Goal: Task Accomplishment & Management: Complete application form

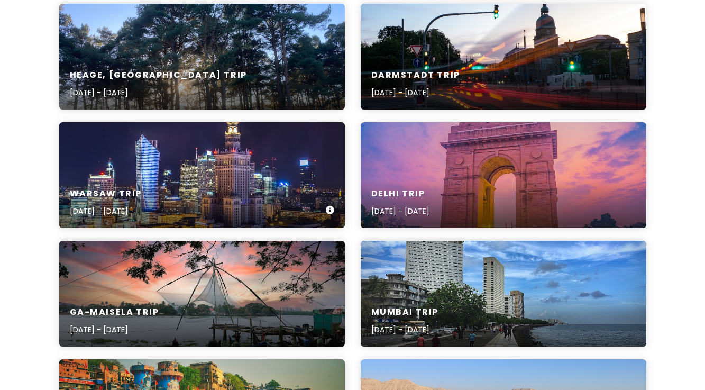
scroll to position [165, 0]
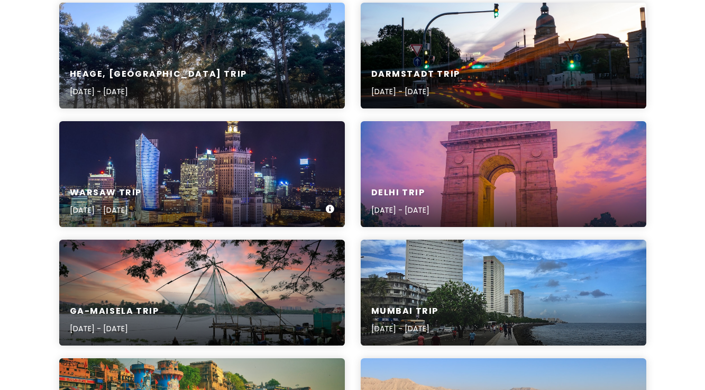
click at [225, 197] on div "Warsaw Trip [DATE] - [DATE]" at bounding box center [202, 202] width 286 height 50
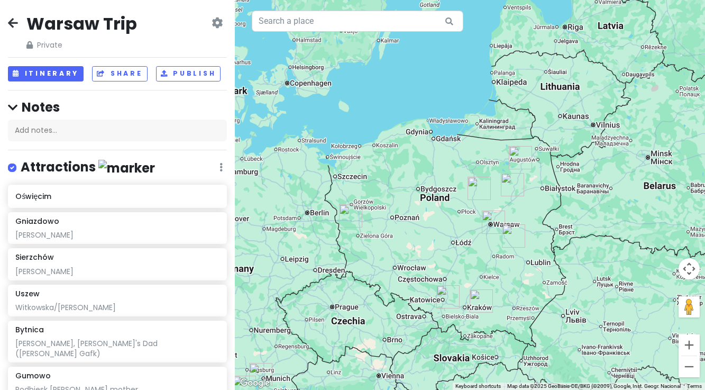
drag, startPoint x: 609, startPoint y: 204, endPoint x: 520, endPoint y: 294, distance: 126.5
click at [520, 294] on div at bounding box center [470, 195] width 470 height 390
click at [691, 349] on button "Zoom in" at bounding box center [689, 344] width 21 height 21
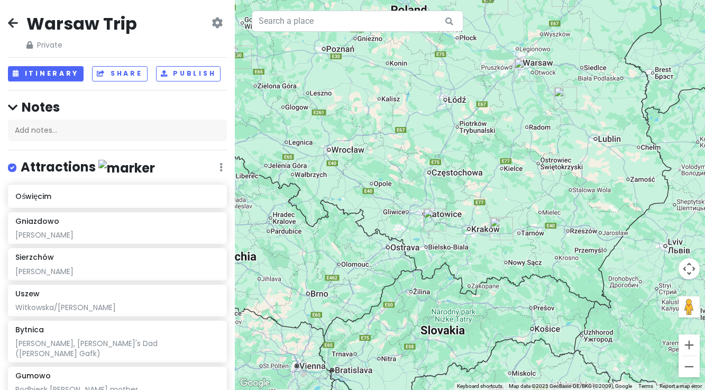
drag, startPoint x: 511, startPoint y: 355, endPoint x: 521, endPoint y: 165, distance: 190.8
click at [521, 163] on div at bounding box center [470, 195] width 470 height 390
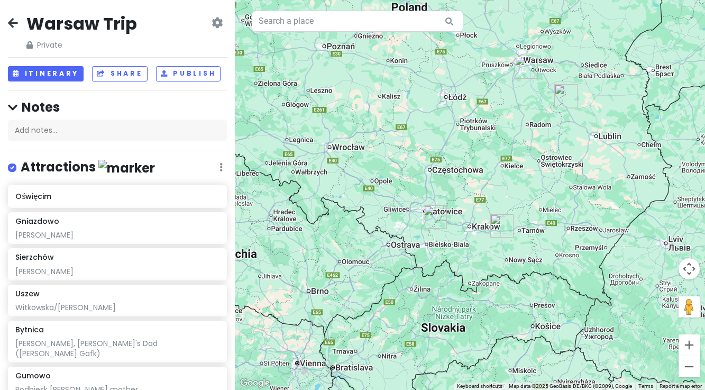
click at [433, 217] on img "Oświęcim" at bounding box center [435, 216] width 23 height 23
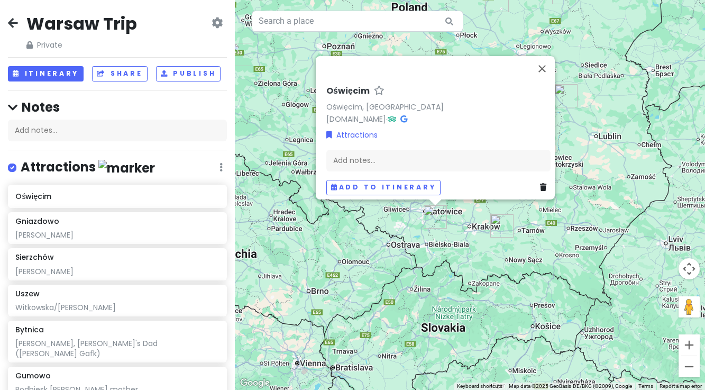
click at [501, 224] on img "Uszew" at bounding box center [502, 225] width 23 height 23
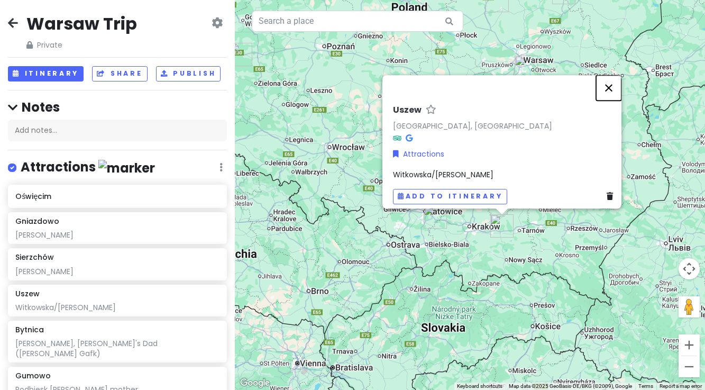
click at [613, 84] on button "Close" at bounding box center [608, 87] width 25 height 25
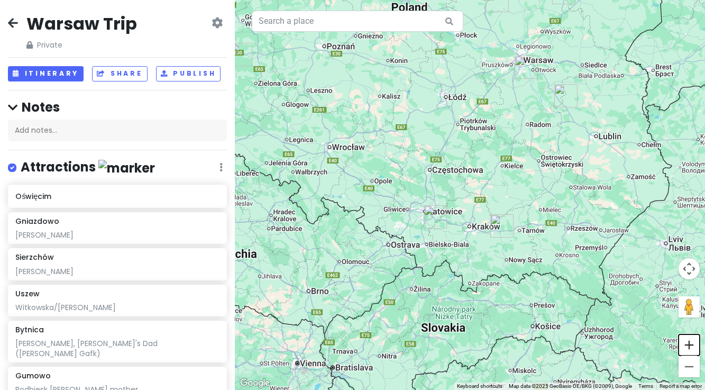
click at [688, 345] on button "Zoom in" at bounding box center [689, 344] width 21 height 21
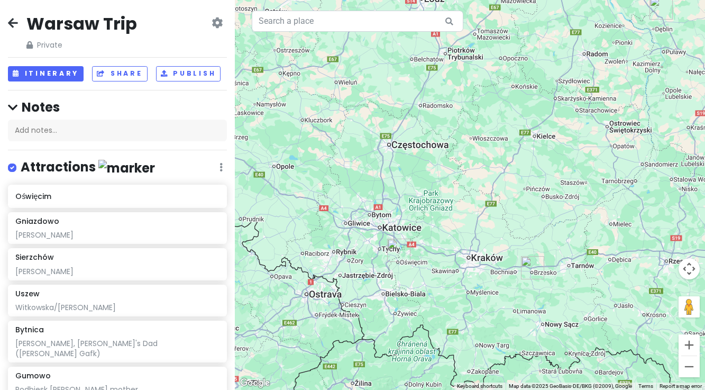
click at [9, 22] on icon at bounding box center [13, 23] width 10 height 8
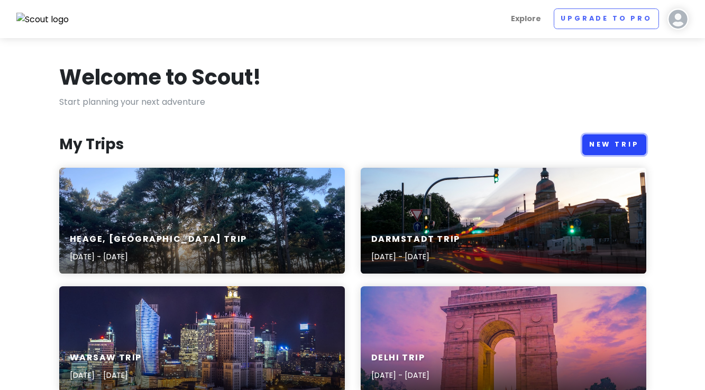
click at [607, 144] on link "New Trip" at bounding box center [615, 144] width 64 height 21
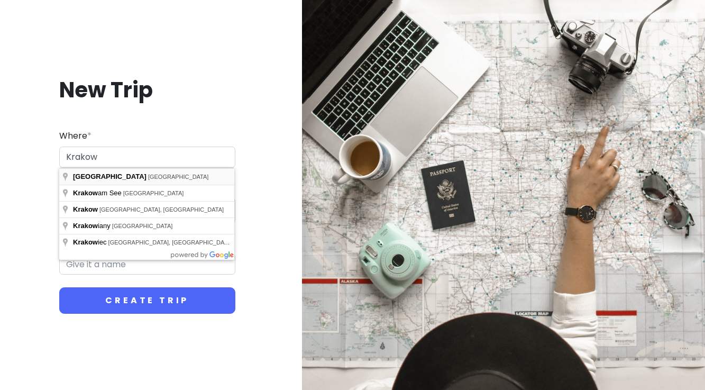
type input "[GEOGRAPHIC_DATA], [GEOGRAPHIC_DATA]"
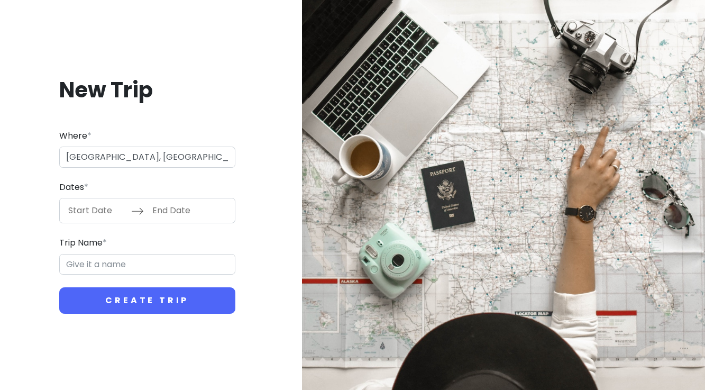
type input "Kraków Trip"
click at [102, 211] on input "Start Date" at bounding box center [96, 210] width 69 height 24
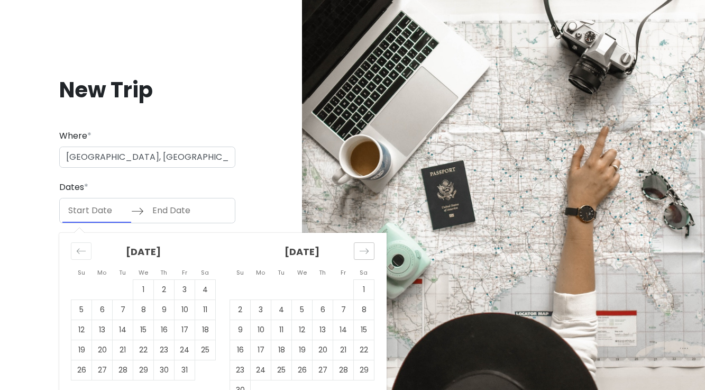
click at [361, 251] on icon "Move forward to switch to the next month." at bounding box center [364, 251] width 10 height 10
click at [361, 252] on icon "Move forward to switch to the next month." at bounding box center [364, 251] width 10 height 10
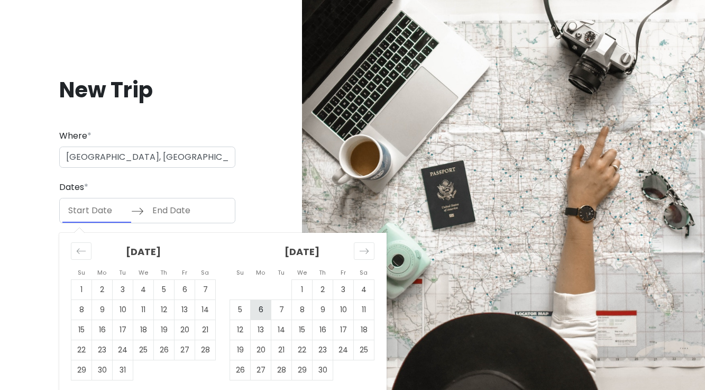
click at [260, 310] on td "6" at bounding box center [261, 310] width 21 height 20
type input "[DATE]"
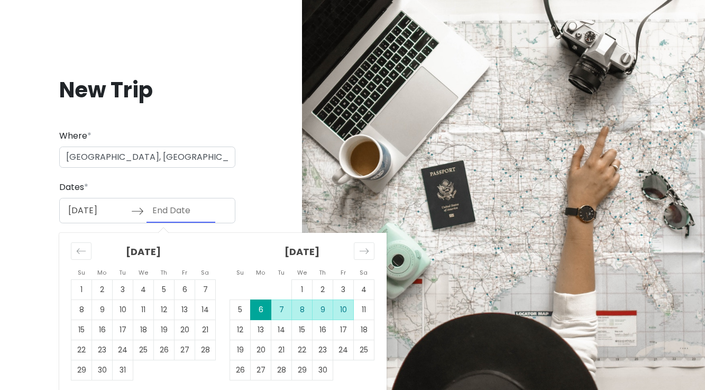
click at [345, 312] on td "10" at bounding box center [343, 310] width 21 height 20
type input "[DATE]"
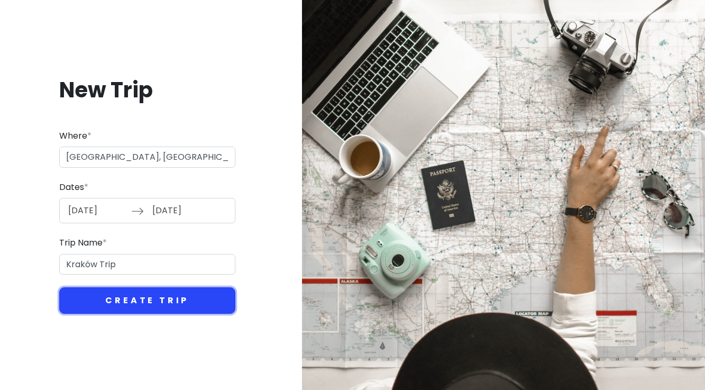
click at [130, 304] on button "Create Trip" at bounding box center [147, 300] width 176 height 26
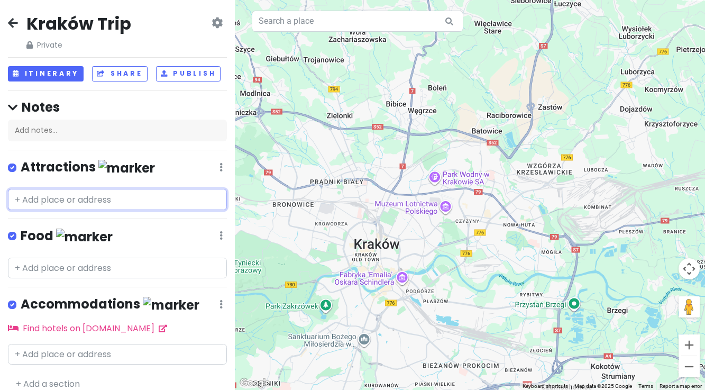
click at [75, 200] on input "text" at bounding box center [117, 199] width 219 height 21
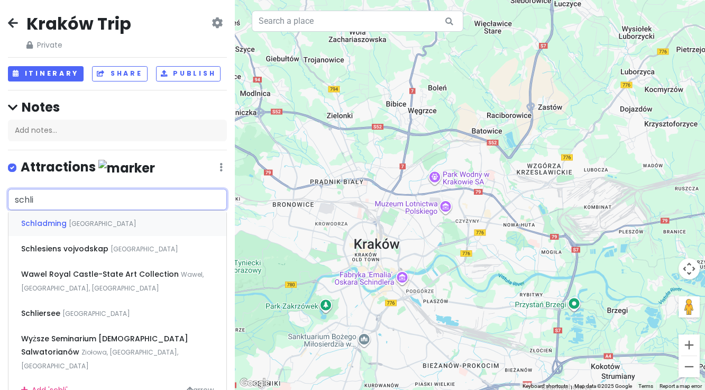
type input "schlin"
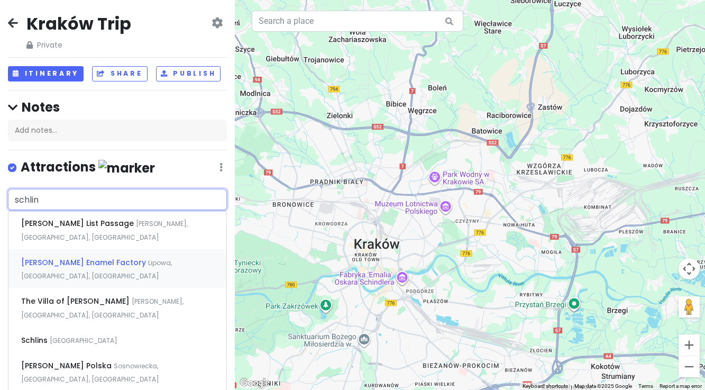
click at [69, 257] on span "[PERSON_NAME] Enamel Factory" at bounding box center [84, 262] width 127 height 11
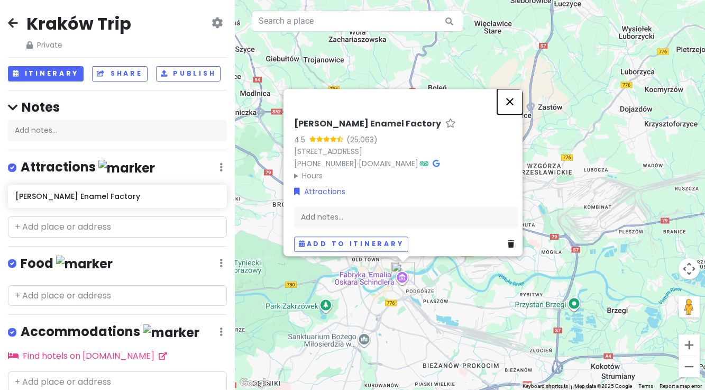
click at [514, 99] on button "Close" at bounding box center [509, 101] width 25 height 25
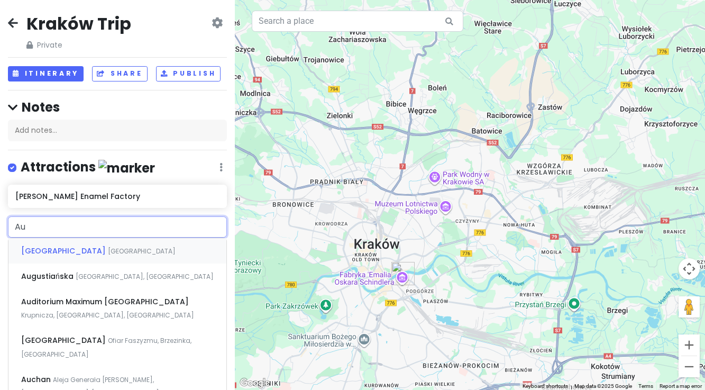
type input "Aus"
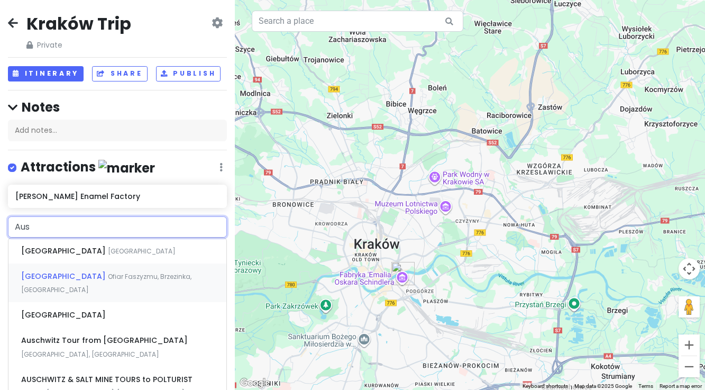
click at [73, 280] on span "[GEOGRAPHIC_DATA]" at bounding box center [64, 276] width 87 height 11
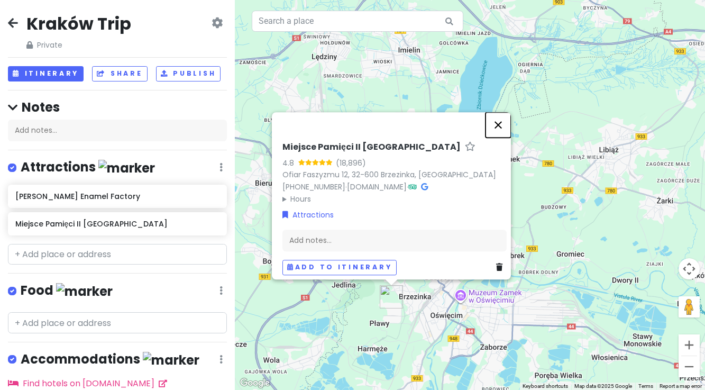
click at [502, 112] on button "Close" at bounding box center [498, 124] width 25 height 25
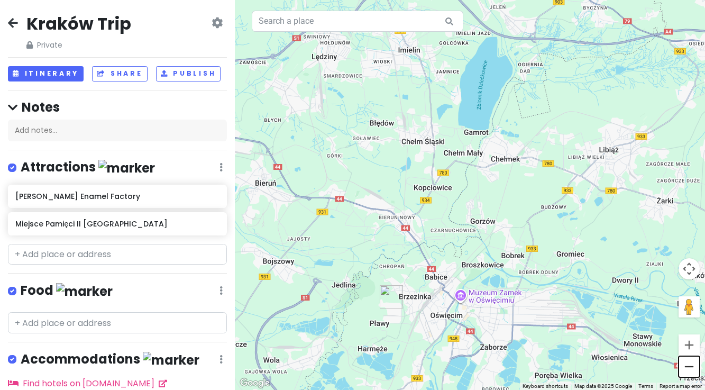
click at [689, 366] on button "Zoom out" at bounding box center [689, 366] width 21 height 21
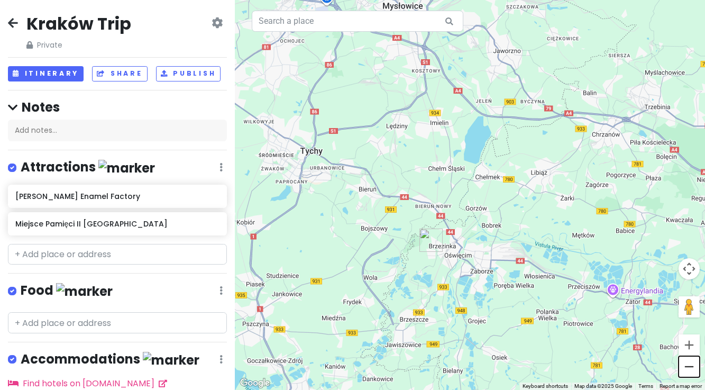
click at [689, 366] on button "Zoom out" at bounding box center [689, 366] width 21 height 21
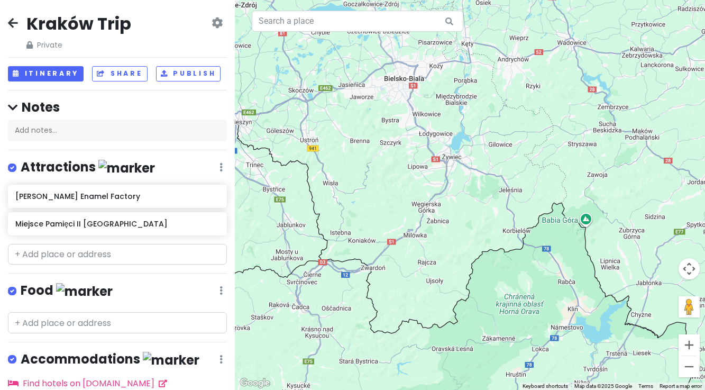
drag, startPoint x: 603, startPoint y: 303, endPoint x: 600, endPoint y: 30, distance: 273.6
click at [600, 30] on div at bounding box center [470, 195] width 470 height 390
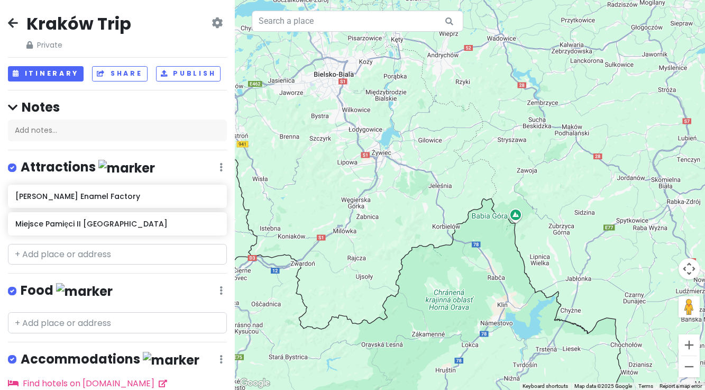
drag, startPoint x: 548, startPoint y: 287, endPoint x: 494, endPoint y: 283, distance: 54.1
click at [474, 282] on div at bounding box center [470, 195] width 470 height 390
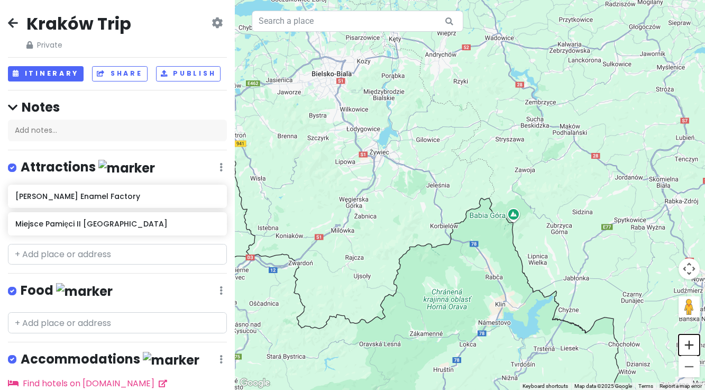
click at [688, 343] on button "Zoom in" at bounding box center [689, 344] width 21 height 21
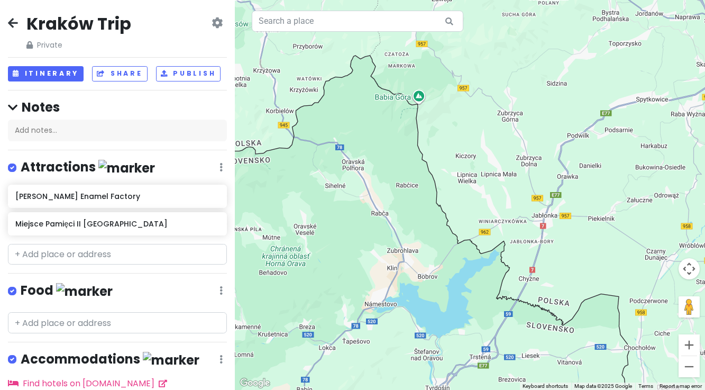
drag, startPoint x: 527, startPoint y: 276, endPoint x: 387, endPoint y: 130, distance: 202.1
click at [387, 130] on div at bounding box center [470, 195] width 470 height 390
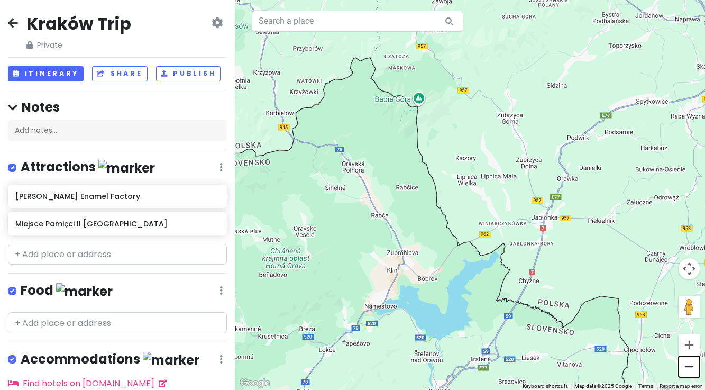
click at [689, 368] on button "Zoom out" at bounding box center [689, 366] width 21 height 21
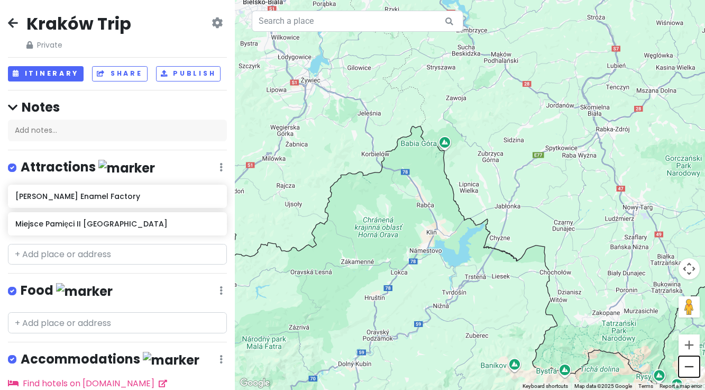
click at [689, 368] on button "Zoom out" at bounding box center [689, 366] width 21 height 21
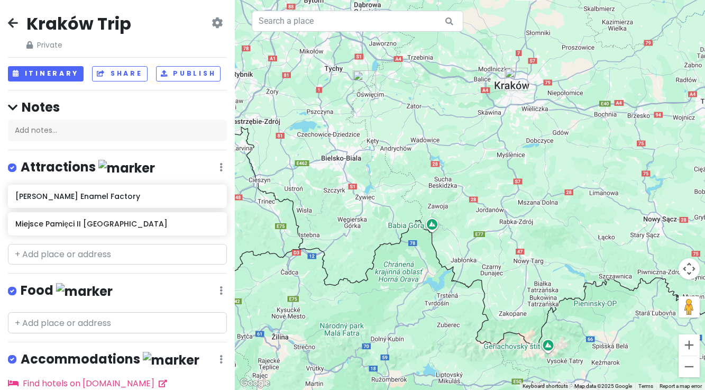
drag, startPoint x: 440, startPoint y: 205, endPoint x: 415, endPoint y: 266, distance: 65.5
click at [415, 266] on div at bounding box center [470, 195] width 470 height 390
click at [49, 253] on input "text" at bounding box center [117, 254] width 219 height 21
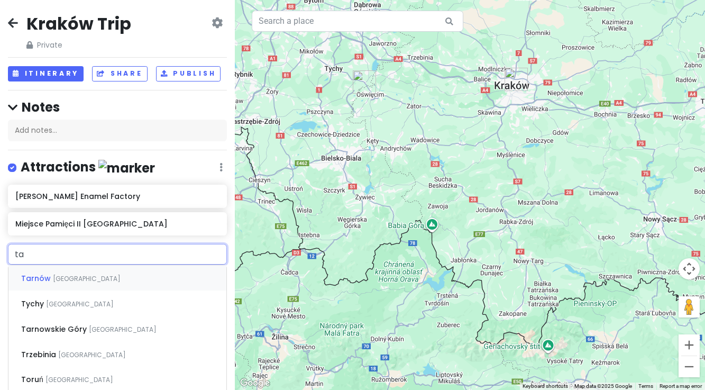
type input "tat"
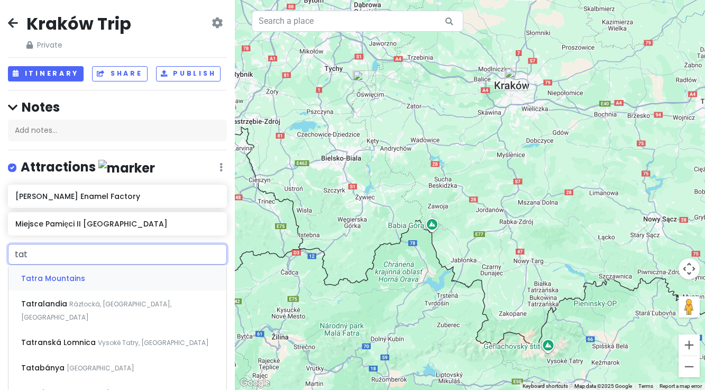
click at [50, 278] on span "Tatra Mountains" at bounding box center [53, 278] width 64 height 11
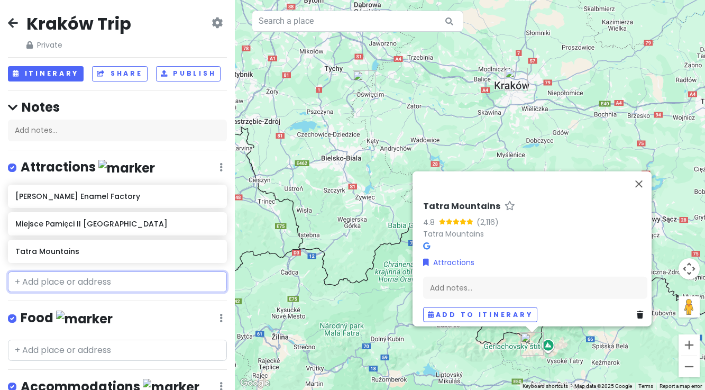
click at [85, 285] on input "text" at bounding box center [117, 281] width 219 height 21
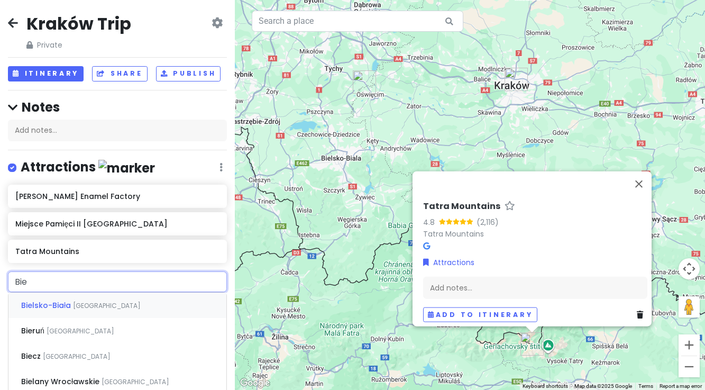
type input "Bieb"
click at [69, 332] on span "[GEOGRAPHIC_DATA]" at bounding box center [86, 331] width 68 height 9
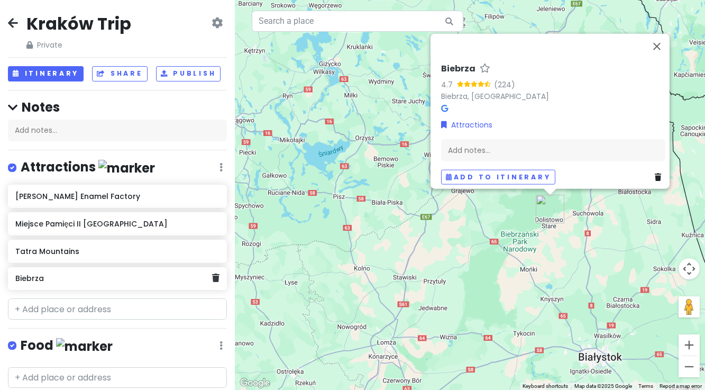
click at [65, 285] on div "Biebrza" at bounding box center [113, 278] width 197 height 15
click at [80, 281] on h6 "Biebrza" at bounding box center [113, 279] width 197 height 10
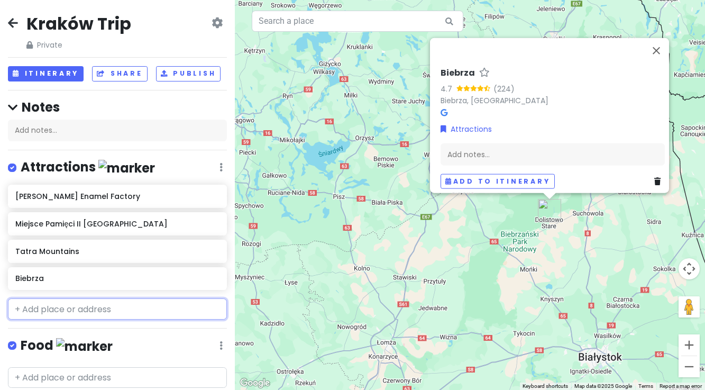
click at [41, 309] on input "text" at bounding box center [117, 308] width 219 height 21
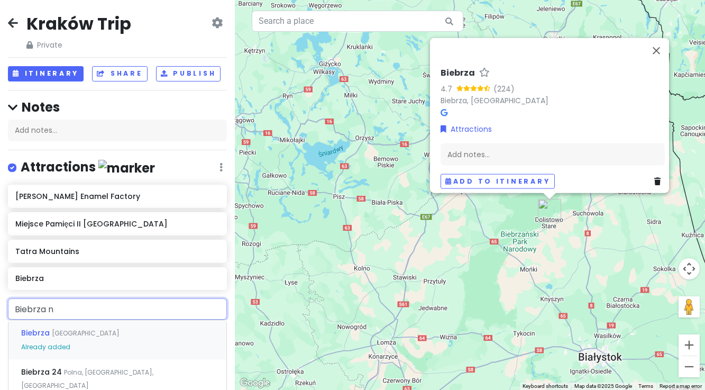
type input "Biebrza na"
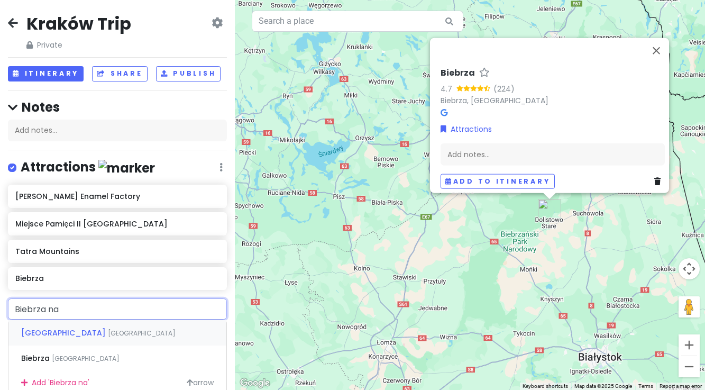
click at [41, 332] on span "[GEOGRAPHIC_DATA]" at bounding box center [64, 333] width 87 height 11
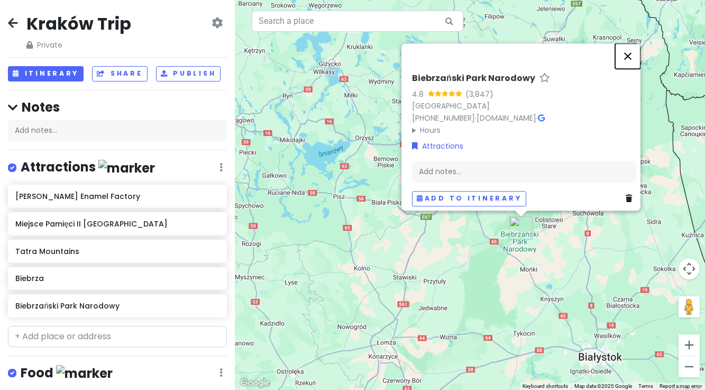
click at [635, 52] on button "Close" at bounding box center [627, 55] width 25 height 25
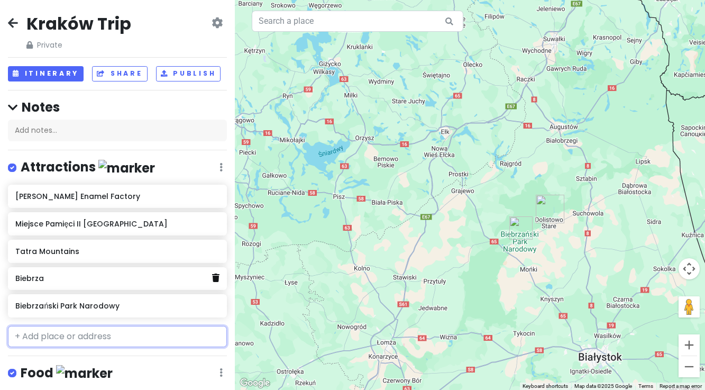
click at [216, 280] on icon at bounding box center [215, 278] width 7 height 8
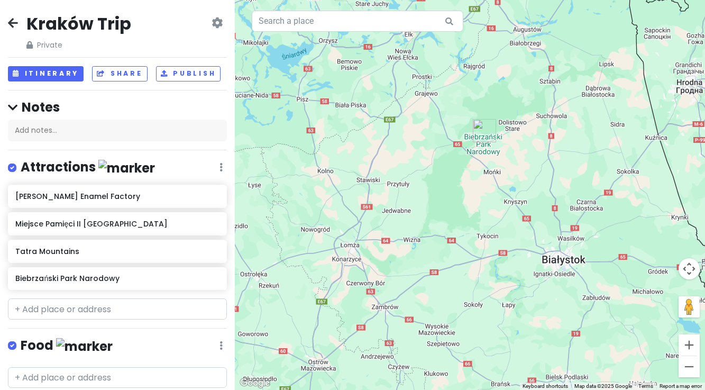
drag, startPoint x: 443, startPoint y: 322, endPoint x: 405, endPoint y: 224, distance: 104.9
click at [405, 224] on div at bounding box center [470, 195] width 470 height 390
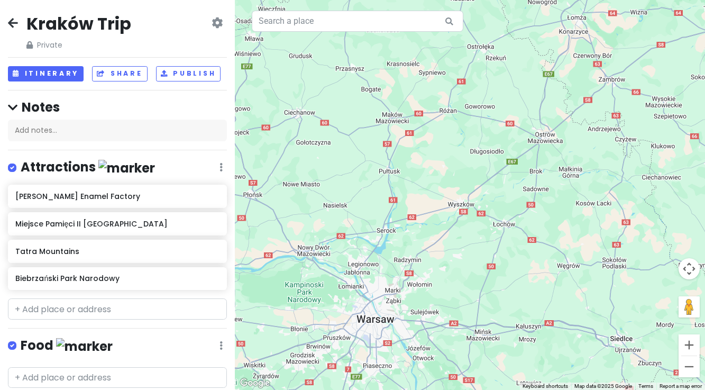
drag, startPoint x: 328, startPoint y: 236, endPoint x: 556, endPoint y: 8, distance: 322.2
click at [556, 8] on div at bounding box center [470, 195] width 470 height 390
click at [86, 309] on input "text" at bounding box center [117, 308] width 219 height 21
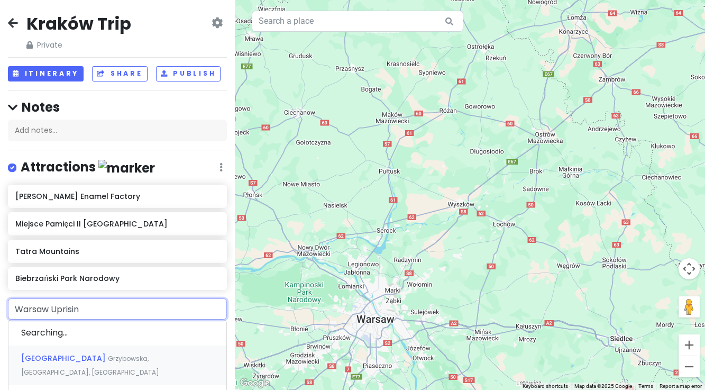
type input "Warsaw Uprising"
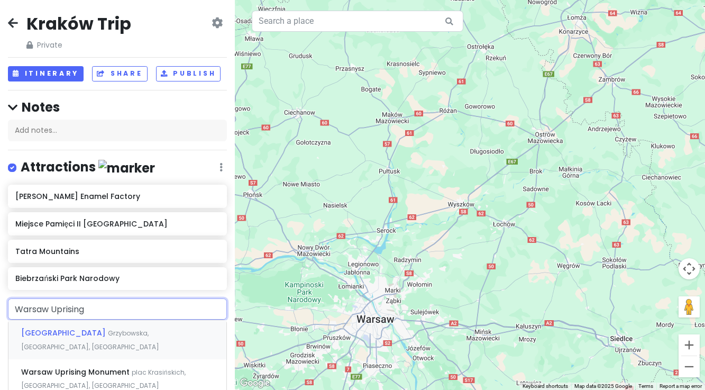
click at [86, 329] on span "[GEOGRAPHIC_DATA]" at bounding box center [64, 333] width 87 height 11
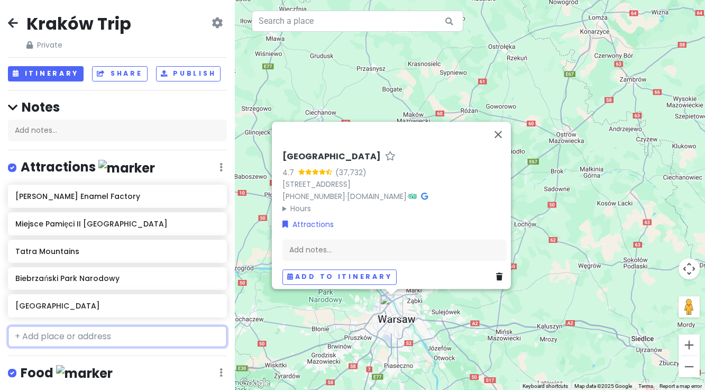
click at [57, 334] on input "text" at bounding box center [117, 336] width 219 height 21
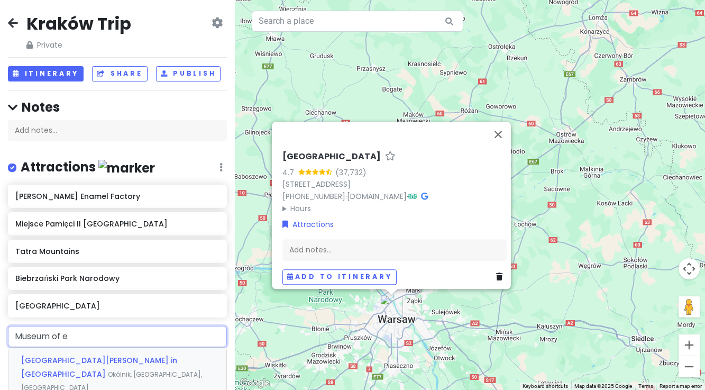
type input "Museum of em"
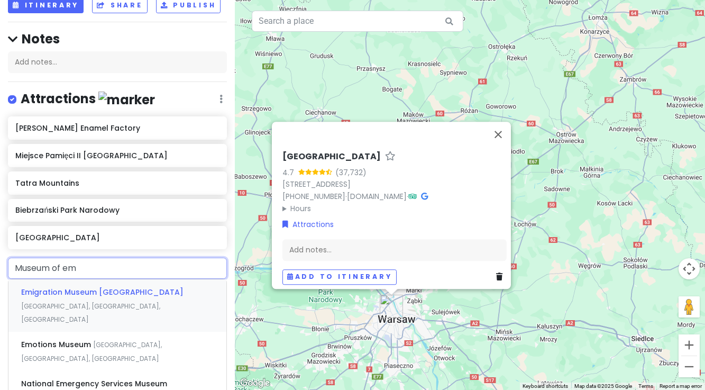
scroll to position [71, 0]
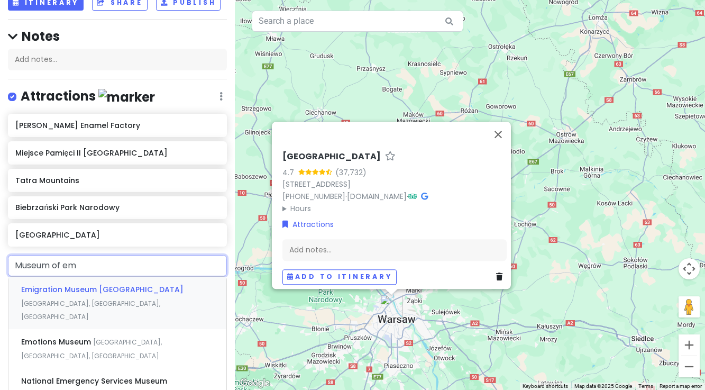
click at [62, 293] on span "Emigration Museum [GEOGRAPHIC_DATA]" at bounding box center [102, 289] width 162 height 11
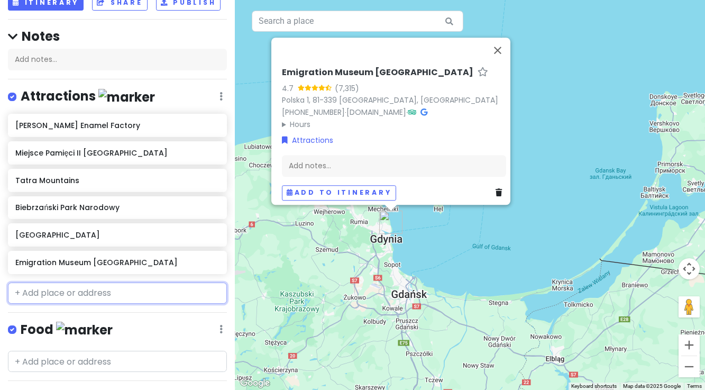
click at [48, 295] on input "text" at bounding box center [117, 293] width 219 height 21
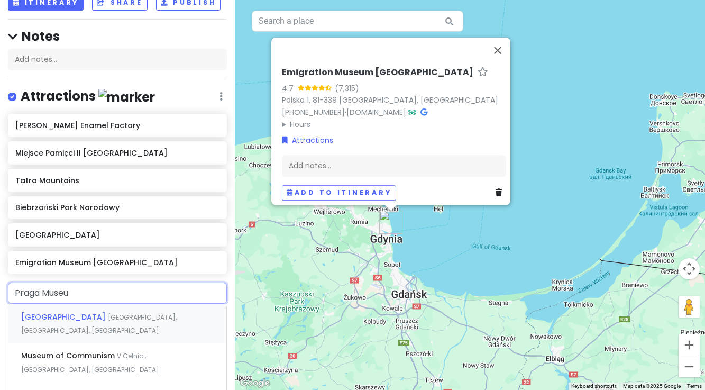
type input "[GEOGRAPHIC_DATA]"
click at [46, 315] on span "[GEOGRAPHIC_DATA]" at bounding box center [64, 317] width 87 height 11
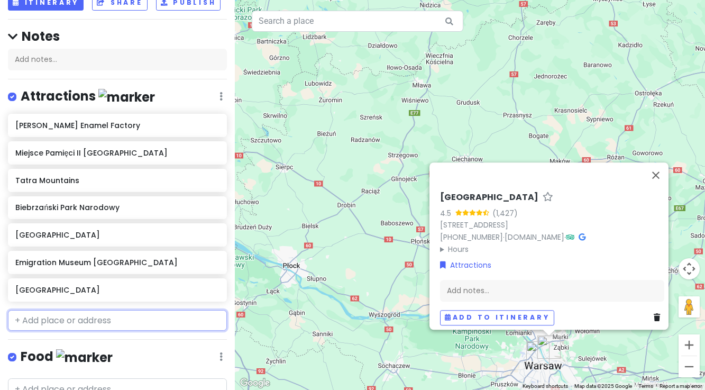
click at [143, 318] on input "text" at bounding box center [117, 320] width 219 height 21
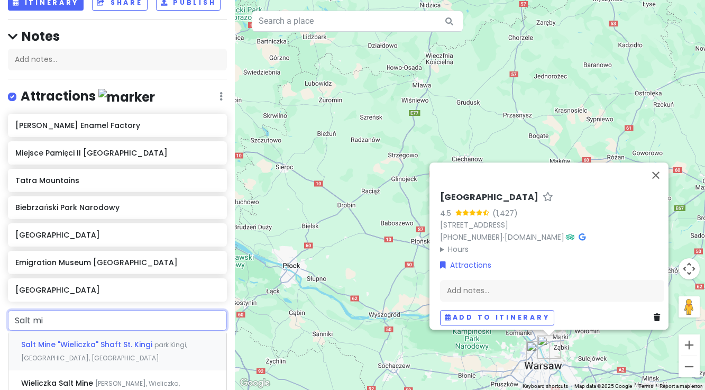
type input "Salt min"
click at [92, 345] on span "Salt Mine "Wieliczka" Shaft St. Kingi" at bounding box center [87, 344] width 133 height 11
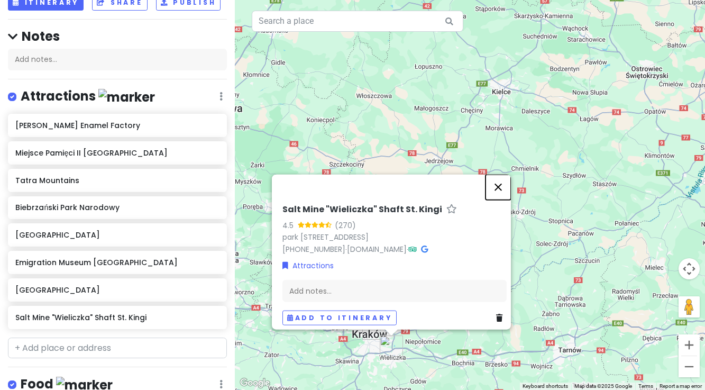
click at [503, 181] on button "Close" at bounding box center [498, 186] width 25 height 25
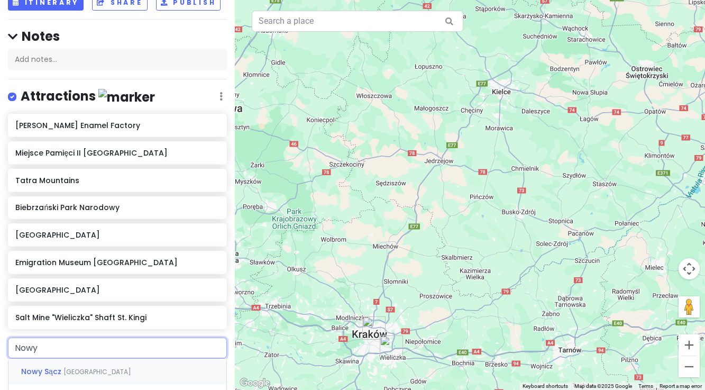
type input "Nowy"
click at [60, 372] on span "Nowy Sącz" at bounding box center [42, 371] width 42 height 11
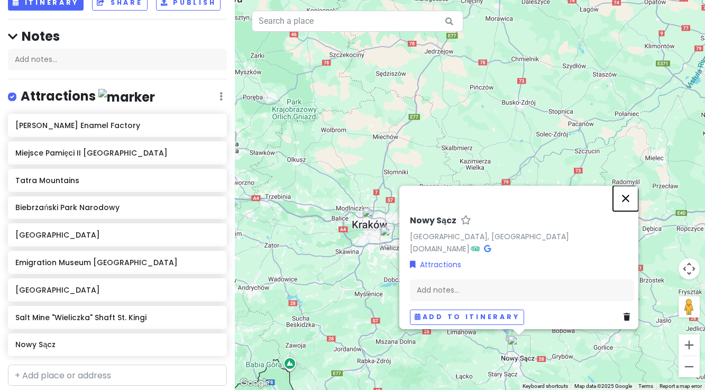
click at [629, 193] on button "Close" at bounding box center [625, 198] width 25 height 25
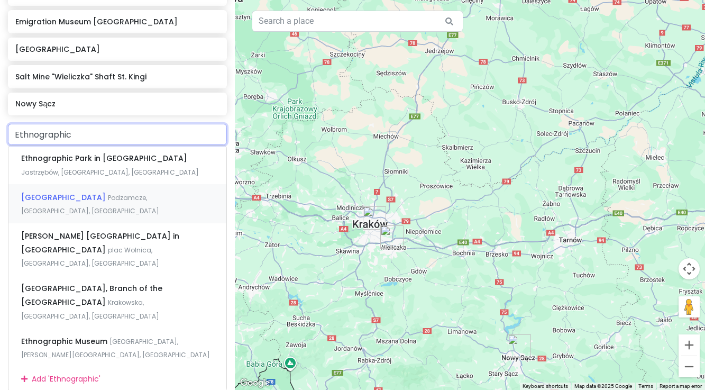
scroll to position [314, 0]
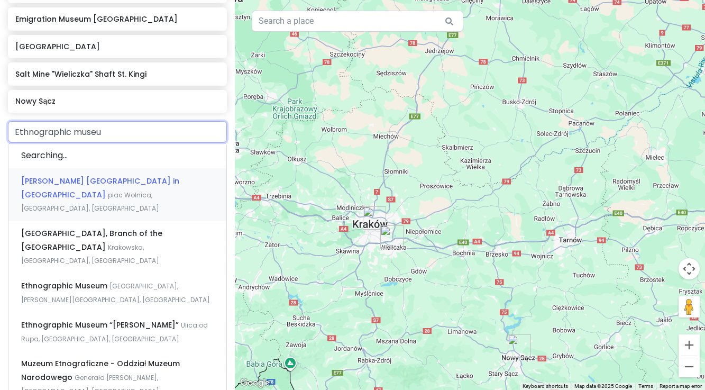
type input "Ethnographic museum"
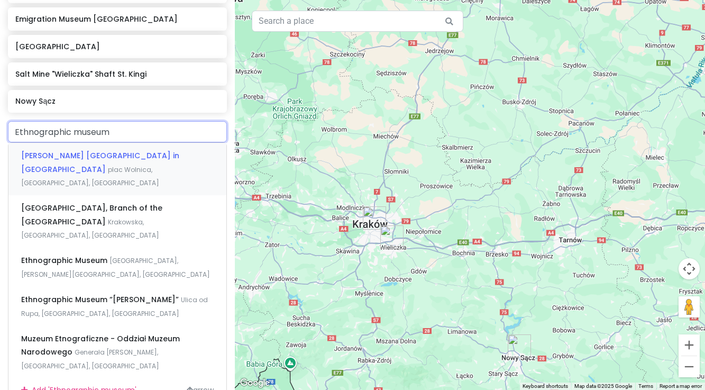
click at [79, 156] on span "[PERSON_NAME] [GEOGRAPHIC_DATA] in [GEOGRAPHIC_DATA]" at bounding box center [100, 162] width 158 height 24
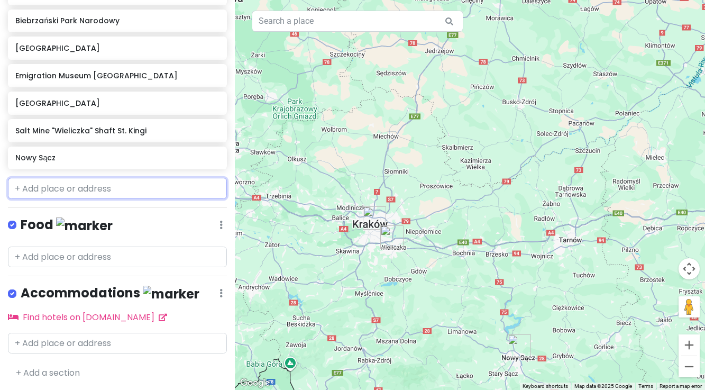
scroll to position [285, 0]
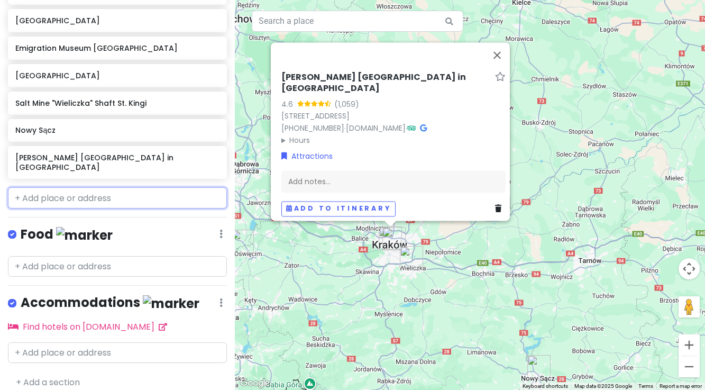
click at [65, 189] on input "text" at bounding box center [117, 197] width 219 height 21
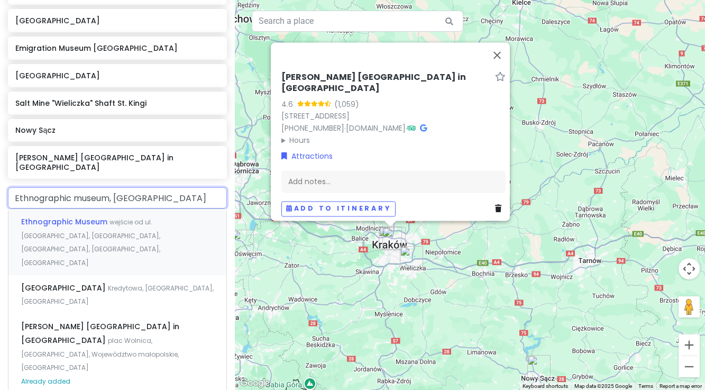
type input "Ethnographic museum, was"
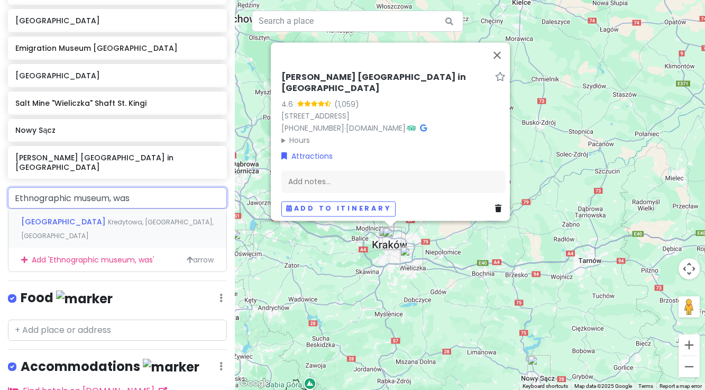
click at [54, 216] on span "[GEOGRAPHIC_DATA]" at bounding box center [64, 221] width 87 height 11
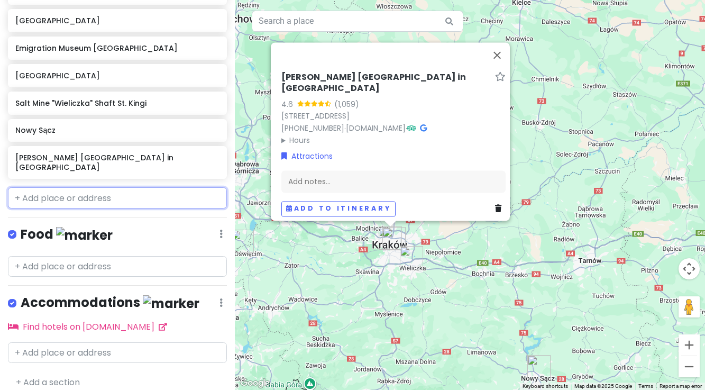
scroll to position [312, 0]
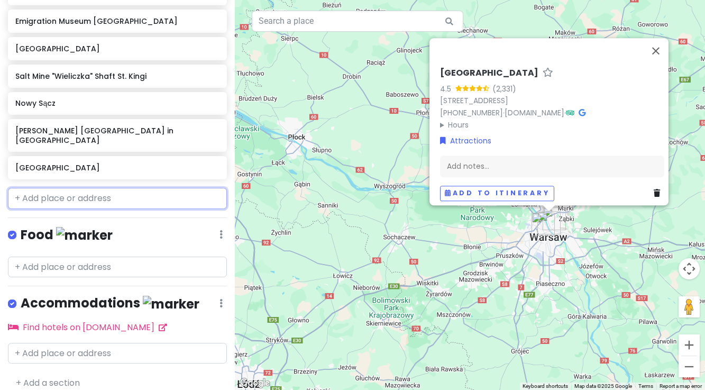
click at [68, 193] on input "text" at bounding box center [117, 198] width 219 height 21
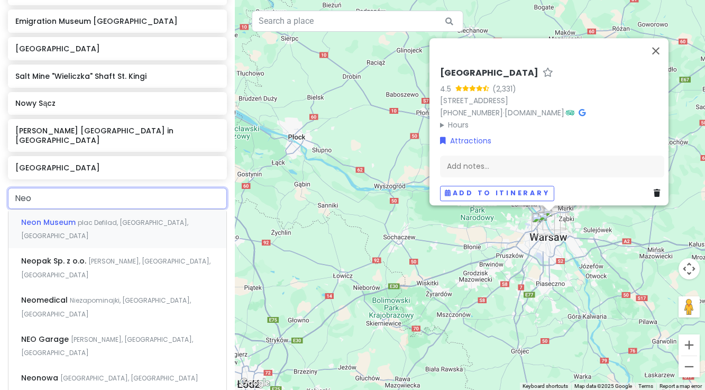
type input "Neon"
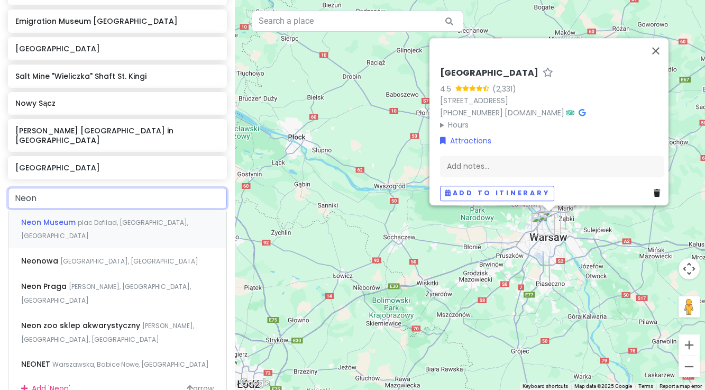
click at [68, 217] on span "Neon Museum" at bounding box center [49, 222] width 57 height 11
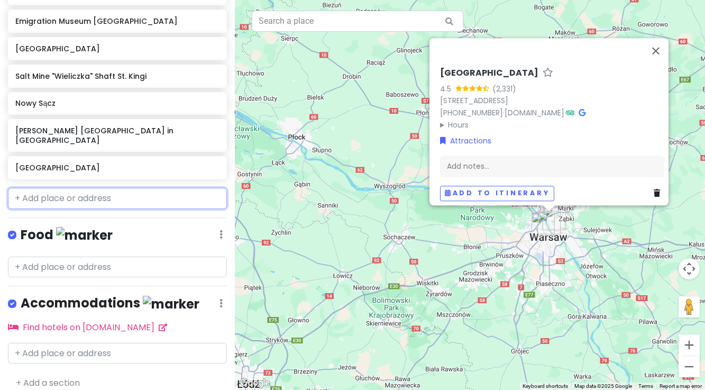
scroll to position [340, 0]
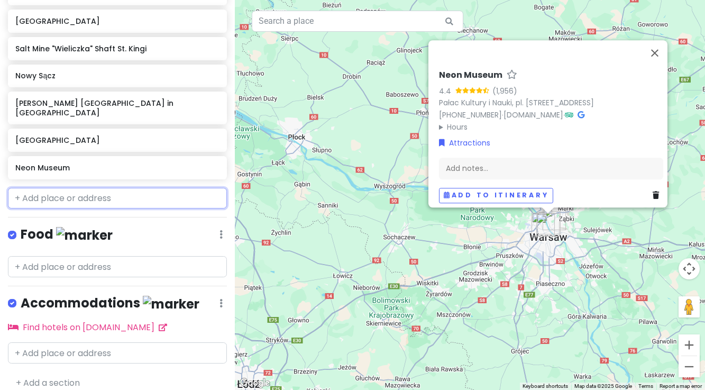
click at [66, 188] on input "text" at bounding box center [117, 198] width 219 height 21
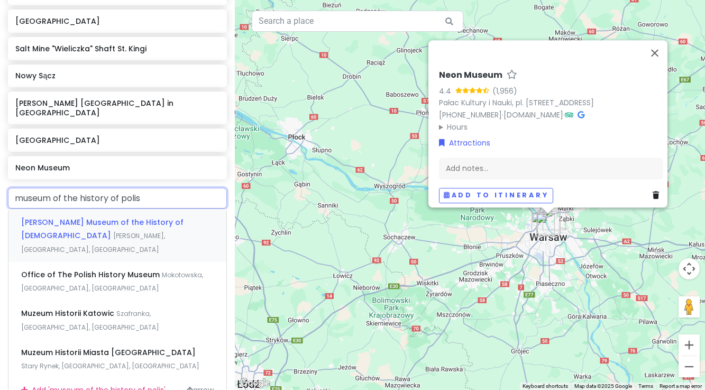
type input "museum of the history of polish"
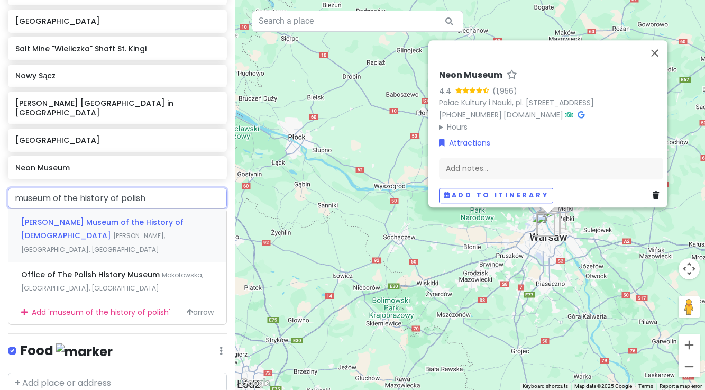
click at [66, 217] on span "[PERSON_NAME] Museum of the History of [DEMOGRAPHIC_DATA]" at bounding box center [102, 229] width 162 height 24
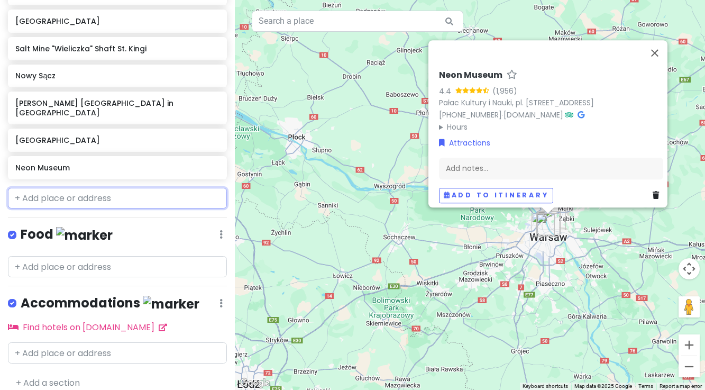
scroll to position [367, 0]
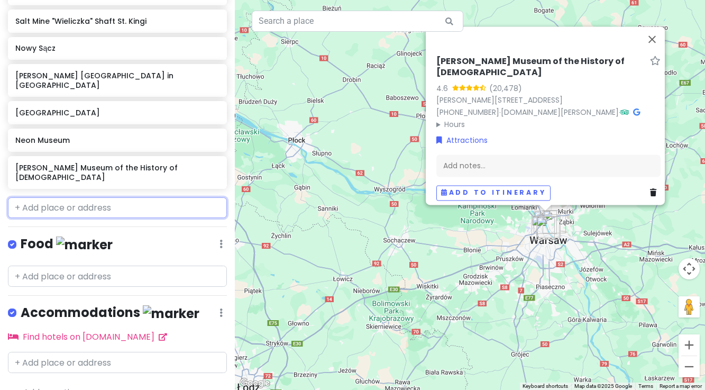
click at [62, 197] on input "text" at bounding box center [117, 207] width 219 height 21
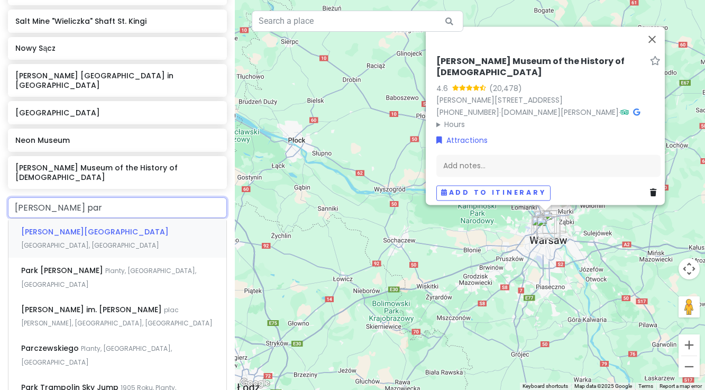
type input "[PERSON_NAME] park"
click at [53, 227] on span "[PERSON_NAME][GEOGRAPHIC_DATA]" at bounding box center [95, 232] width 148 height 11
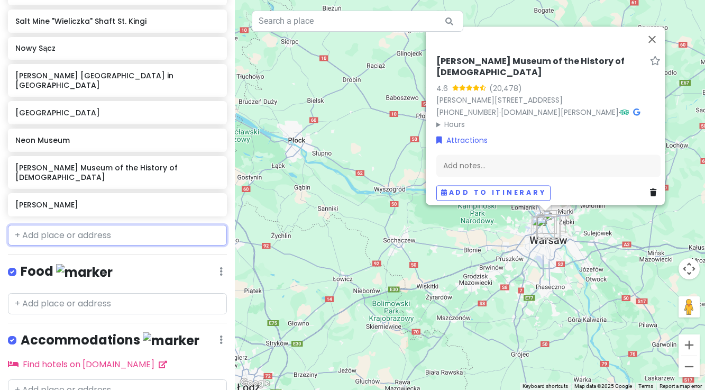
scroll to position [394, 0]
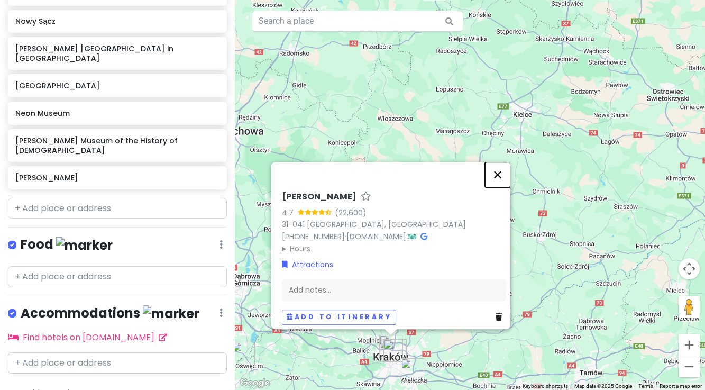
click at [501, 170] on button "Close" at bounding box center [497, 174] width 25 height 25
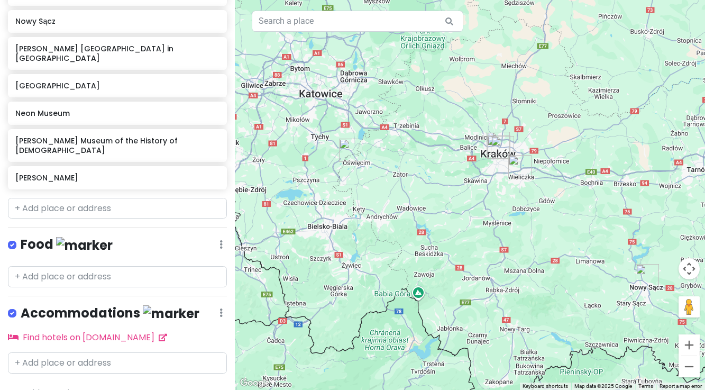
drag, startPoint x: 423, startPoint y: 302, endPoint x: 531, endPoint y: 97, distance: 231.3
click at [531, 97] on div at bounding box center [470, 195] width 470 height 390
click at [114, 198] on input "text" at bounding box center [117, 208] width 219 height 21
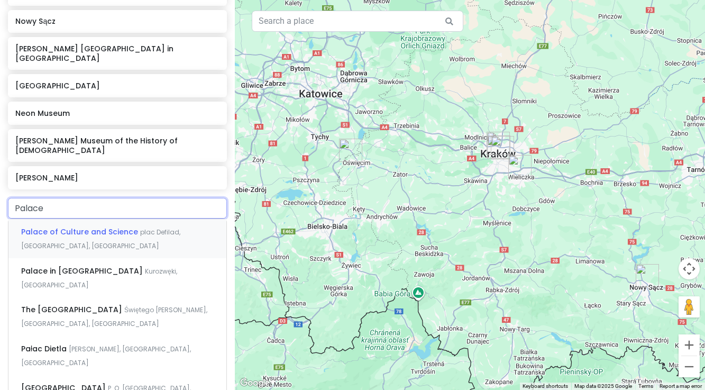
type input "Palace"
click at [110, 227] on span "Palace of Culture and Science" at bounding box center [80, 232] width 119 height 11
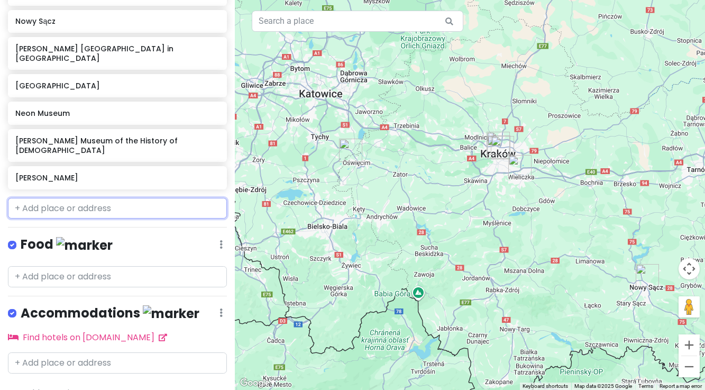
scroll to position [422, 0]
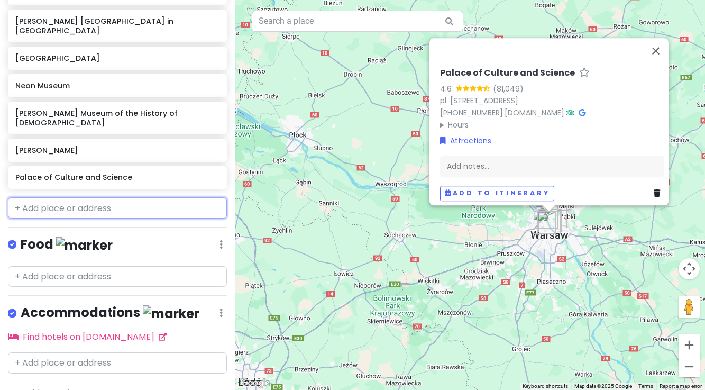
click at [61, 197] on input "text" at bounding box center [117, 207] width 219 height 21
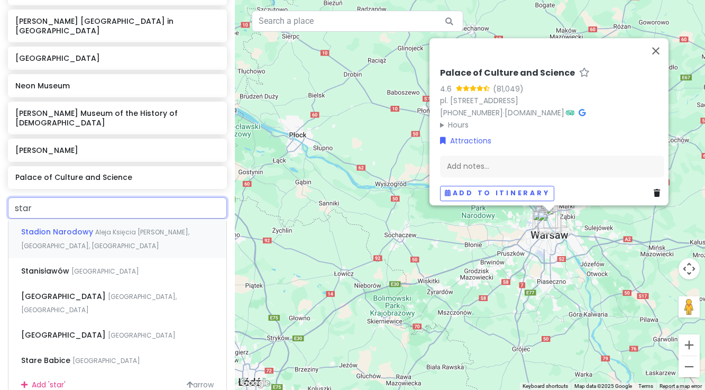
type input "stare"
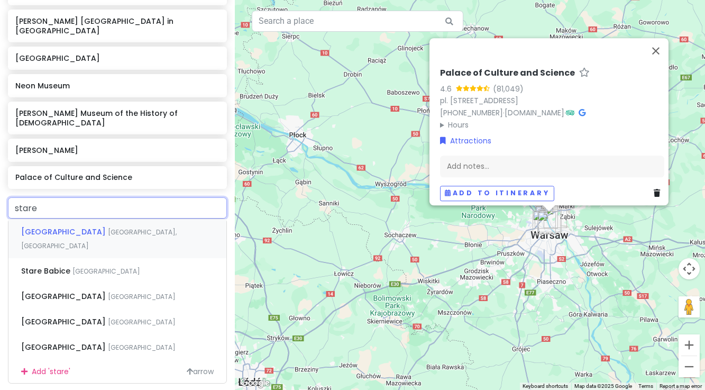
click at [42, 227] on span "[GEOGRAPHIC_DATA]" at bounding box center [64, 232] width 87 height 11
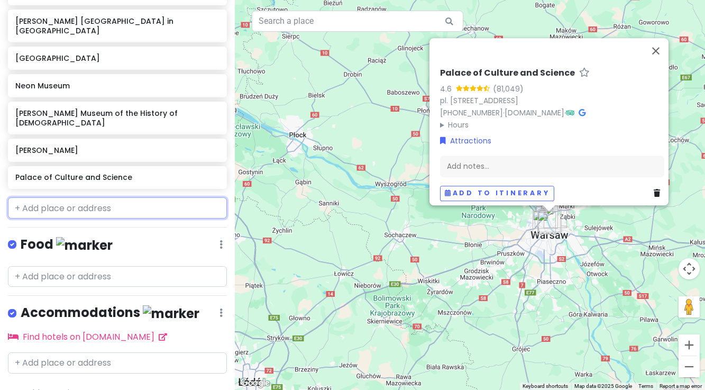
scroll to position [449, 0]
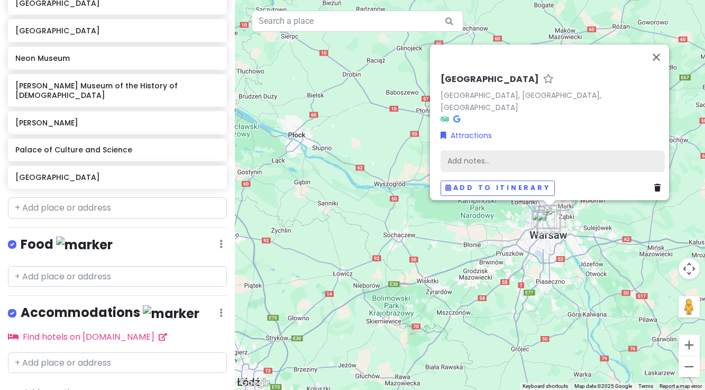
click at [458, 157] on div "Add notes..." at bounding box center [553, 161] width 224 height 22
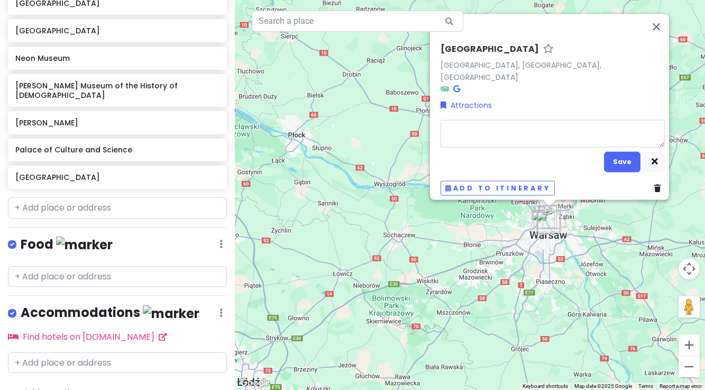
type textarea "x"
type textarea "O"
type textarea "x"
type textarea "Ol"
type textarea "x"
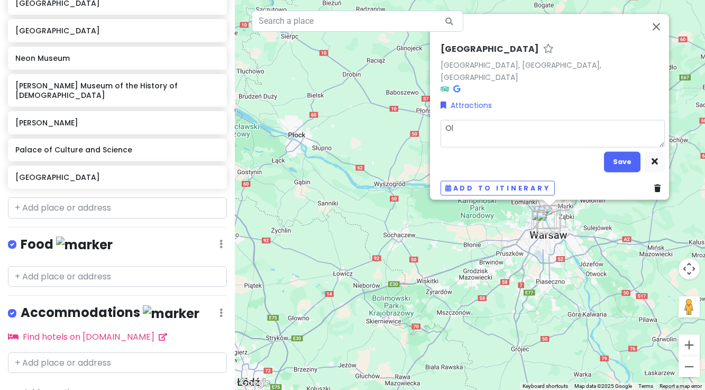
type textarea "Old"
type textarea "x"
type textarea "Old"
type textarea "x"
type textarea "Old T"
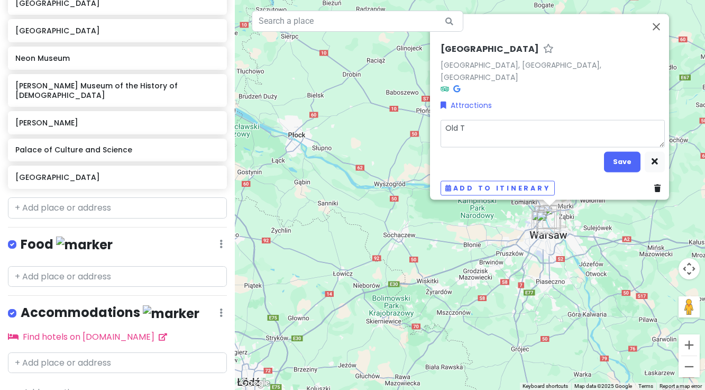
type textarea "x"
type textarea "Old To"
type textarea "x"
type textarea "Old Tow"
type textarea "x"
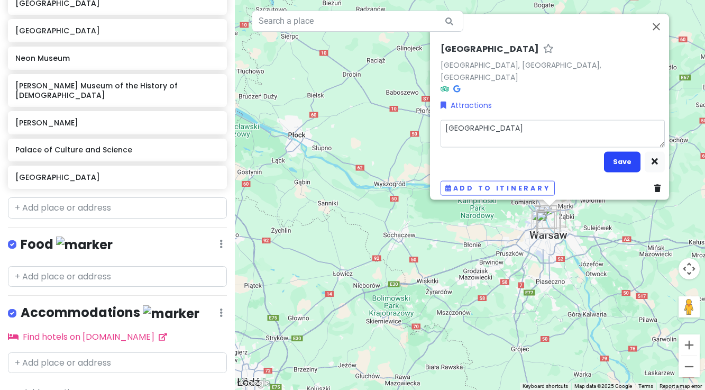
type textarea "[GEOGRAPHIC_DATA]"
click at [623, 157] on button "Save" at bounding box center [622, 161] width 37 height 21
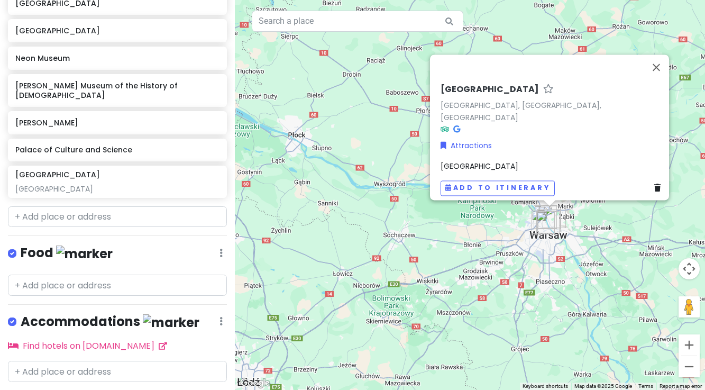
scroll to position [458, 0]
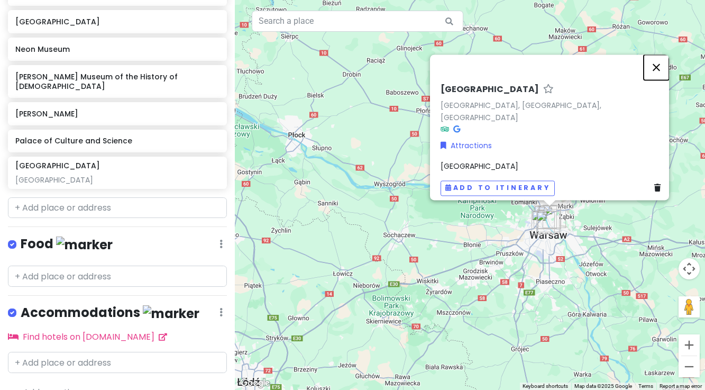
click at [661, 72] on button "Close" at bounding box center [656, 67] width 25 height 25
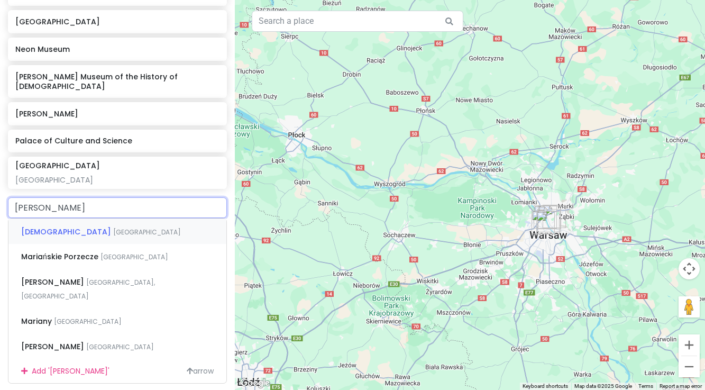
type input "[PERSON_NAME]"
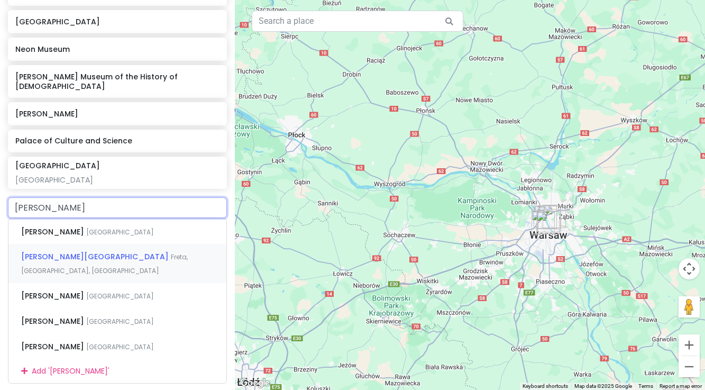
click at [129, 251] on span "[PERSON_NAME][GEOGRAPHIC_DATA]" at bounding box center [96, 256] width 150 height 11
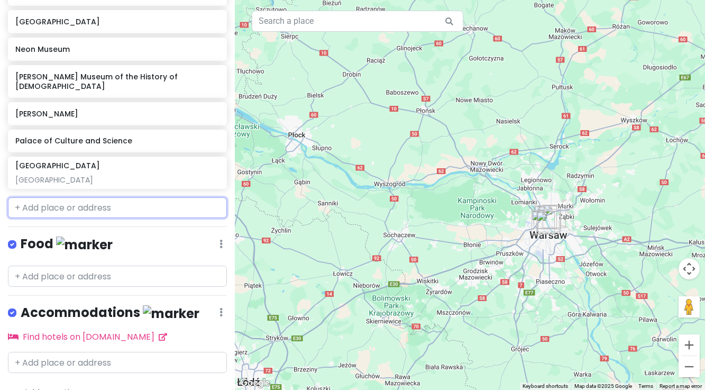
scroll to position [485, 0]
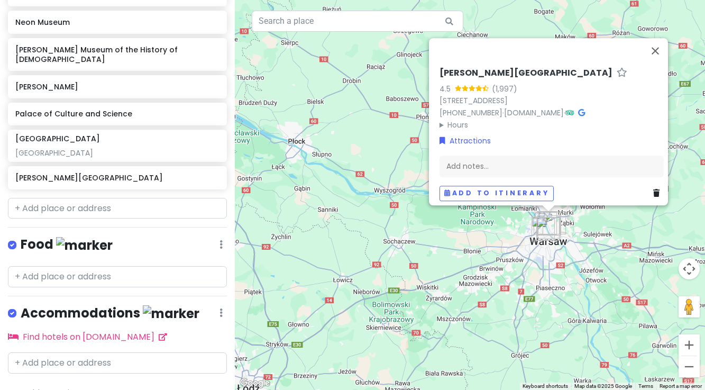
click at [282, 219] on div "[PERSON_NAME] Museum 4.5 (1,997) Freta 16, 00-227 [GEOGRAPHIC_DATA], [GEOGRAPHI…" at bounding box center [470, 195] width 470 height 390
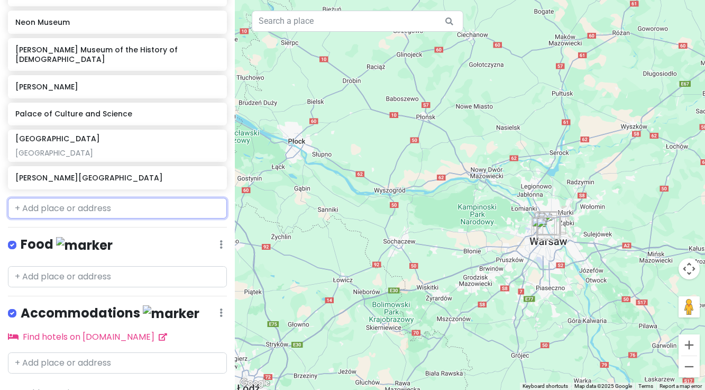
click at [117, 198] on input "text" at bounding box center [117, 208] width 219 height 21
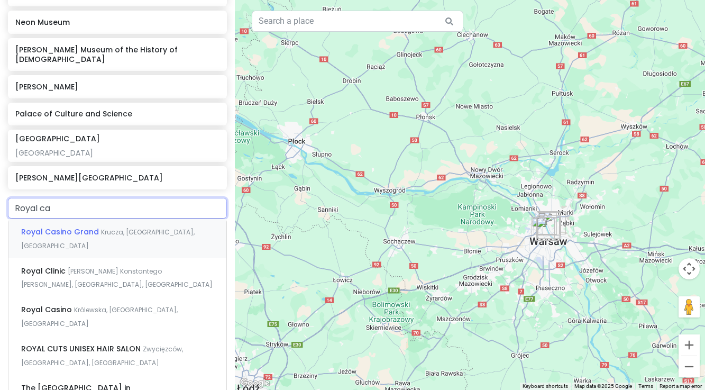
type input "Royal cas"
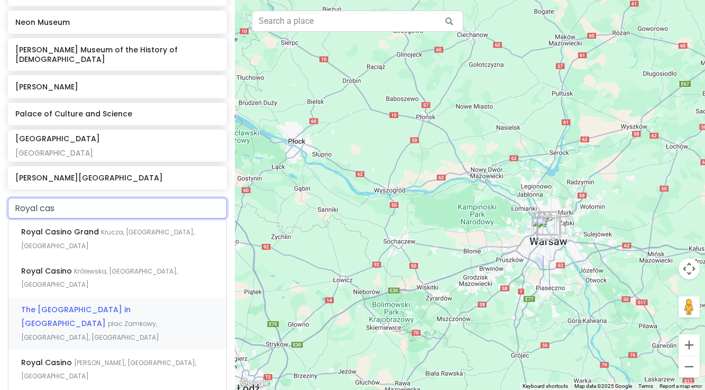
click at [79, 304] on span "The [GEOGRAPHIC_DATA] in [GEOGRAPHIC_DATA]" at bounding box center [76, 316] width 110 height 24
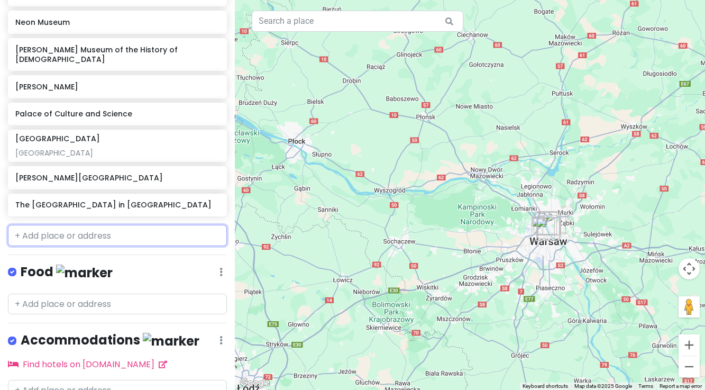
scroll to position [513, 0]
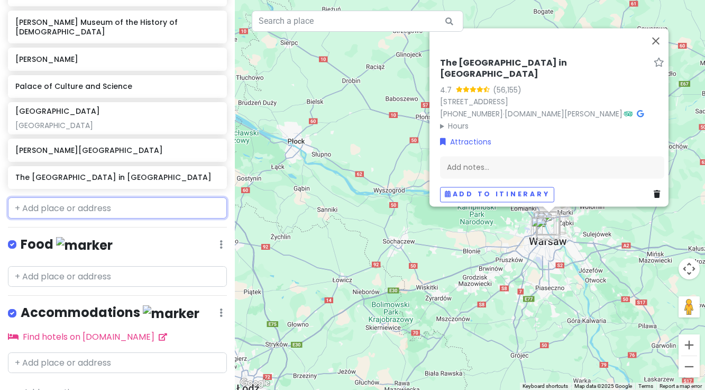
click at [96, 197] on input "text" at bounding box center [117, 207] width 219 height 21
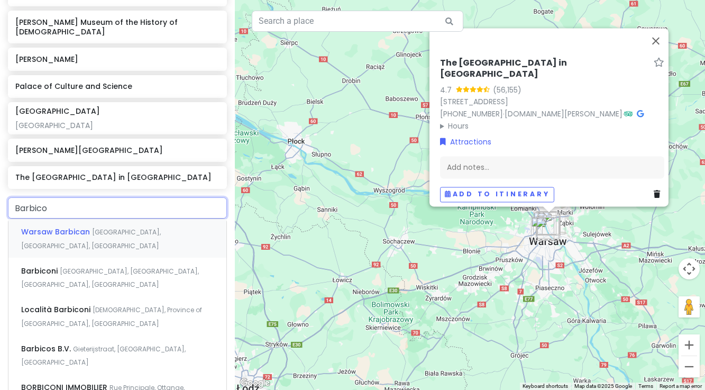
type input "Barbicon"
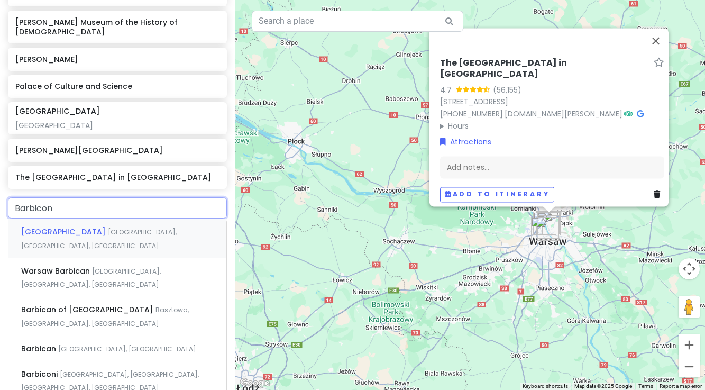
click at [74, 227] on span "[GEOGRAPHIC_DATA]" at bounding box center [64, 232] width 87 height 11
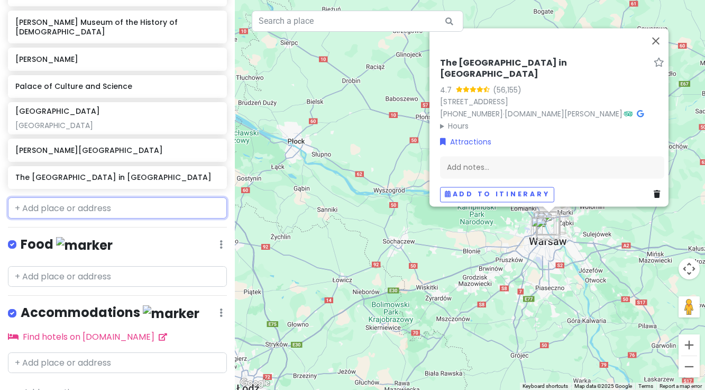
scroll to position [540, 0]
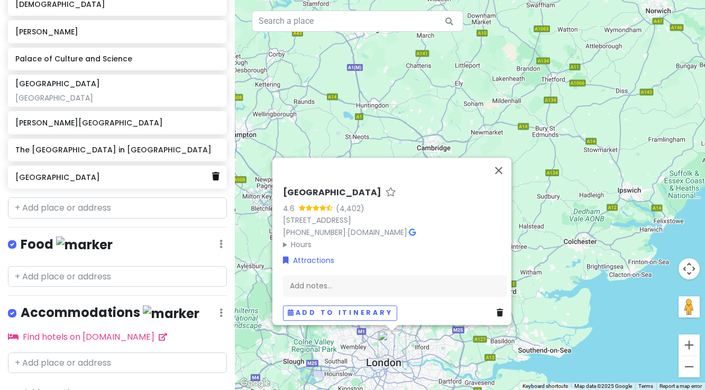
click at [216, 172] on icon at bounding box center [215, 176] width 7 height 8
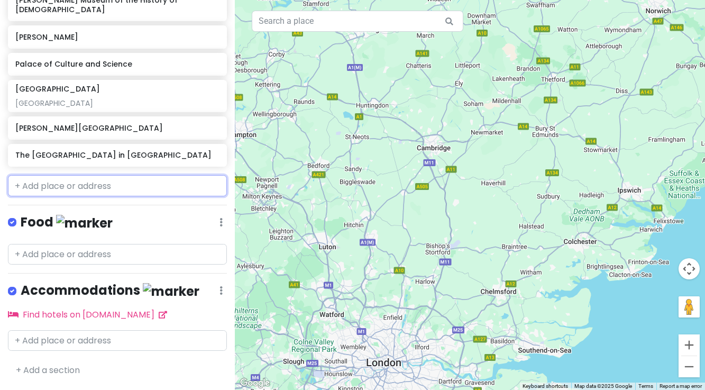
scroll to position [513, 0]
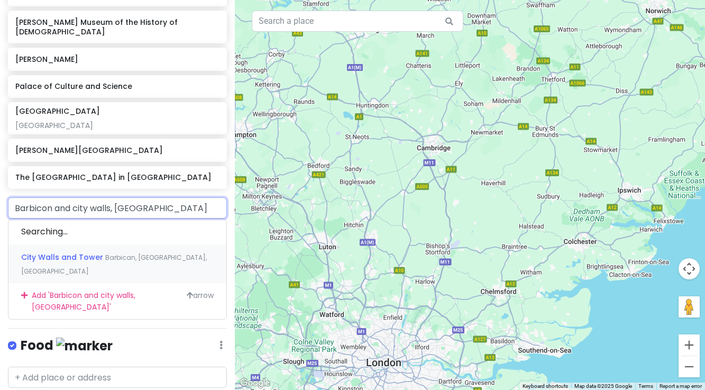
type input "Barbicon and city walls, [GEOGRAPHIC_DATA]"
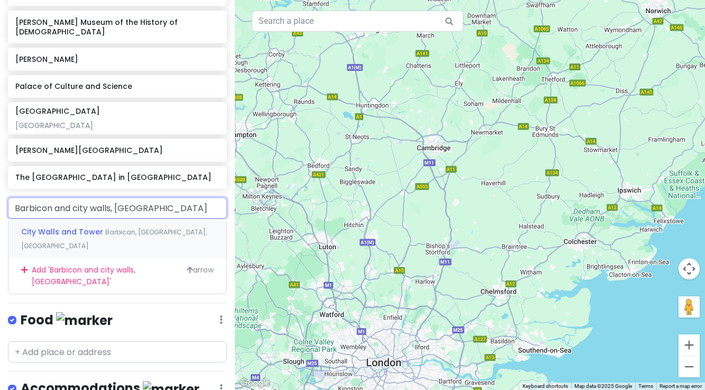
click at [61, 227] on span "City Walls and Tower" at bounding box center [63, 232] width 84 height 11
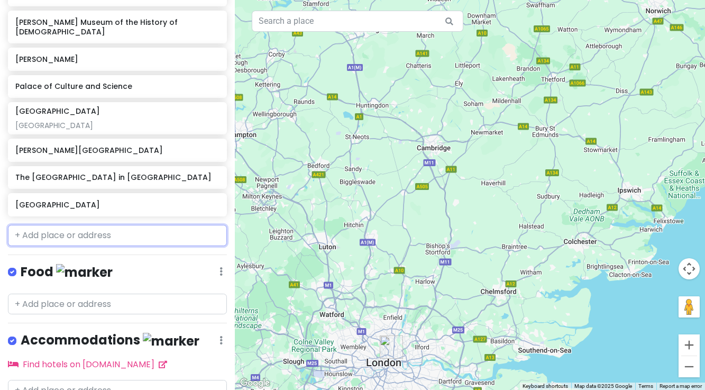
scroll to position [540, 0]
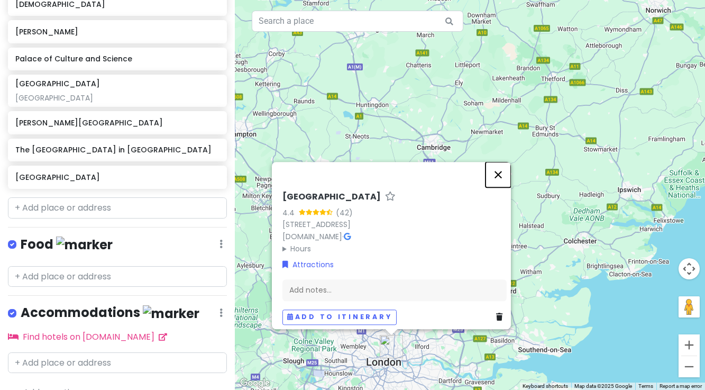
click at [503, 169] on button "Close" at bounding box center [498, 174] width 25 height 25
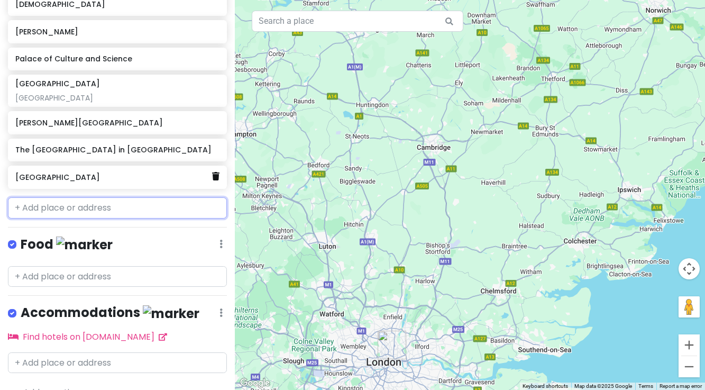
click at [218, 170] on link at bounding box center [215, 177] width 7 height 14
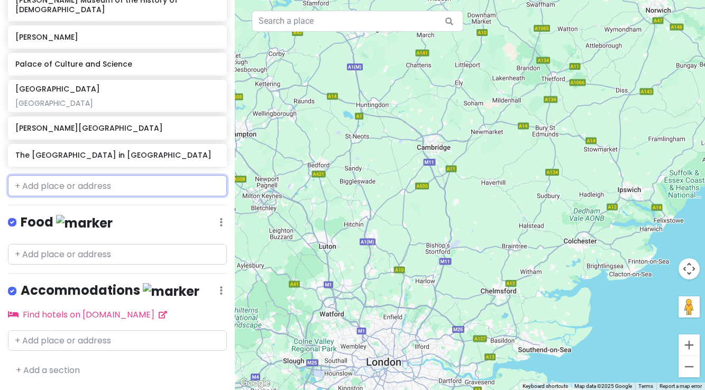
scroll to position [513, 0]
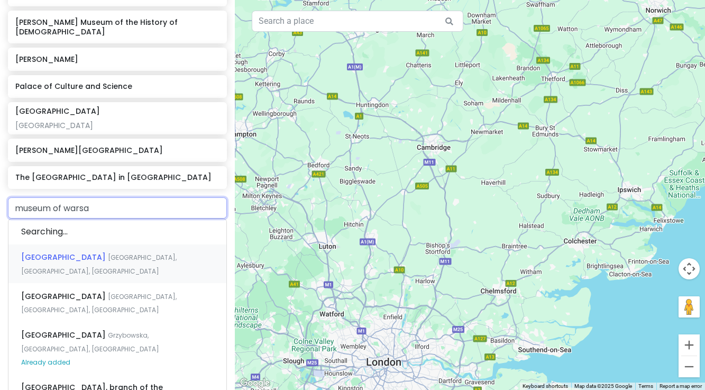
type input "[GEOGRAPHIC_DATA]"
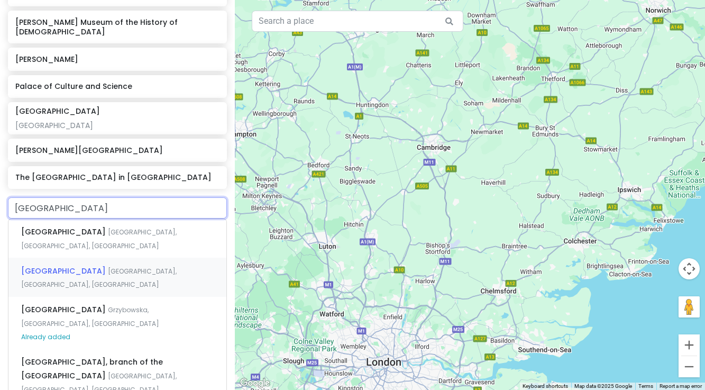
click at [83, 266] on span "[GEOGRAPHIC_DATA]" at bounding box center [64, 271] width 87 height 11
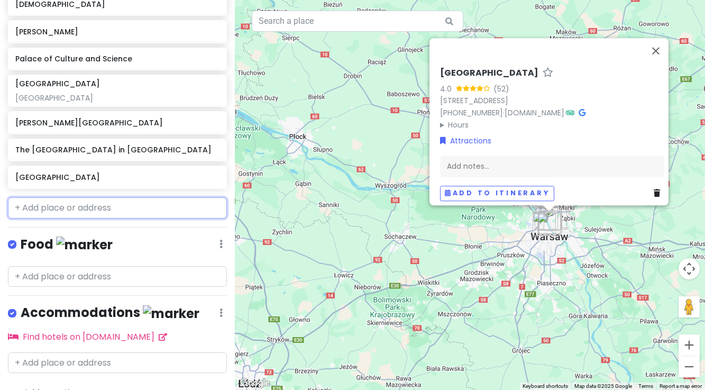
click at [95, 197] on input "text" at bounding box center [117, 207] width 219 height 21
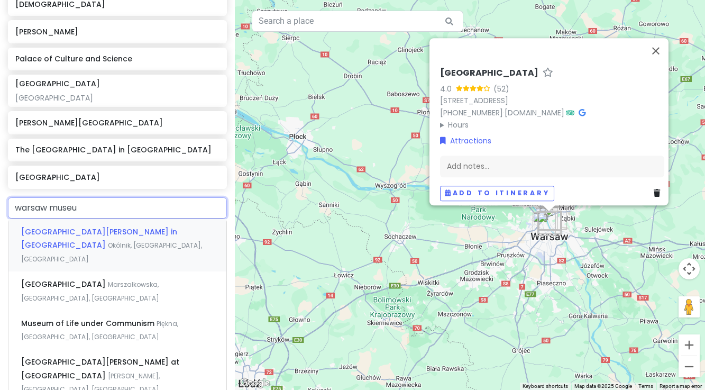
type input "[GEOGRAPHIC_DATA]"
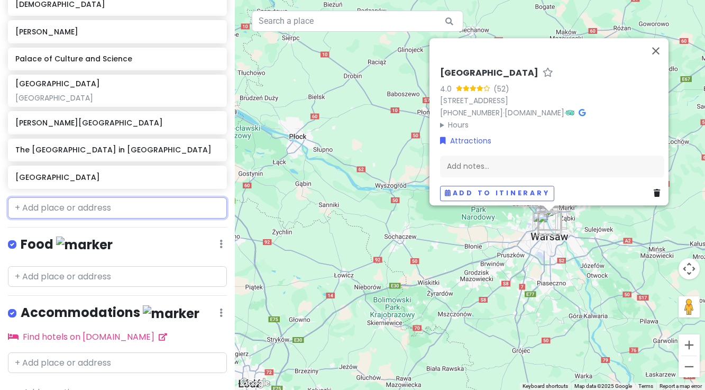
scroll to position [568, 0]
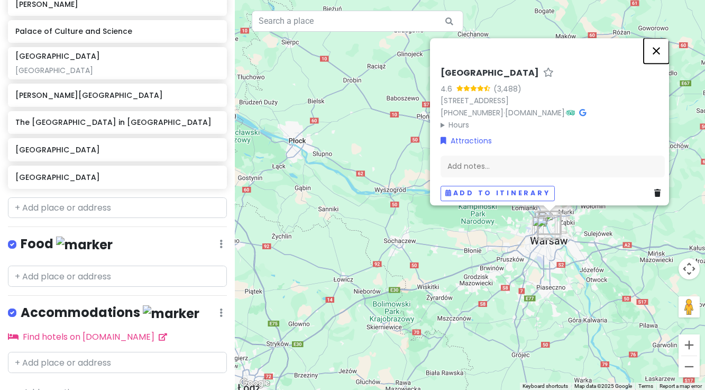
click at [658, 47] on button "Close" at bounding box center [656, 50] width 25 height 25
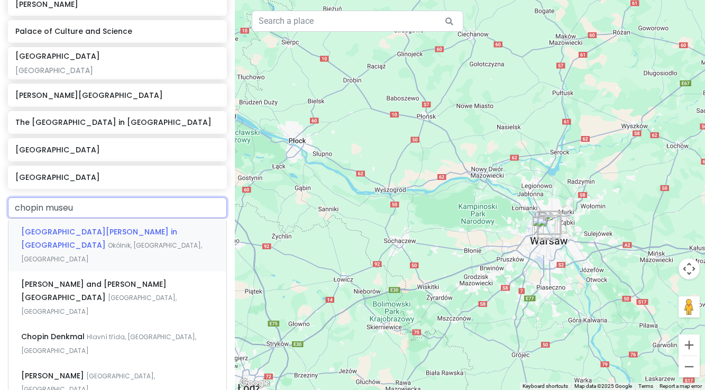
type input "[GEOGRAPHIC_DATA]"
click at [95, 227] on span "[GEOGRAPHIC_DATA][PERSON_NAME] in [GEOGRAPHIC_DATA]" at bounding box center [99, 239] width 156 height 24
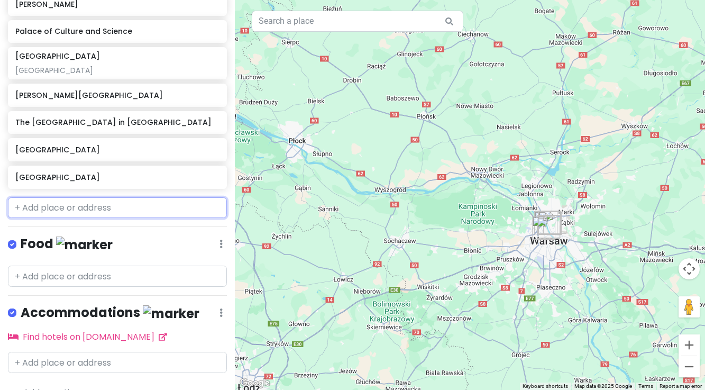
scroll to position [595, 0]
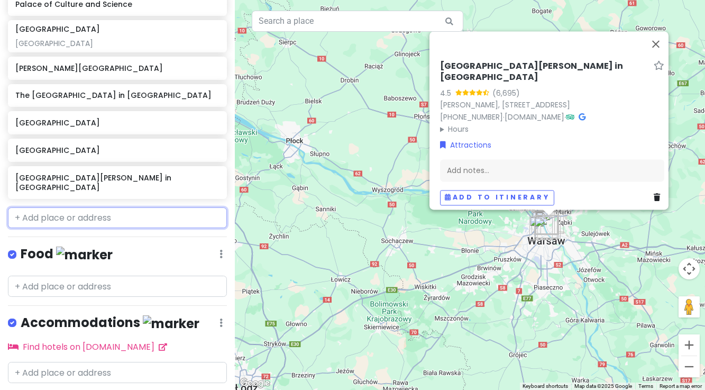
click at [111, 207] on input "text" at bounding box center [117, 217] width 219 height 21
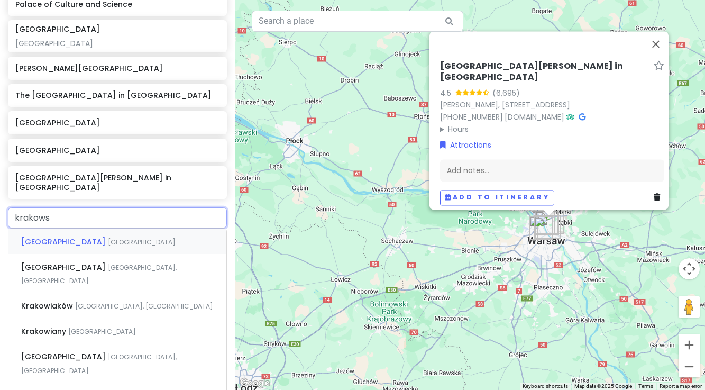
type input "krakowsk"
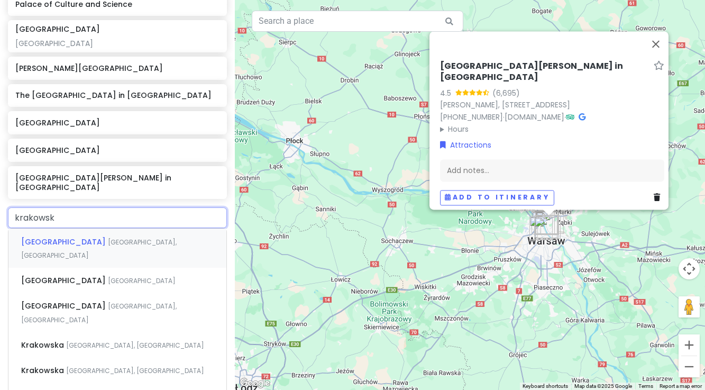
click at [108, 237] on span "[GEOGRAPHIC_DATA]" at bounding box center [64, 242] width 87 height 11
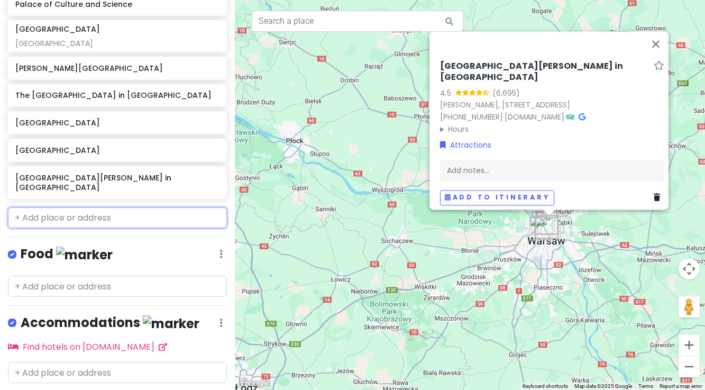
scroll to position [622, 0]
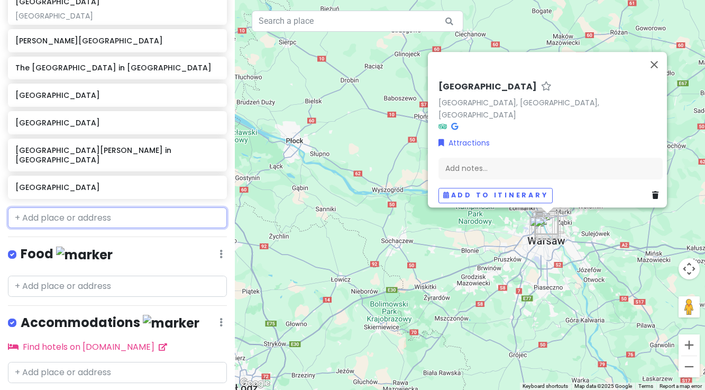
click at [70, 207] on input "text" at bounding box center [117, 217] width 219 height 21
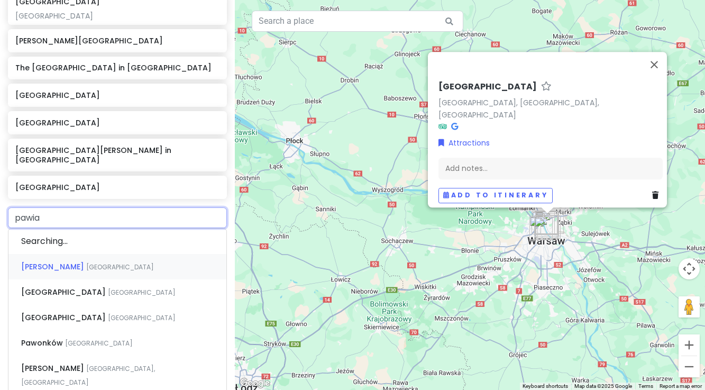
type input "pawiak"
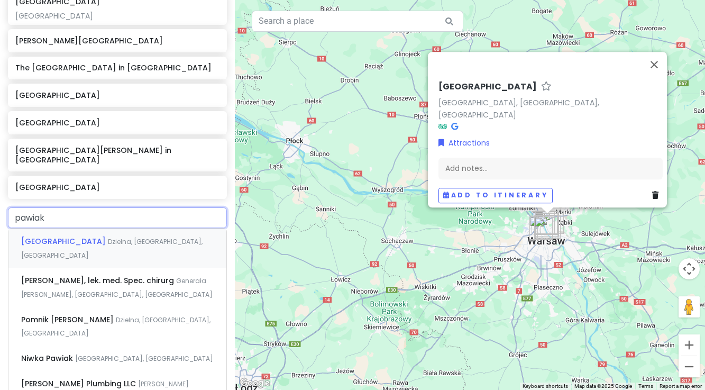
click at [75, 236] on span "[GEOGRAPHIC_DATA]" at bounding box center [64, 241] width 87 height 11
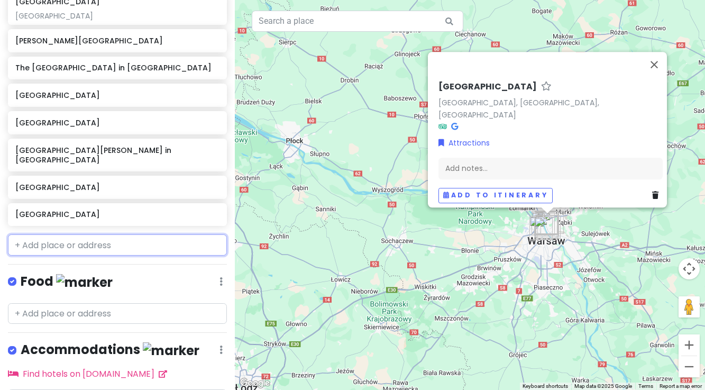
scroll to position [650, 0]
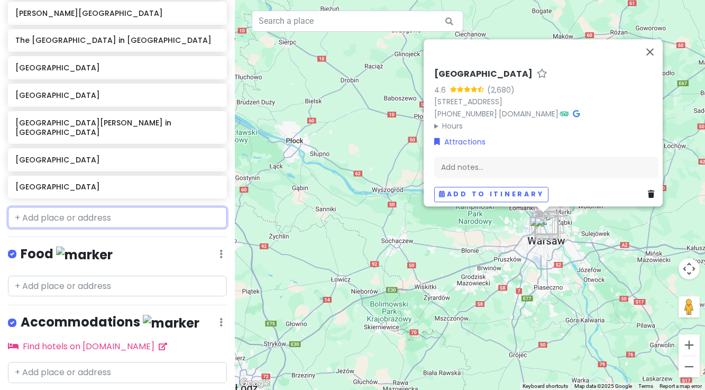
click at [51, 207] on input "text" at bounding box center [117, 217] width 219 height 21
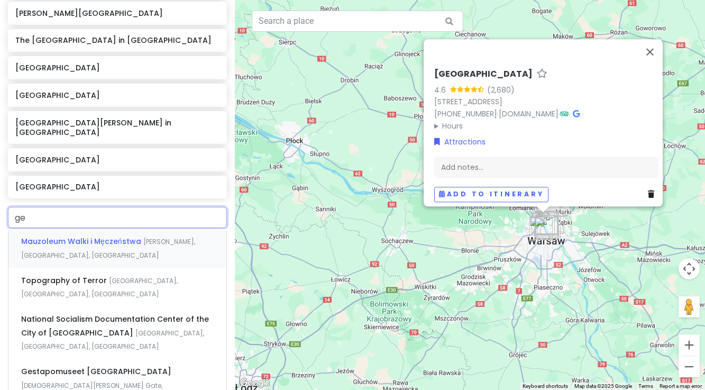
type input "g"
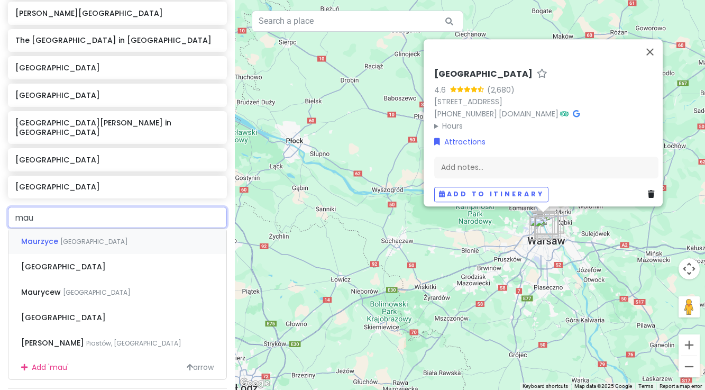
type input "[PERSON_NAME]"
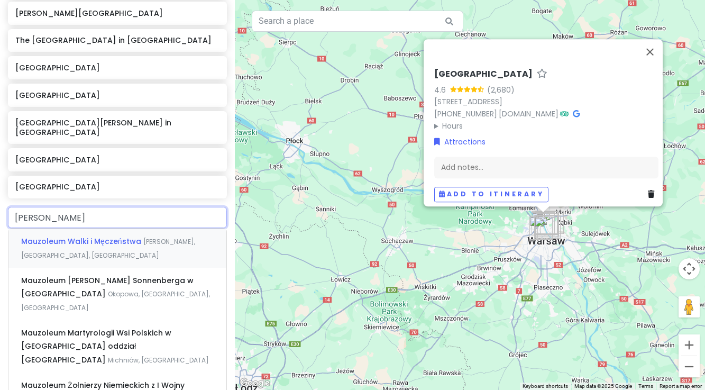
click at [62, 236] on span "Mauzoleum Walki i Męczeństwa" at bounding box center [82, 241] width 122 height 11
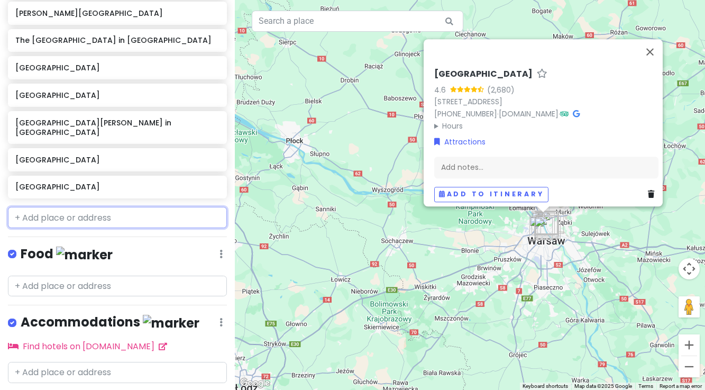
scroll to position [677, 0]
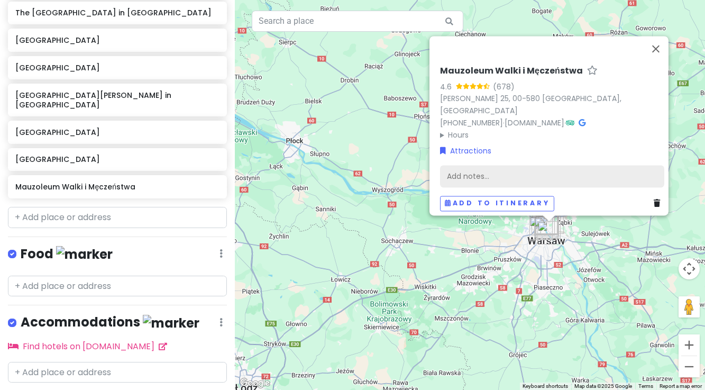
click at [458, 167] on div "Add notes..." at bounding box center [552, 176] width 224 height 22
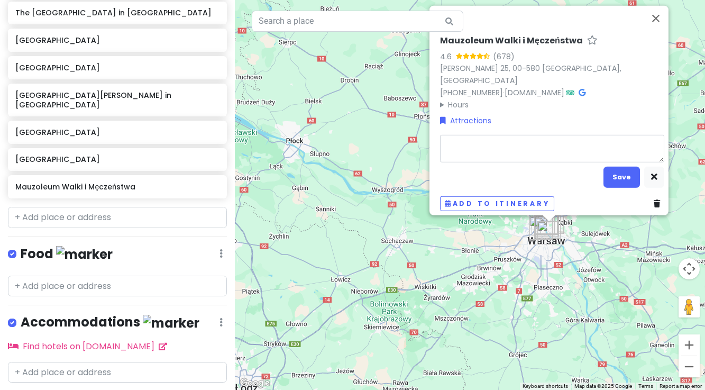
type textarea "x"
type textarea "G"
type textarea "x"
type textarea "Ge"
type textarea "x"
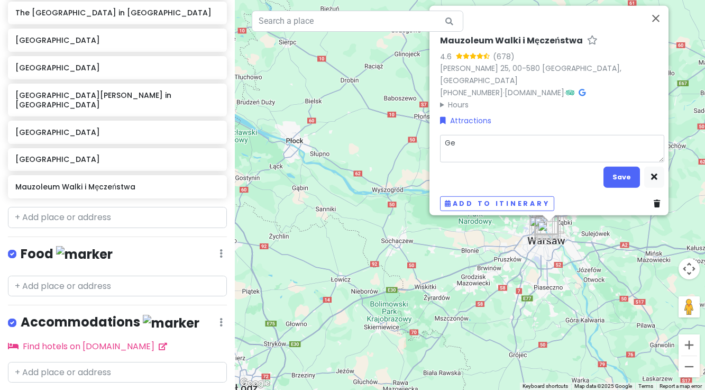
type textarea "Ges"
type textarea "x"
type textarea "Gest"
type textarea "x"
type textarea "Gesta"
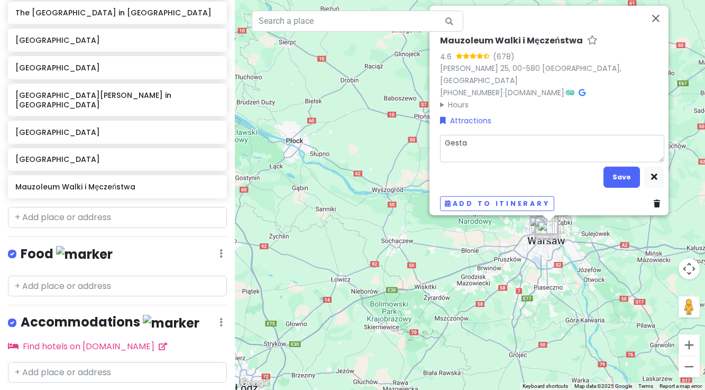
type textarea "x"
type textarea "Gestap"
type textarea "x"
type textarea "Gestapo"
type textarea "x"
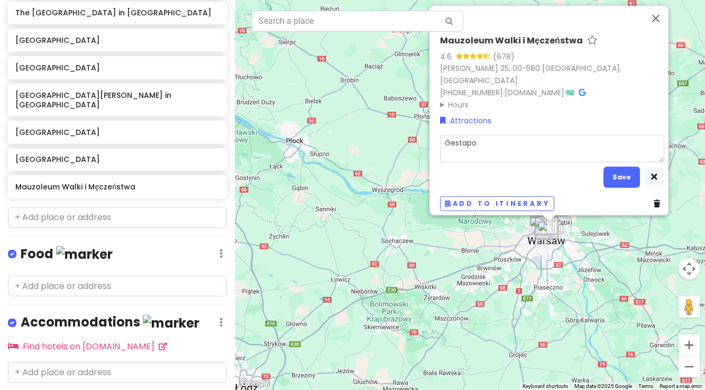
type textarea "Gestapo"
type textarea "x"
type textarea "Gestapo M"
type textarea "x"
type textarea "Gestapo Mu"
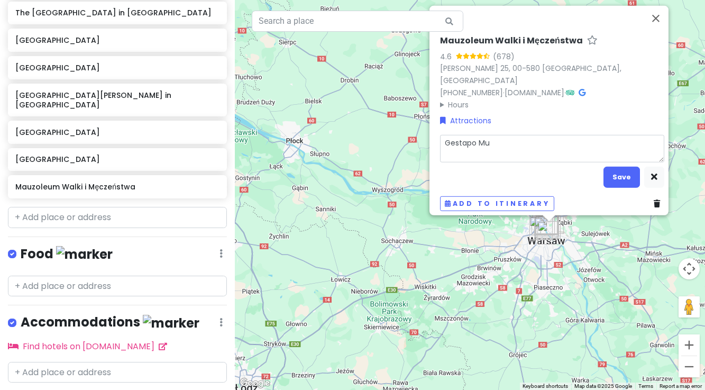
type textarea "x"
type textarea "Gestapo Mus"
type textarea "x"
type textarea "Gestapo [MEDICAL_DATA]"
type textarea "x"
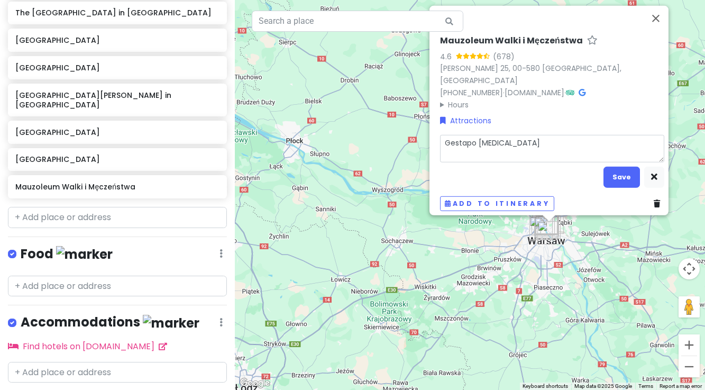
type textarea "Gestapo Museu"
type textarea "x"
type textarea "Gestapo Museum"
click at [621, 173] on button "Save" at bounding box center [622, 177] width 37 height 21
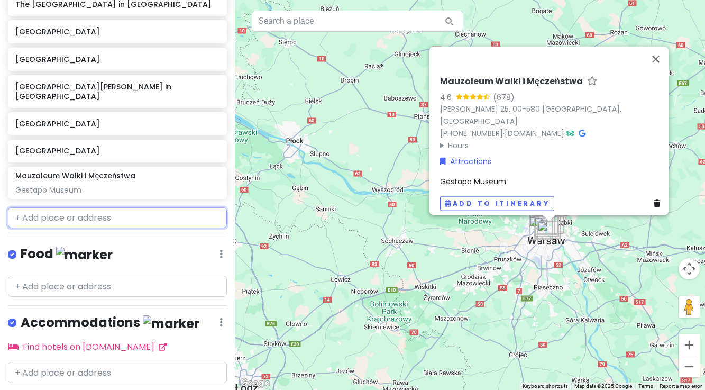
click at [78, 207] on input "text" at bounding box center [117, 217] width 219 height 21
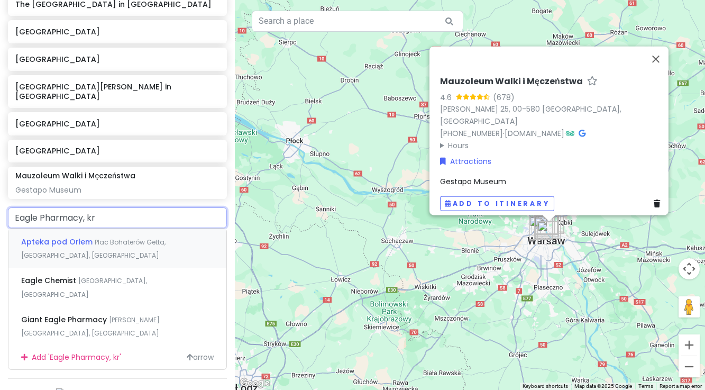
type input "Eagle Pharmacy, kra"
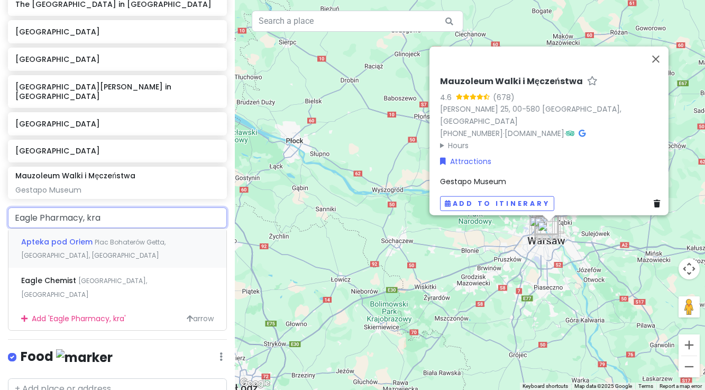
click at [87, 237] on span "Apteka pod Orłem" at bounding box center [58, 242] width 74 height 11
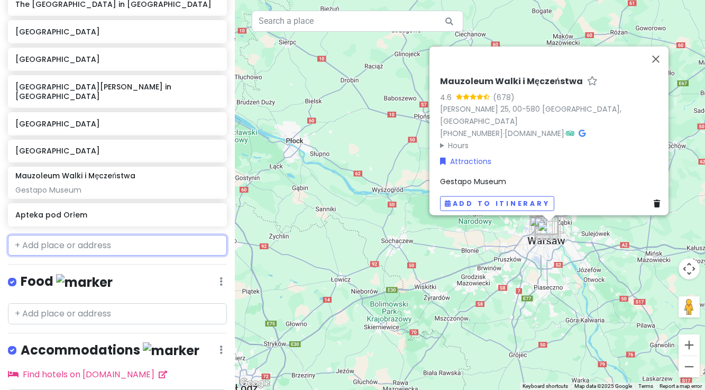
scroll to position [713, 0]
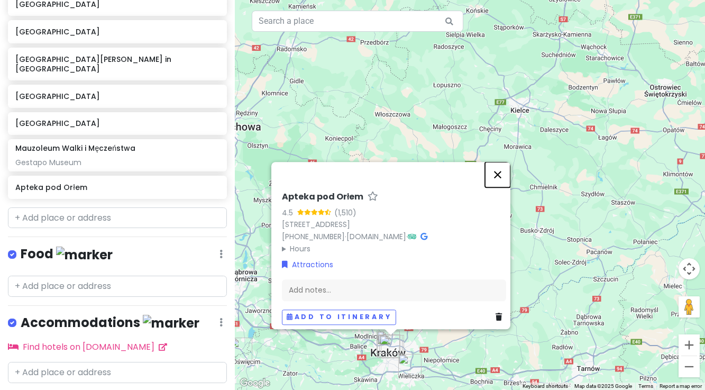
click at [500, 169] on button "Close" at bounding box center [497, 174] width 25 height 25
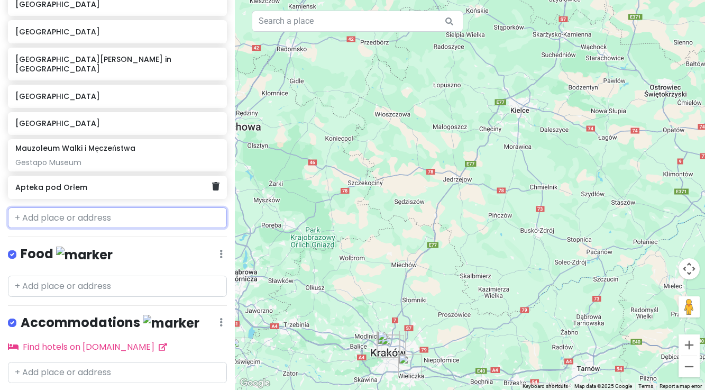
click at [143, 183] on h6 "Apteka pod Orłem" at bounding box center [113, 188] width 197 height 10
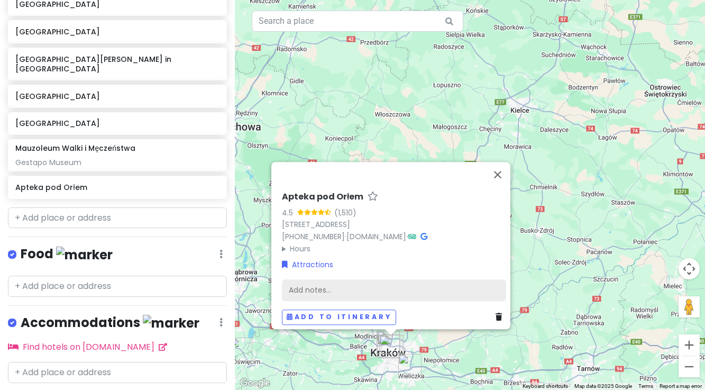
click at [292, 279] on div "Add notes..." at bounding box center [394, 290] width 224 height 22
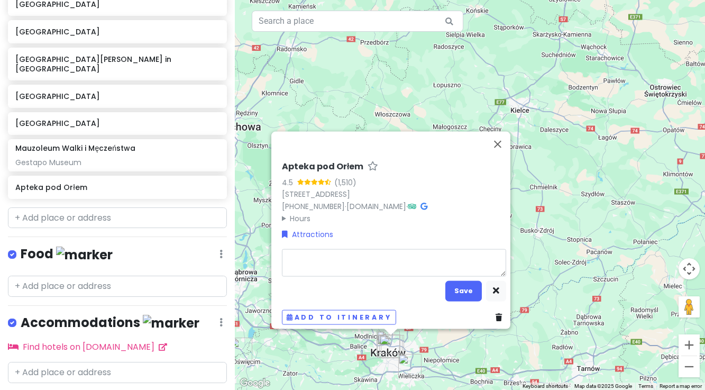
type textarea "x"
type textarea "E"
type textarea "x"
type textarea "Ea"
type textarea "x"
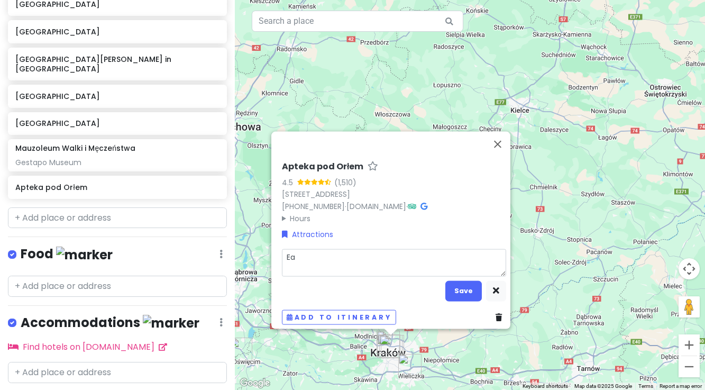
type textarea "Eag"
type textarea "x"
type textarea "Eagl"
type textarea "x"
type textarea "Eagle"
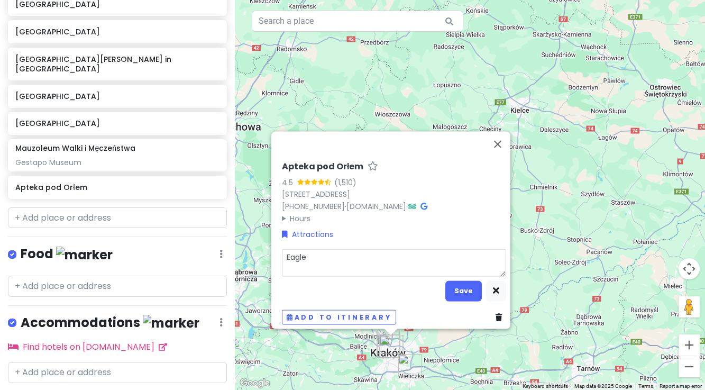
type textarea "x"
type textarea "Eagle"
type textarea "x"
type textarea "Eagle P"
type textarea "x"
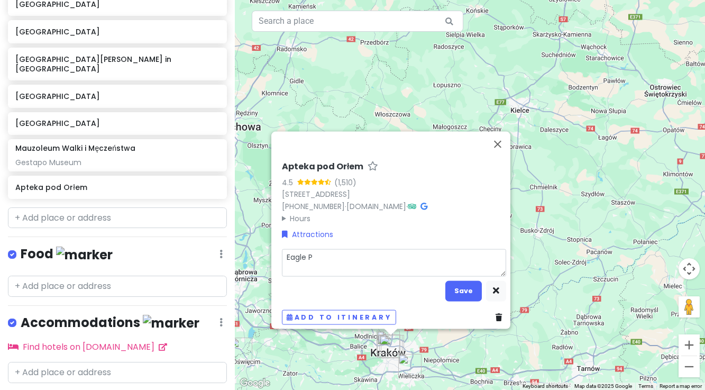
type textarea "Eagle Ph"
type textarea "x"
type textarea "Eagle Pha"
type textarea "x"
type textarea "Eagle Phar"
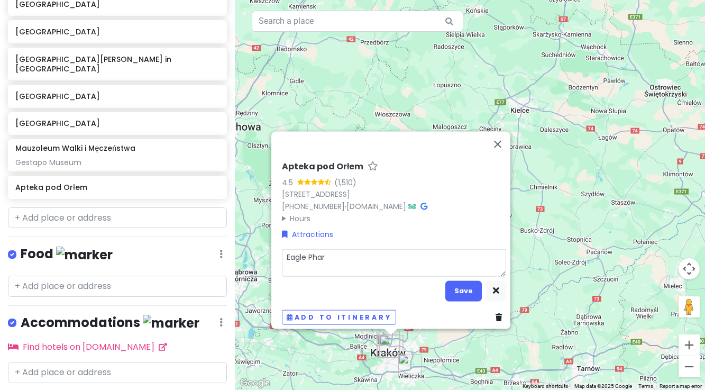
type textarea "x"
type textarea "Eagle Pharm"
type textarea "x"
type textarea "Eagle Pharma"
type textarea "x"
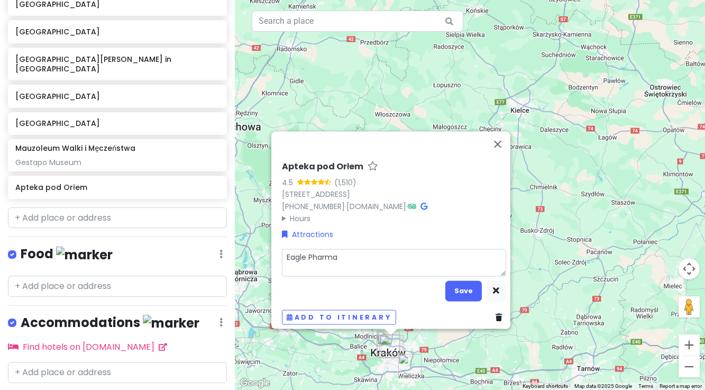
type textarea "Eagle Pharmac"
type textarea "x"
type textarea "Eagle Pharmacy"
type textarea "x"
type textarea "Eagle Pharmacy"
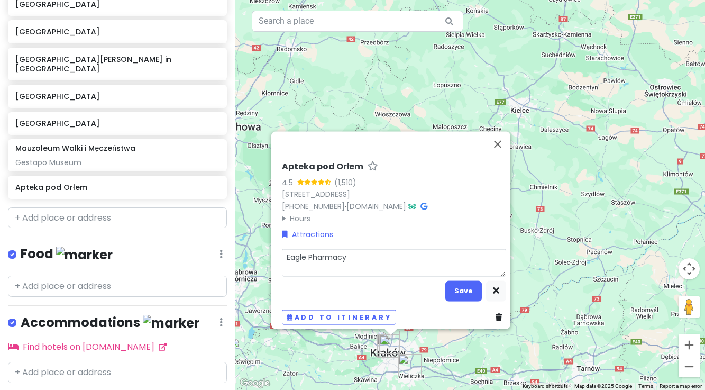
type textarea "x"
type textarea "Eagle Pharmacy l"
type textarea "x"
type textarea "Eagle Pharmacy la"
type textarea "x"
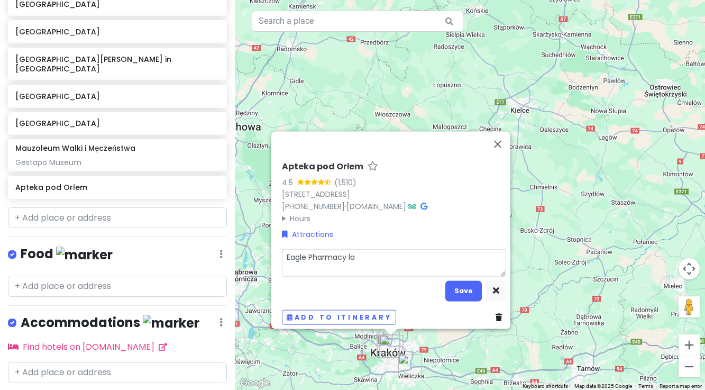
type textarea "Eagle Pharmacy las"
type textarea "x"
type textarea "Eagle Pharmacy last"
type textarea "x"
type textarea "Eagle Pharmacy last"
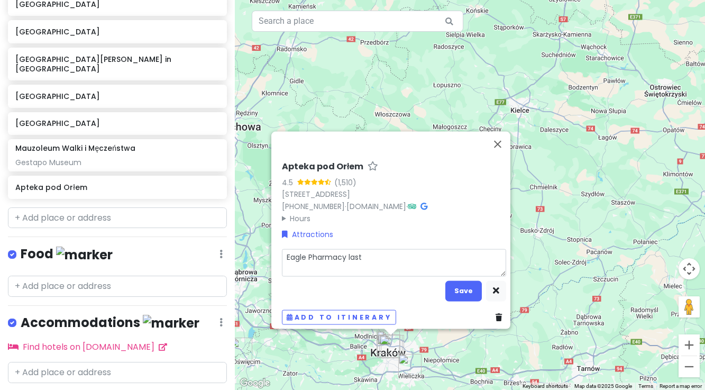
type textarea "x"
type textarea "Eagle Pharmacy last t"
type textarea "x"
type textarea "Eagle Pharmacy last to"
type textarea "x"
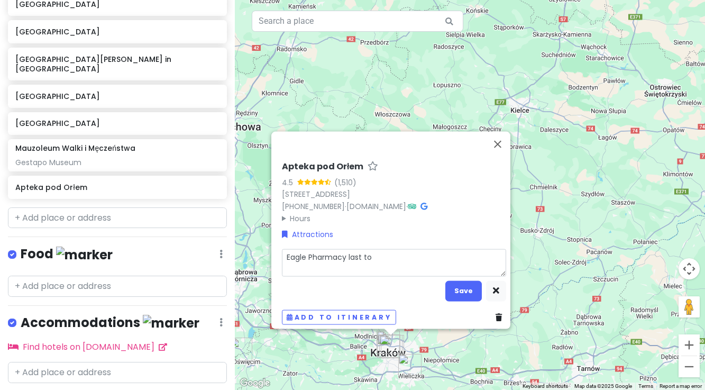
type textarea "Eagle Pharmacy last to"
type textarea "x"
type textarea "Eagle Pharmacy last to o"
type textarea "x"
type textarea "Eagle Pharmacy last to op"
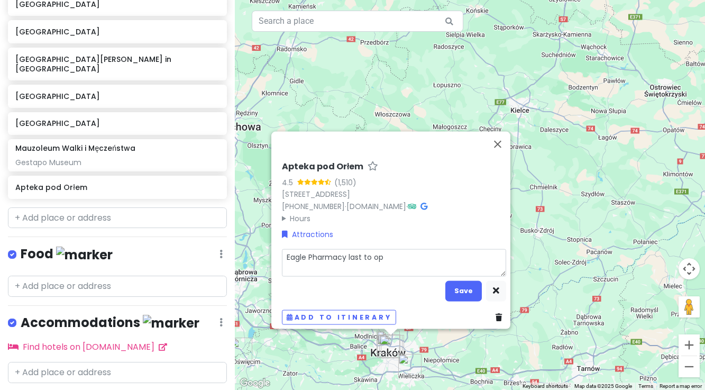
type textarea "x"
type textarea "Eagle Pharmacy last to ope"
type textarea "x"
type textarea "Eagle Pharmacy last to oper"
type textarea "x"
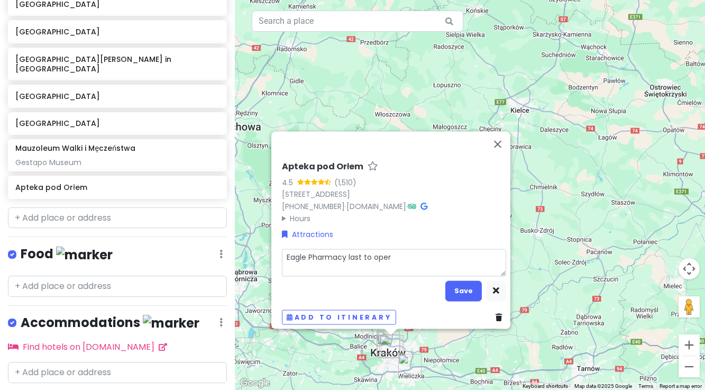
type textarea "Eagle Pharmacy last to opera"
type textarea "x"
type textarea "Eagle Pharmacy last to operat"
type textarea "x"
type textarea "Eagle Pharmacy last to operate"
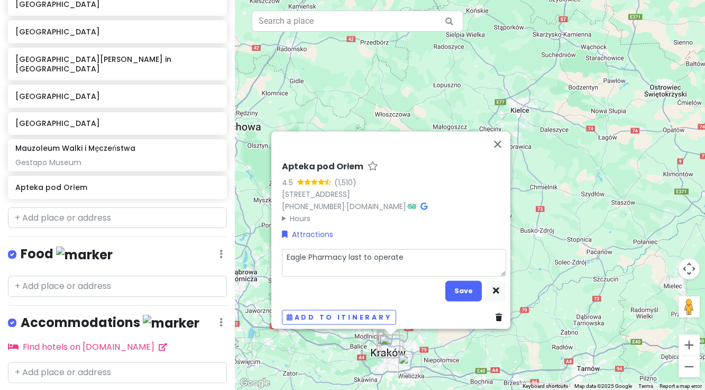
type textarea "x"
type textarea "Eagle Pharmacy last to operate"
type textarea "x"
type textarea "Eagle Pharmacy last to operate i"
type textarea "x"
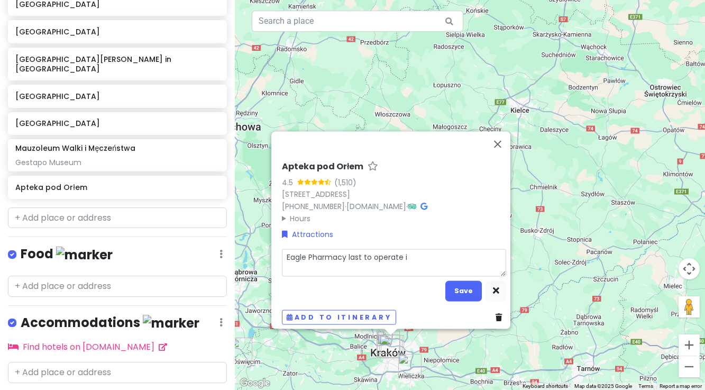
type textarea "Eagle Pharmacy last to operate in"
type textarea "x"
type textarea "Eagle Pharmacy last to operate in"
type textarea "x"
type textarea "Eagle Pharmacy last to operate in G"
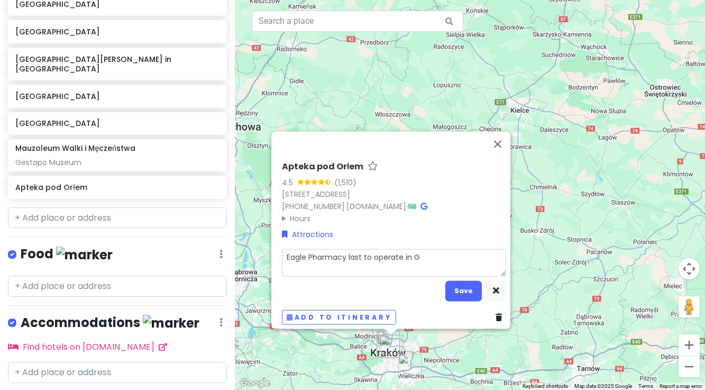
type textarea "x"
type textarea "Eagle Pharmacy last to operate in [GEOGRAPHIC_DATA]"
type textarea "x"
type textarea "Eagle Pharmacy last to operate in [GEOGRAPHIC_DATA]"
type textarea "x"
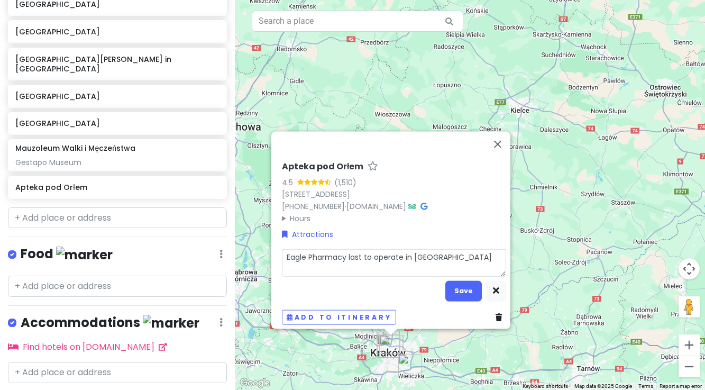
type textarea "Eagle Pharmacy last to operate in Ghet"
type textarea "x"
type textarea "Eagle Pharmacy last to operate in Ghett"
type textarea "x"
type textarea "Eagle Pharmacy last to operate in Ghetto"
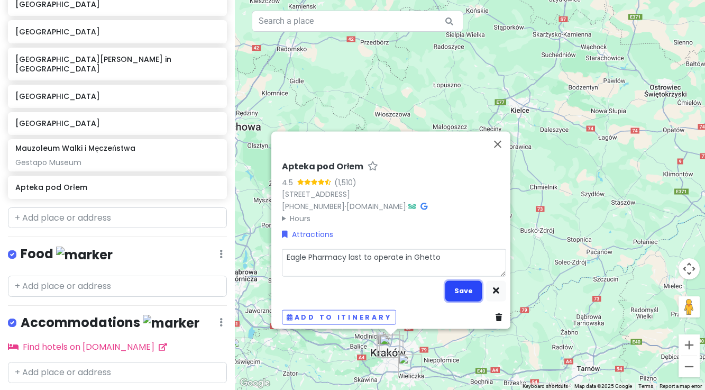
click at [457, 288] on button "Save" at bounding box center [464, 290] width 37 height 21
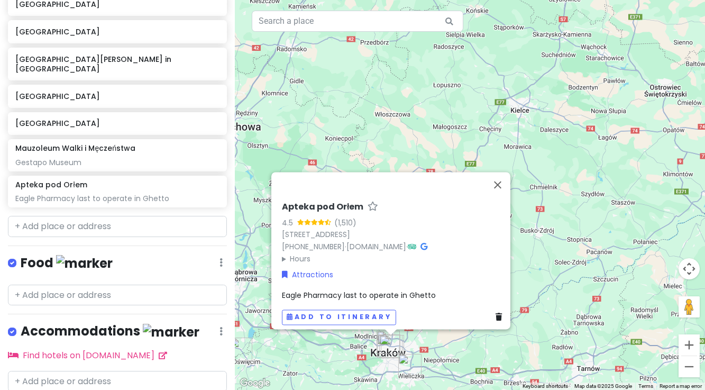
scroll to position [722, 0]
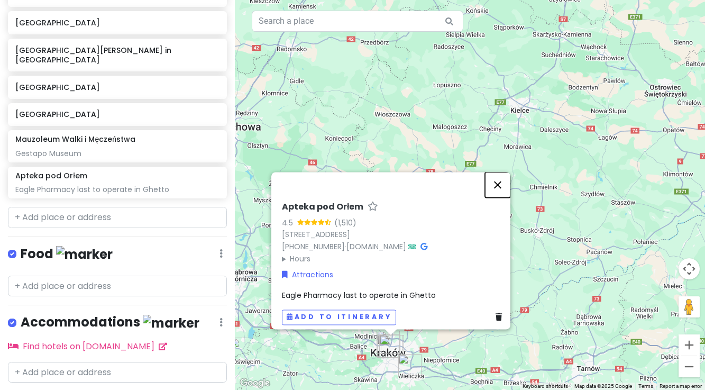
click at [500, 180] on button "Close" at bounding box center [497, 184] width 25 height 25
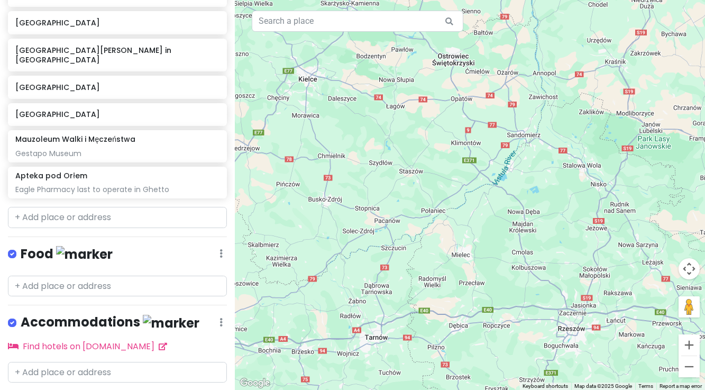
drag, startPoint x: 611, startPoint y: 186, endPoint x: 402, endPoint y: 156, distance: 211.7
click at [402, 157] on div at bounding box center [470, 195] width 470 height 390
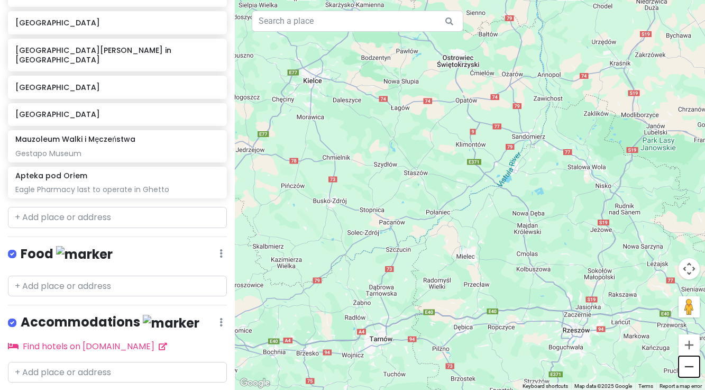
click at [691, 368] on button "Zoom out" at bounding box center [689, 366] width 21 height 21
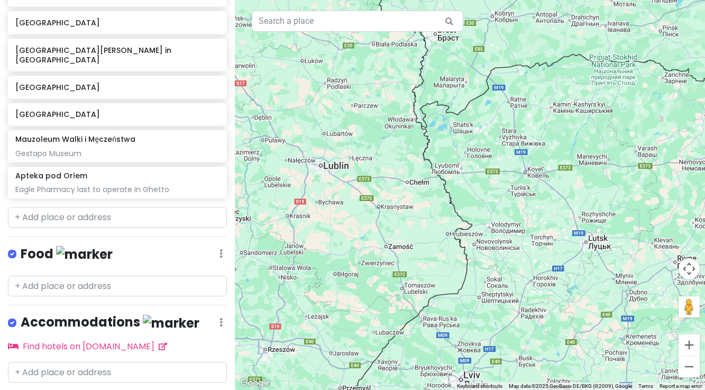
drag, startPoint x: 611, startPoint y: 215, endPoint x: 355, endPoint y: 301, distance: 269.6
click at [354, 301] on div at bounding box center [470, 195] width 470 height 390
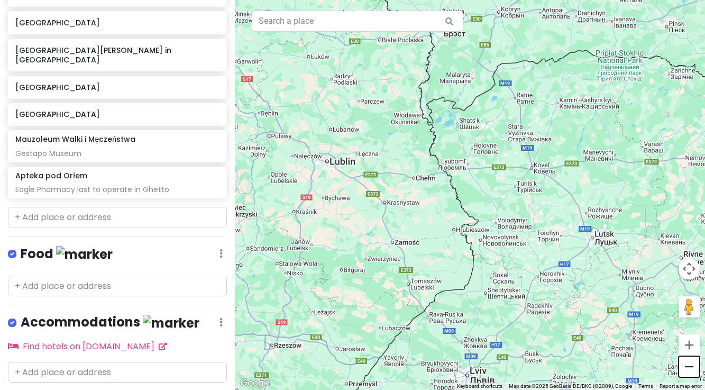
click at [686, 367] on button "Zoom out" at bounding box center [689, 366] width 21 height 21
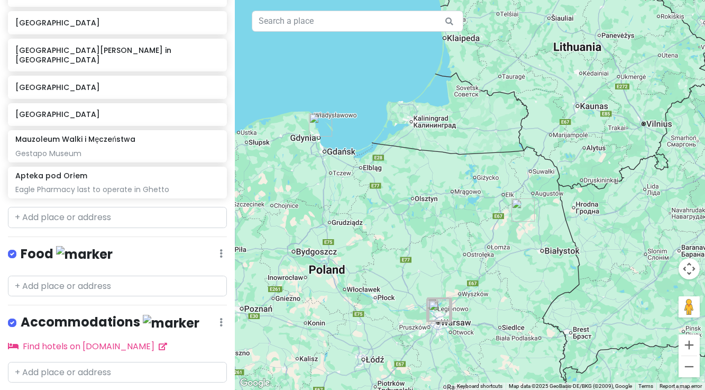
drag, startPoint x: 578, startPoint y: 102, endPoint x: 693, endPoint y: 325, distance: 250.7
click at [693, 325] on div at bounding box center [470, 195] width 470 height 390
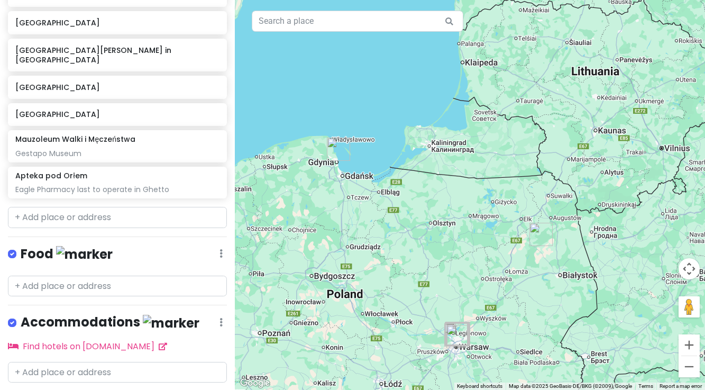
drag, startPoint x: 631, startPoint y: 281, endPoint x: 650, endPoint y: 306, distance: 31.4
click at [650, 306] on div at bounding box center [470, 195] width 470 height 390
click at [693, 345] on button "Zoom in" at bounding box center [689, 344] width 21 height 21
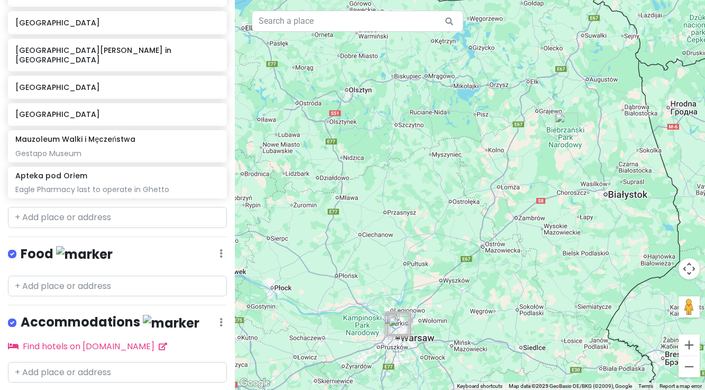
drag, startPoint x: 624, startPoint y: 350, endPoint x: 577, endPoint y: 185, distance: 172.2
click at [577, 185] on div at bounding box center [470, 195] width 470 height 390
click at [563, 121] on img "Biebrzański Park Narodowy" at bounding box center [566, 123] width 23 height 23
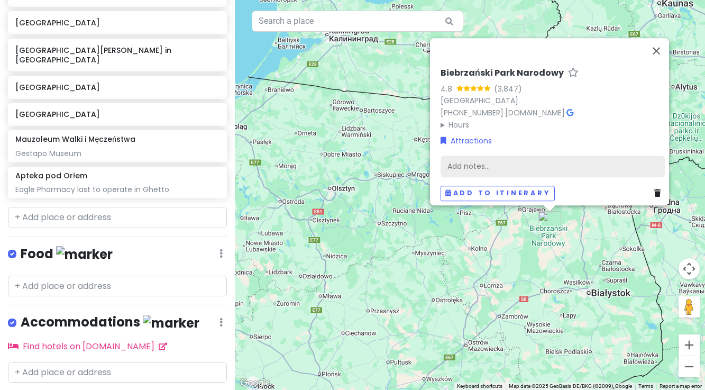
click at [484, 155] on div "Add notes..." at bounding box center [553, 166] width 224 height 22
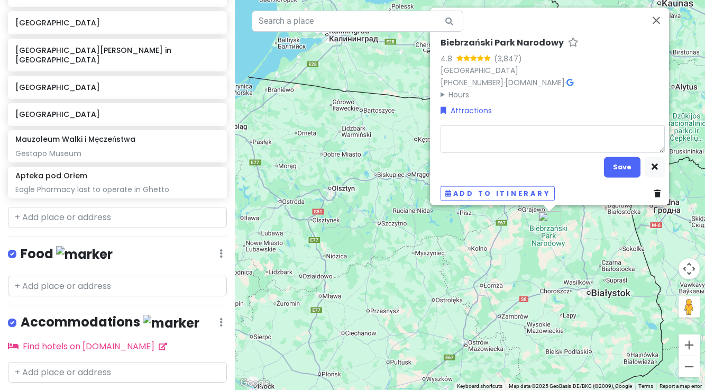
type textarea "x"
type textarea "R"
type textarea "x"
type textarea "Re"
type textarea "x"
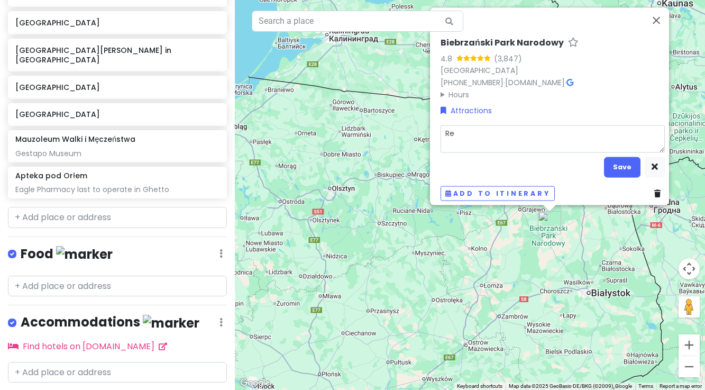
type textarea "Red"
type textarea "x"
type textarea "Red"
type textarea "x"
type textarea "Red S"
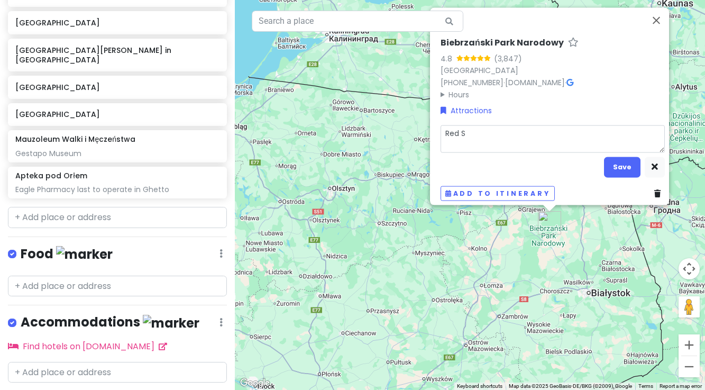
type textarea "x"
type textarea "Red Sw"
type textarea "x"
type textarea "Red Swa"
type textarea "x"
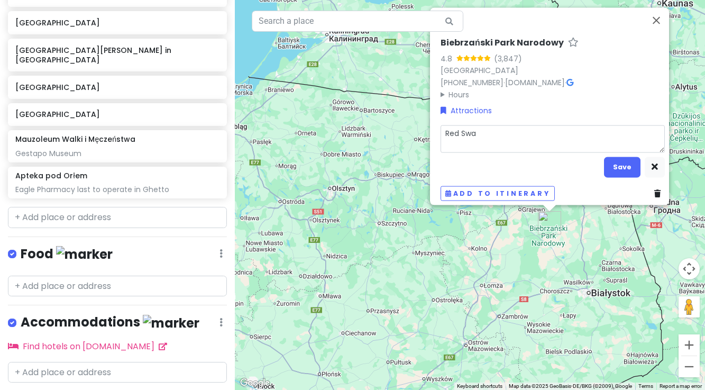
type textarea "Red Swam"
type textarea "x"
type textarea "Red Swamp"
type textarea "x"
type textarea "Red Swamp"
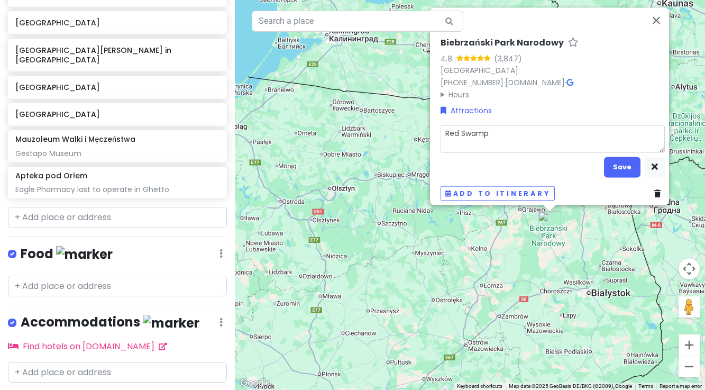
type textarea "x"
type textarea "Red Swamp f"
type textarea "x"
type textarea "Red Swamp fo"
type textarea "x"
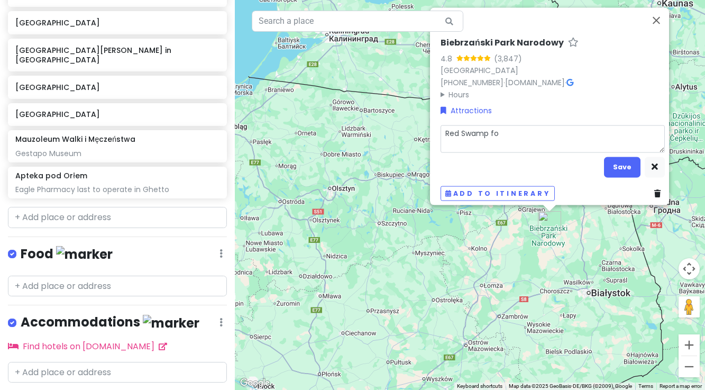
type textarea "Red Swamp for"
type textarea "x"
type textarea "Red Swamp for"
type textarea "x"
type textarea "Red Swamp for b"
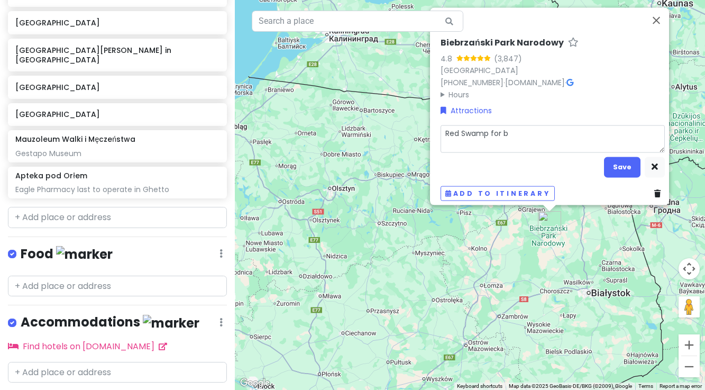
type textarea "x"
type textarea "Red Swamp for bi"
type textarea "x"
type textarea "Red Swamp for bir"
type textarea "x"
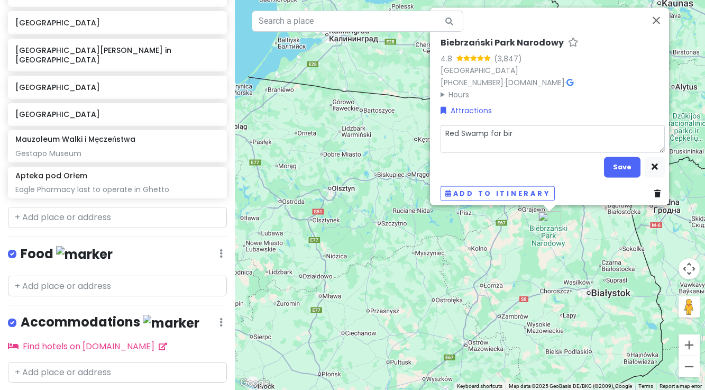
type textarea "Red Swamp for bird"
type textarea "x"
type textarea "Red Swamp for birds"
click at [618, 163] on button "Save" at bounding box center [622, 167] width 37 height 21
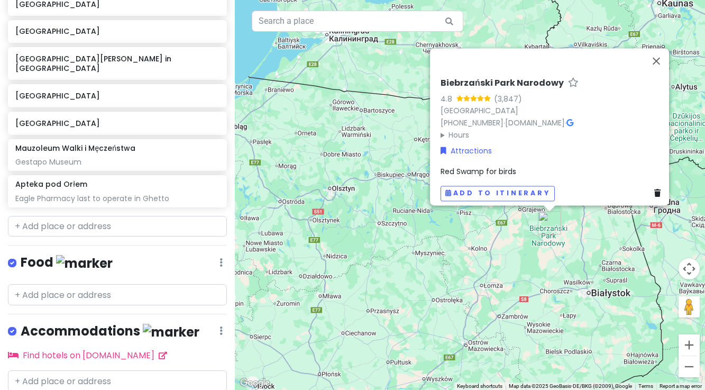
scroll to position [731, 0]
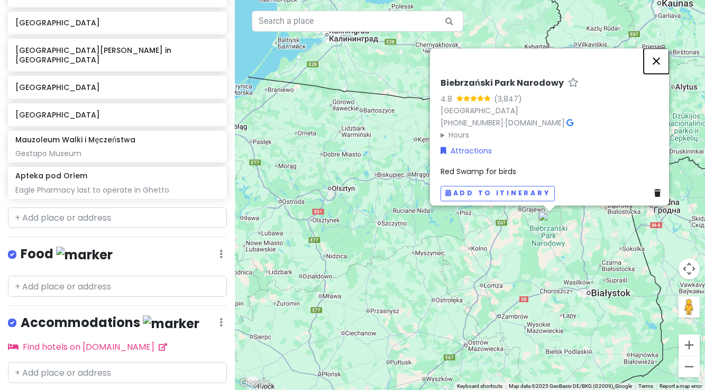
click at [658, 54] on button "Close" at bounding box center [656, 60] width 25 height 25
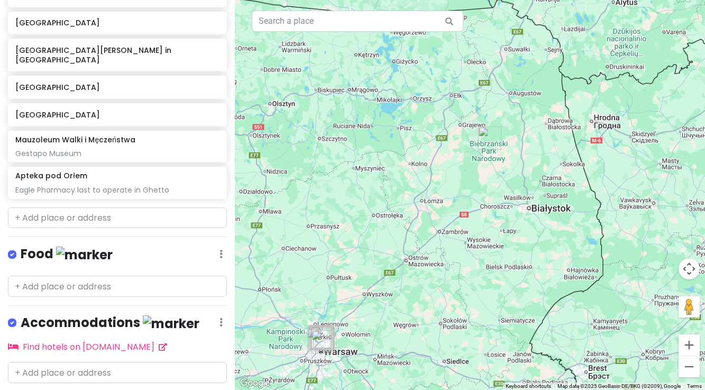
drag, startPoint x: 452, startPoint y: 289, endPoint x: 392, endPoint y: 204, distance: 104.5
click at [392, 204] on div at bounding box center [470, 195] width 470 height 390
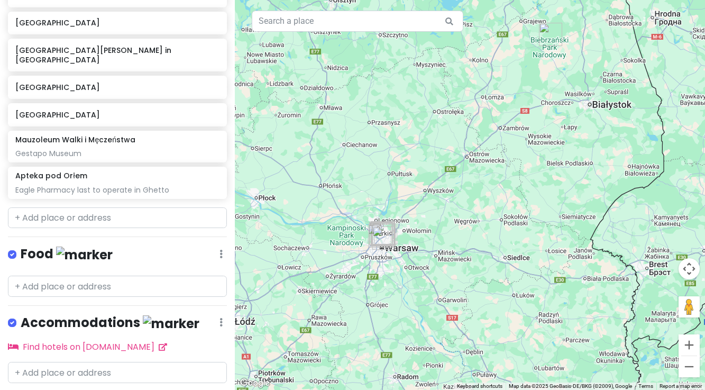
drag, startPoint x: 310, startPoint y: 282, endPoint x: 372, endPoint y: 156, distance: 139.9
click at [372, 156] on div at bounding box center [470, 195] width 470 height 390
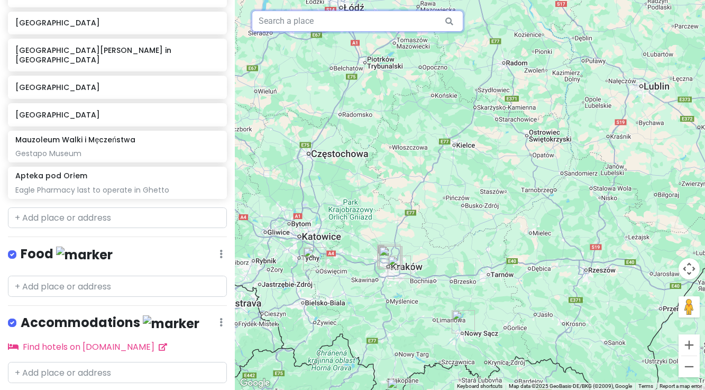
drag, startPoint x: 337, startPoint y: 286, endPoint x: 449, endPoint y: -21, distance: 326.6
click at [449, 0] on html "Kraków Trip Private Change Dates Make a Copy Delete Trip Go Pro ⚡️ Give Feedbac…" at bounding box center [352, 195] width 705 height 390
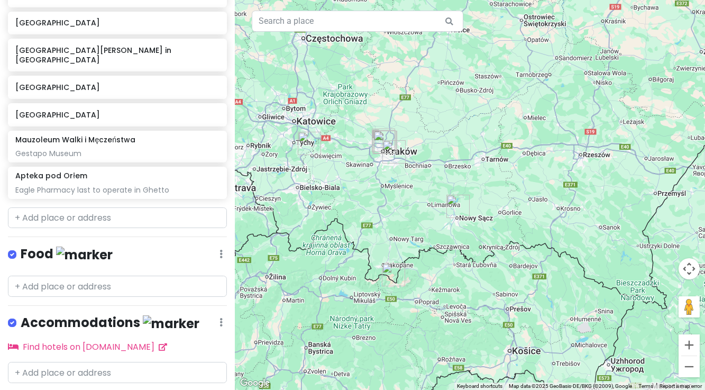
drag, startPoint x: 400, startPoint y: 313, endPoint x: 395, endPoint y: 199, distance: 113.9
click at [393, 199] on div at bounding box center [470, 195] width 470 height 390
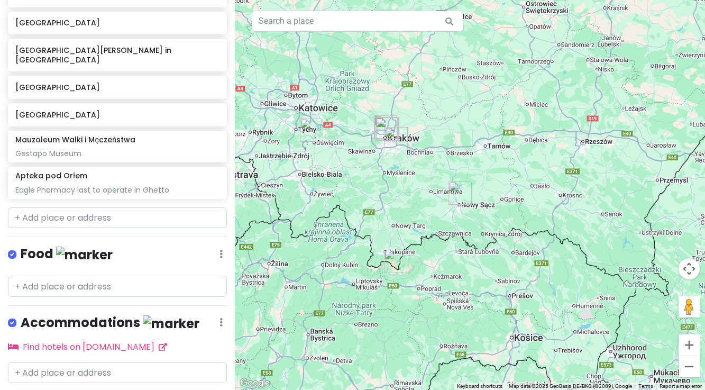
click at [457, 192] on img "Nowy Sącz" at bounding box center [460, 193] width 23 height 23
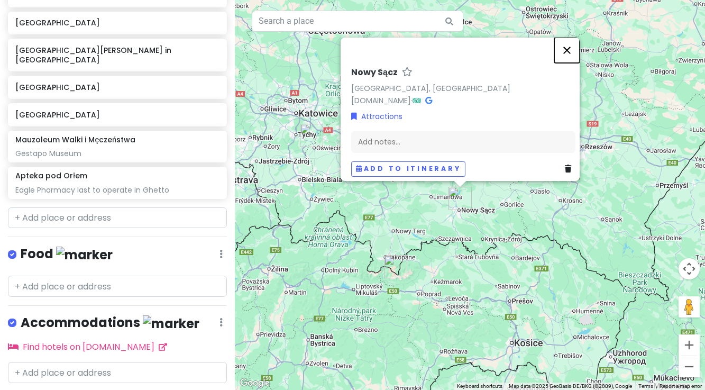
click at [571, 46] on button "Close" at bounding box center [567, 50] width 25 height 25
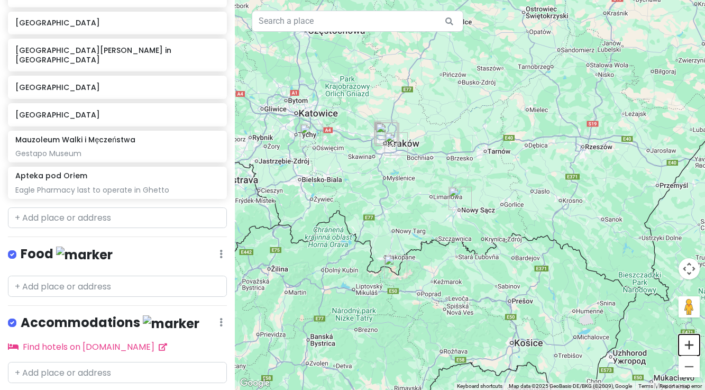
click at [689, 347] on button "Zoom in" at bounding box center [689, 344] width 21 height 21
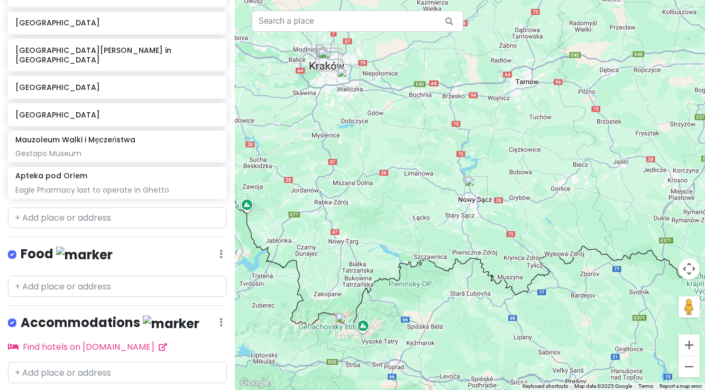
drag, startPoint x: 434, startPoint y: 342, endPoint x: 481, endPoint y: 295, distance: 67.0
click at [481, 295] on div at bounding box center [470, 195] width 470 height 390
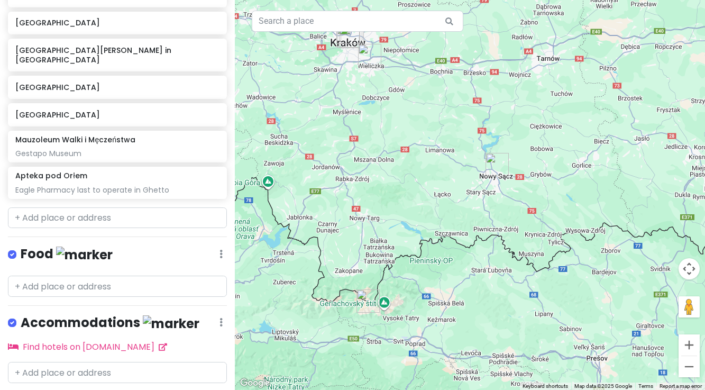
click at [365, 298] on img "Tatra Mountains" at bounding box center [368, 300] width 23 height 23
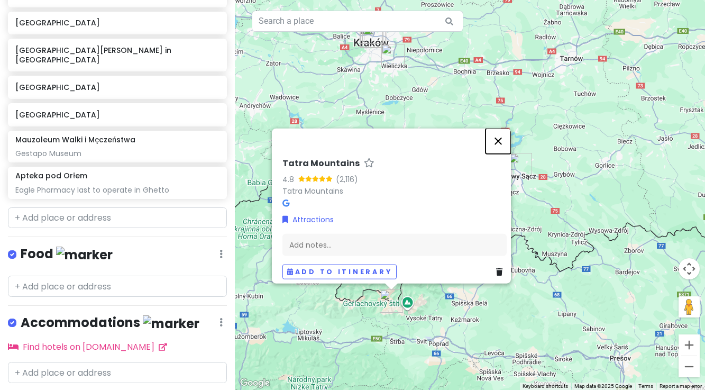
click at [501, 133] on button "Close" at bounding box center [498, 140] width 25 height 25
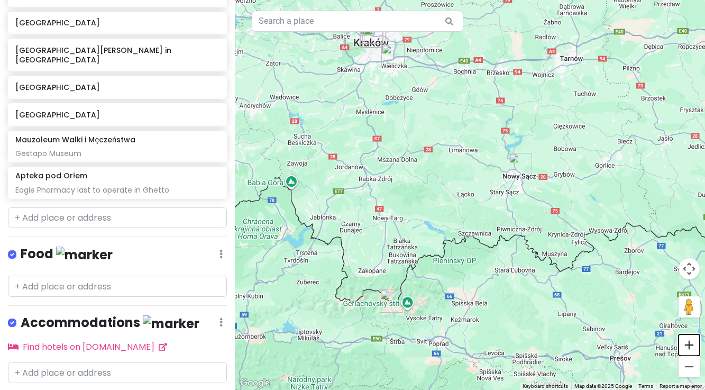
click at [694, 346] on button "Zoom in" at bounding box center [689, 344] width 21 height 21
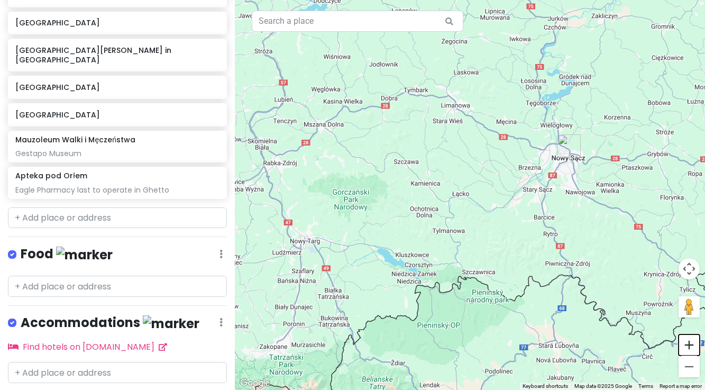
click at [694, 346] on button "Zoom in" at bounding box center [689, 344] width 21 height 21
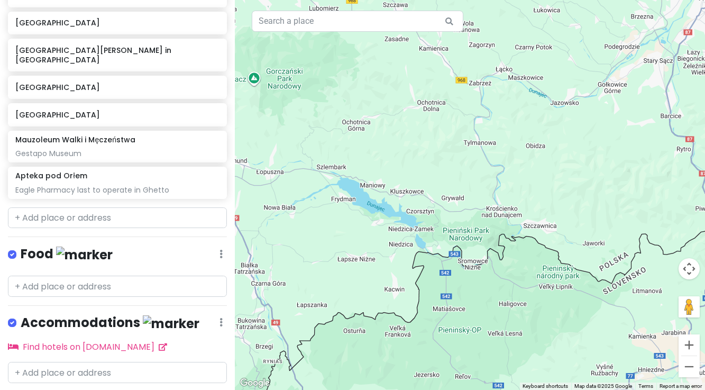
drag, startPoint x: 580, startPoint y: 345, endPoint x: 631, endPoint y: 221, distance: 133.8
click at [631, 221] on div at bounding box center [470, 195] width 470 height 390
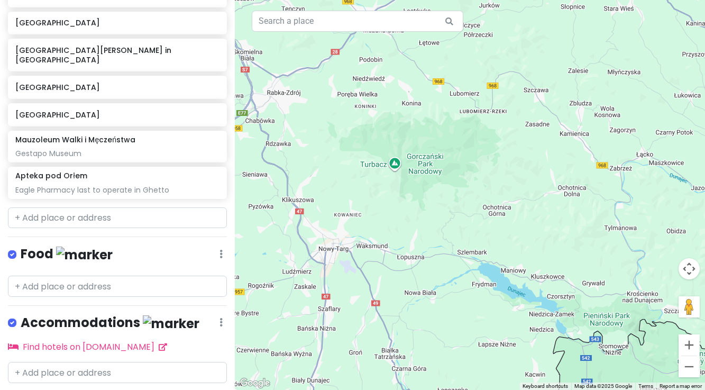
drag, startPoint x: 487, startPoint y: 310, endPoint x: 628, endPoint y: 394, distance: 163.8
click at [628, 390] on html "Kraków Trip Private Change Dates Make a Copy Delete Trip Go Pro ⚡️ Give Feedbac…" at bounding box center [352, 195] width 705 height 390
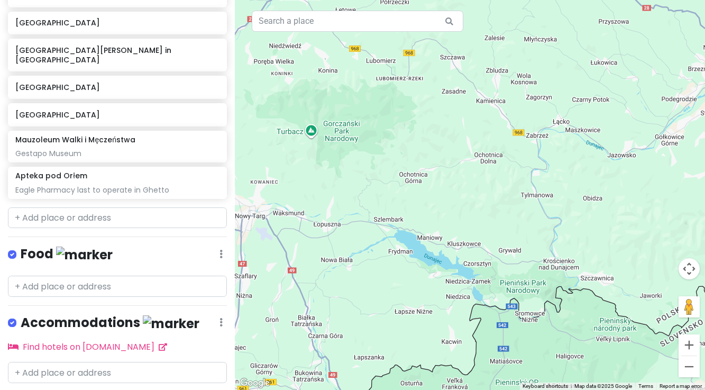
drag, startPoint x: 578, startPoint y: 186, endPoint x: 492, endPoint y: 132, distance: 101.3
click at [492, 132] on div at bounding box center [470, 195] width 470 height 390
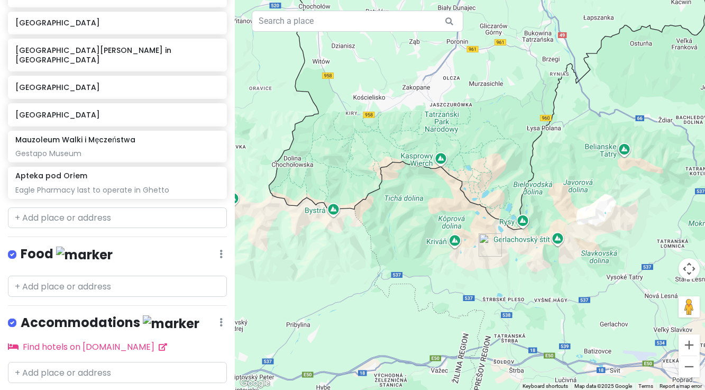
drag, startPoint x: 531, startPoint y: 319, endPoint x: 763, endPoint y: 2, distance: 393.0
click at [705, 2] on html "Kraków Trip Private Change Dates Make a Copy Delete Trip Go Pro ⚡️ Give Feedbac…" at bounding box center [352, 195] width 705 height 390
click at [689, 367] on button "Zoom out" at bounding box center [689, 366] width 21 height 21
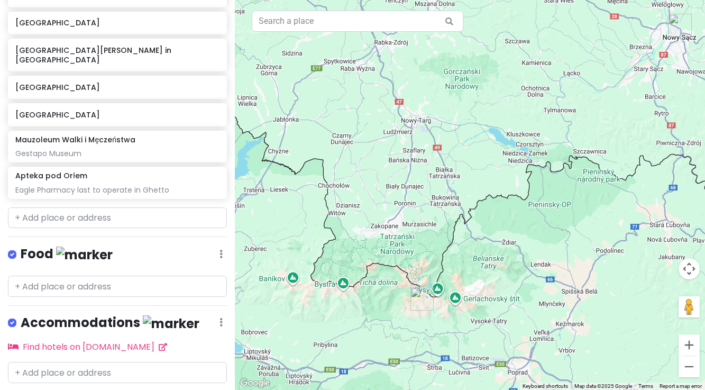
drag, startPoint x: 586, startPoint y: 166, endPoint x: 528, endPoint y: 251, distance: 103.5
click at [528, 251] on div at bounding box center [470, 195] width 470 height 390
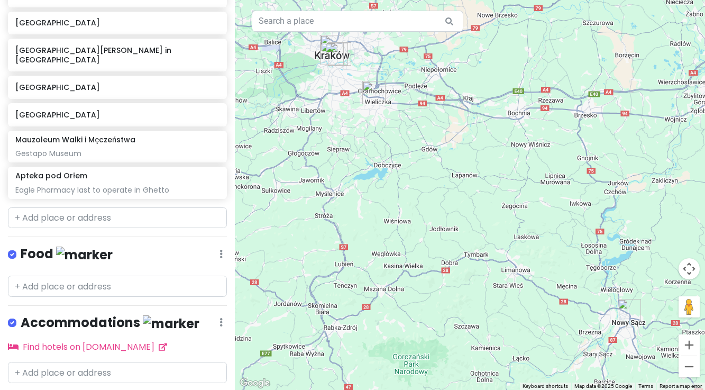
drag, startPoint x: 611, startPoint y: 141, endPoint x: 560, endPoint y: 428, distance: 291.4
click at [560, 390] on html "Kraków Trip Private Change Dates Make a Copy Delete Trip Go Pro ⚡️ Give Feedbac…" at bounding box center [352, 195] width 705 height 390
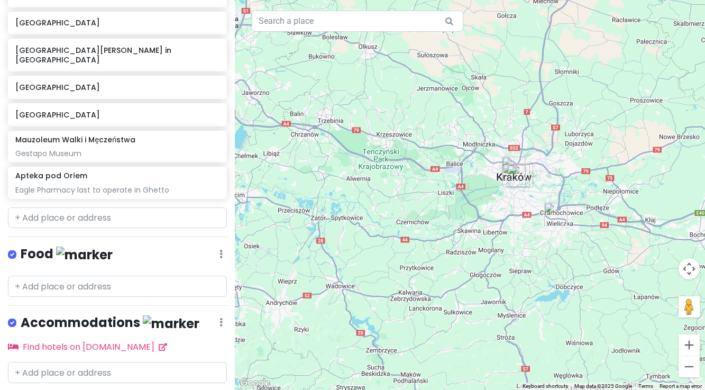
drag, startPoint x: 420, startPoint y: 274, endPoint x: 601, endPoint y: 379, distance: 209.0
click at [601, 382] on div at bounding box center [470, 195] width 470 height 390
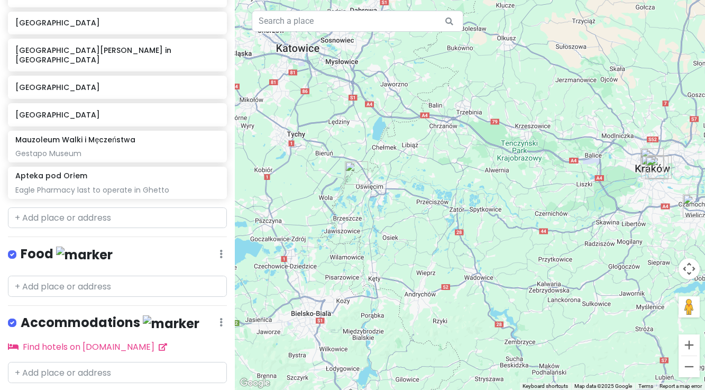
drag, startPoint x: 531, startPoint y: 283, endPoint x: 626, endPoint y: 285, distance: 94.8
click at [653, 290] on div at bounding box center [470, 195] width 470 height 390
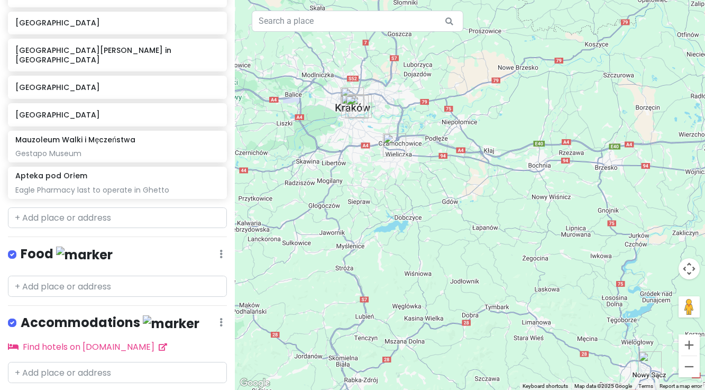
drag, startPoint x: 601, startPoint y: 298, endPoint x: 321, endPoint y: 238, distance: 286.5
click at [320, 238] on div at bounding box center [470, 195] width 470 height 390
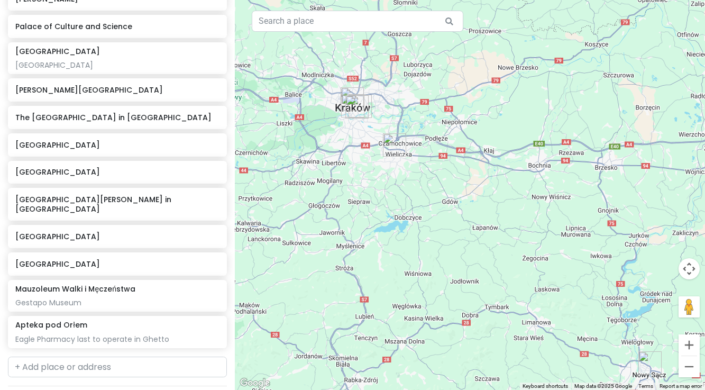
scroll to position [582, 0]
click at [43, 356] on input "text" at bounding box center [117, 366] width 219 height 21
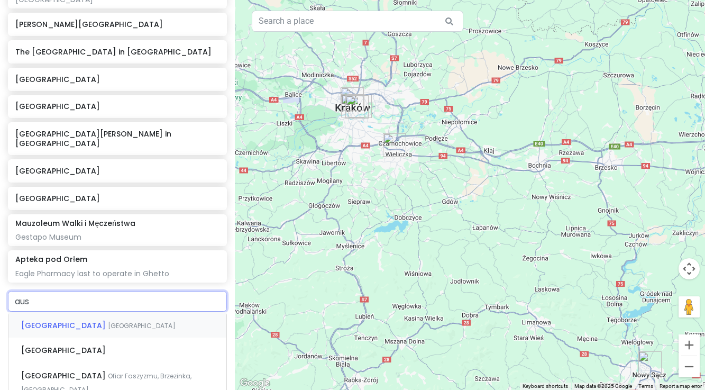
scroll to position [651, 0]
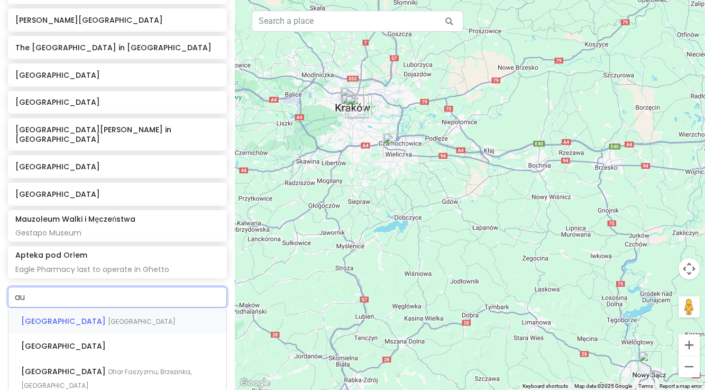
type input "a"
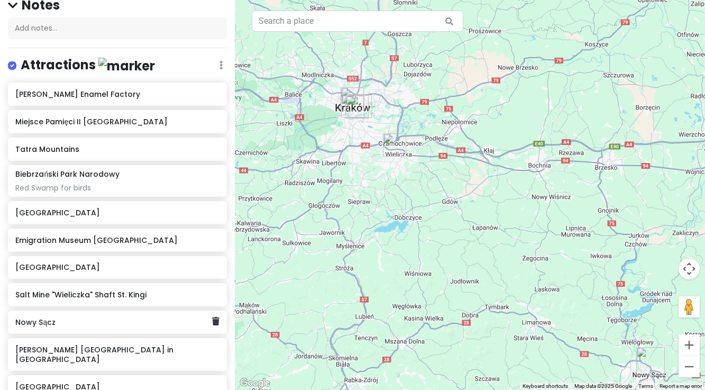
scroll to position [96, 0]
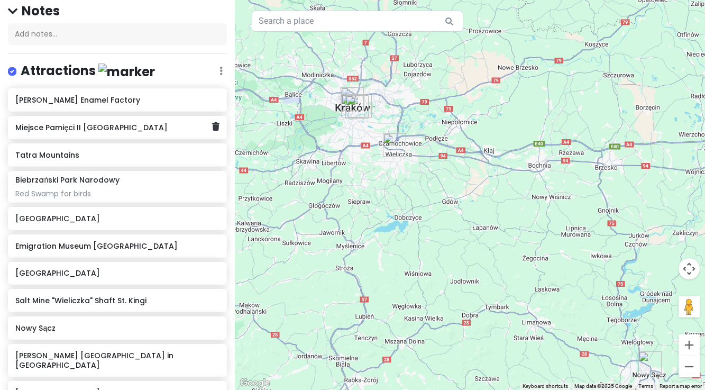
click at [83, 127] on h6 "Miejsce Pamięci II [GEOGRAPHIC_DATA]" at bounding box center [113, 128] width 197 height 10
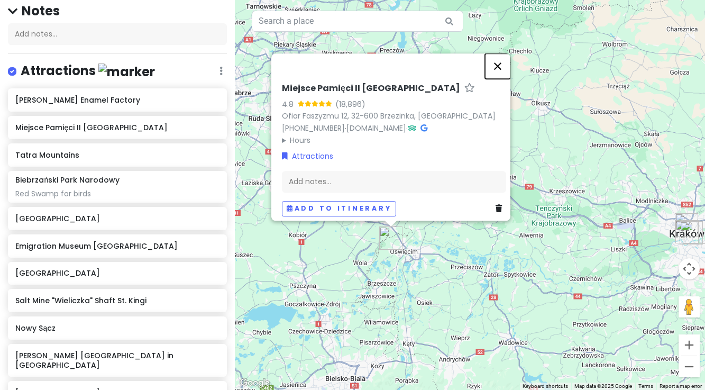
click at [500, 53] on button "Close" at bounding box center [497, 65] width 25 height 25
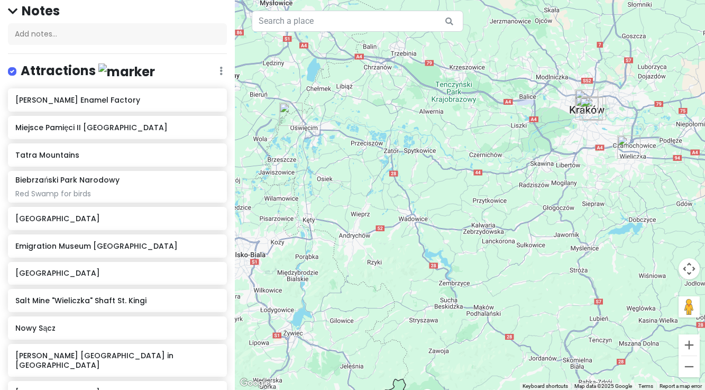
drag, startPoint x: 463, startPoint y: 282, endPoint x: 372, endPoint y: 159, distance: 152.8
click at [364, 157] on div at bounding box center [470, 195] width 470 height 390
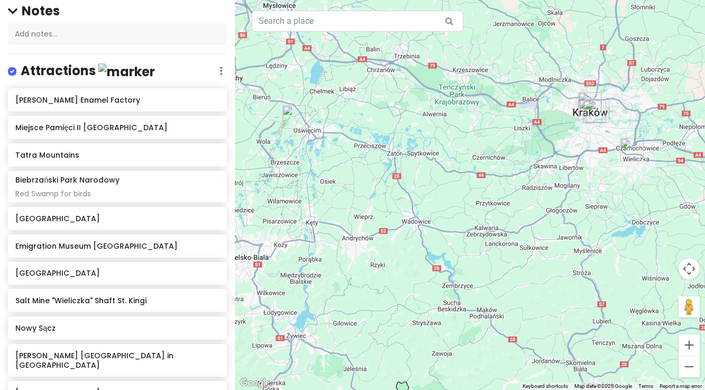
click at [632, 146] on img at bounding box center [632, 149] width 23 height 23
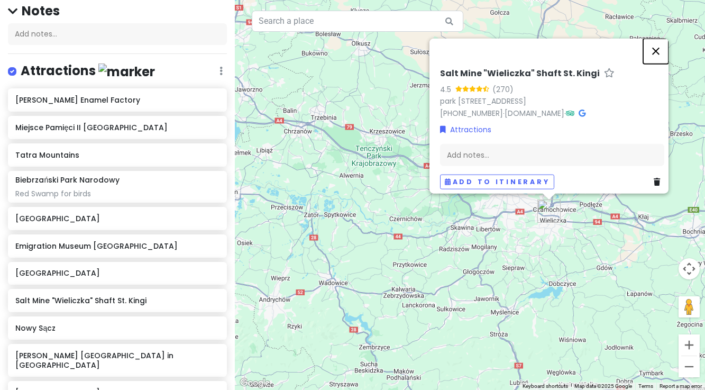
click at [663, 44] on button "Close" at bounding box center [656, 50] width 25 height 25
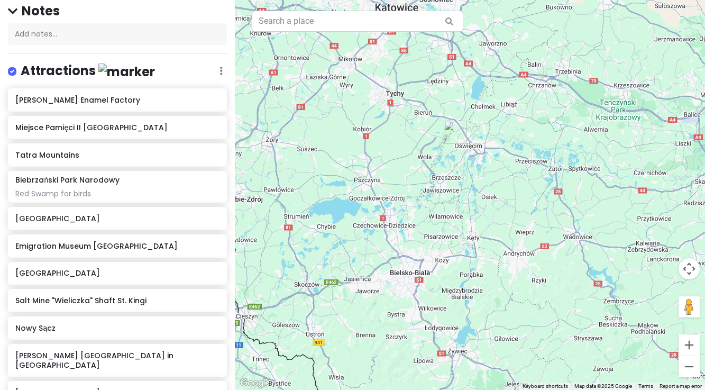
drag, startPoint x: 394, startPoint y: 260, endPoint x: 640, endPoint y: 214, distance: 250.4
click at [640, 214] on div at bounding box center [470, 195] width 470 height 390
click at [688, 368] on button "Zoom out" at bounding box center [689, 366] width 21 height 21
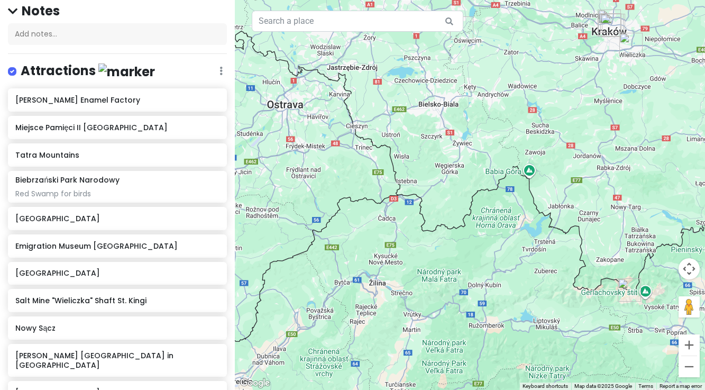
drag, startPoint x: 527, startPoint y: 292, endPoint x: 527, endPoint y: 177, distance: 114.3
click at [527, 176] on div at bounding box center [470, 195] width 470 height 390
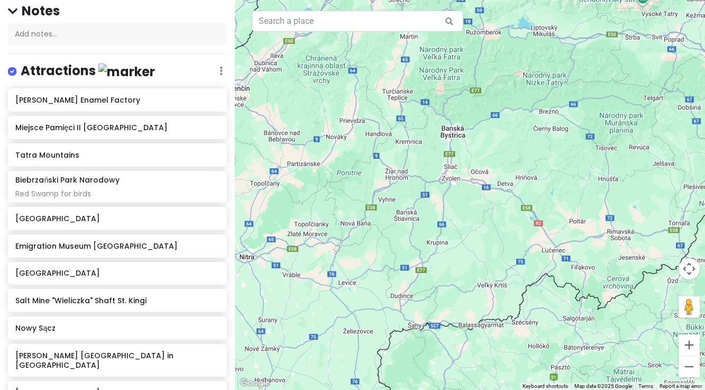
drag, startPoint x: 576, startPoint y: 310, endPoint x: 569, endPoint y: -11, distance: 321.3
click at [569, 0] on html "Kraków Trip Private Change Dates Make a Copy Delete Trip Go Pro ⚡️ Give Feedbac…" at bounding box center [352, 195] width 705 height 390
click at [688, 368] on button "Zoom out" at bounding box center [689, 366] width 21 height 21
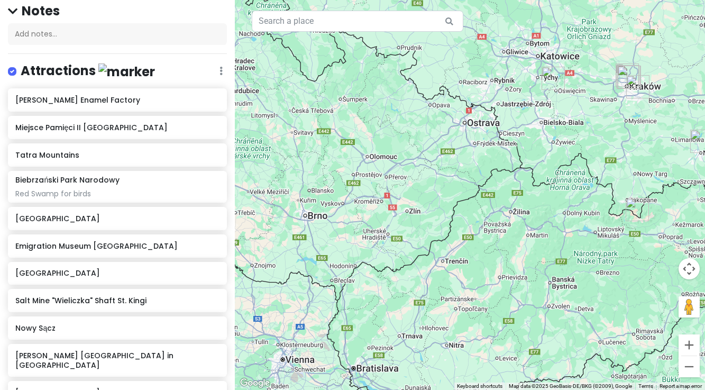
drag, startPoint x: 450, startPoint y: 238, endPoint x: 541, endPoint y: 360, distance: 152.7
click at [541, 360] on div at bounding box center [470, 195] width 470 height 390
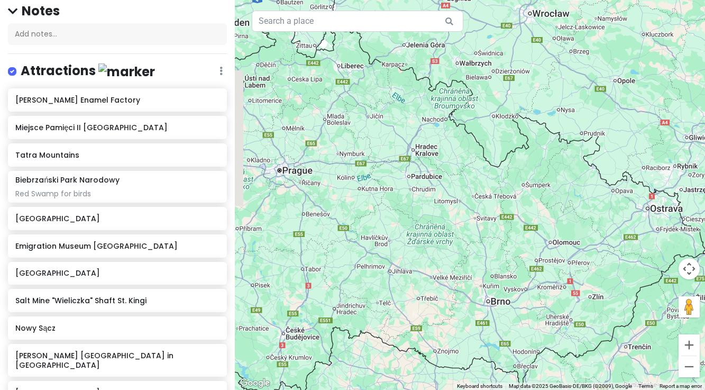
drag, startPoint x: 458, startPoint y: 198, endPoint x: 638, endPoint y: 280, distance: 198.0
click at [638, 280] on div at bounding box center [470, 195] width 470 height 390
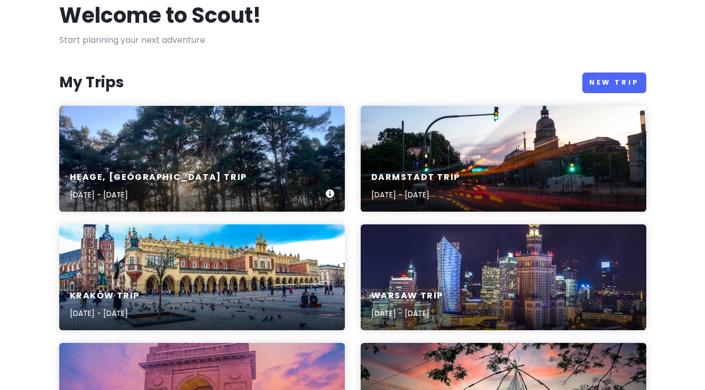
scroll to position [62, 0]
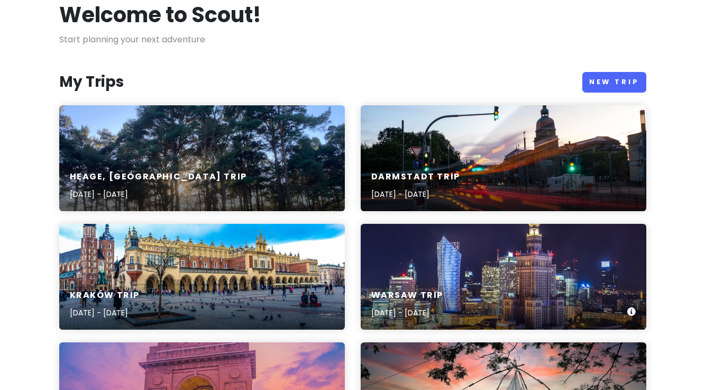
click at [427, 280] on div "Warsaw Trip [DATE] - [DATE]" at bounding box center [504, 304] width 286 height 50
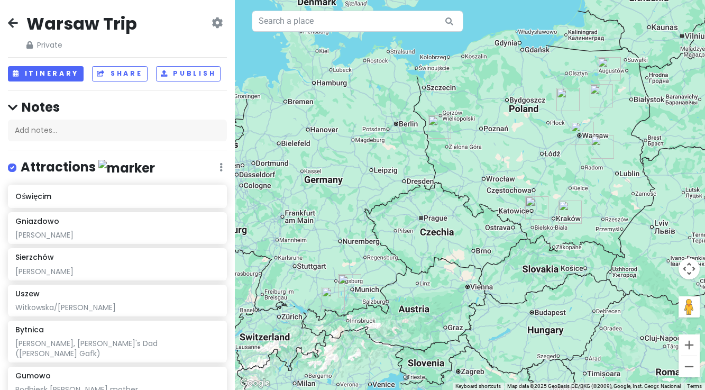
click at [534, 209] on img "Oświęcim" at bounding box center [537, 207] width 23 height 23
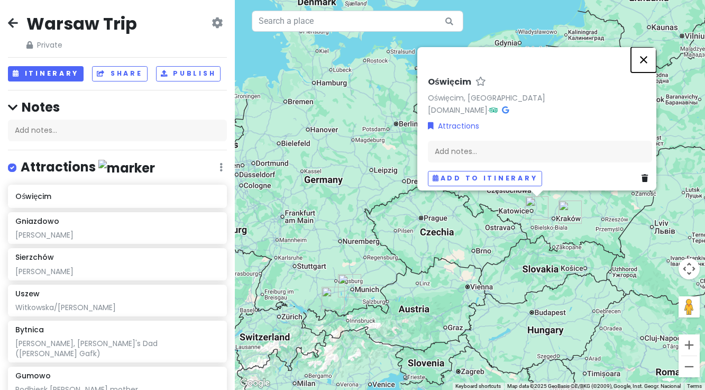
click at [649, 53] on button "Close" at bounding box center [643, 59] width 25 height 25
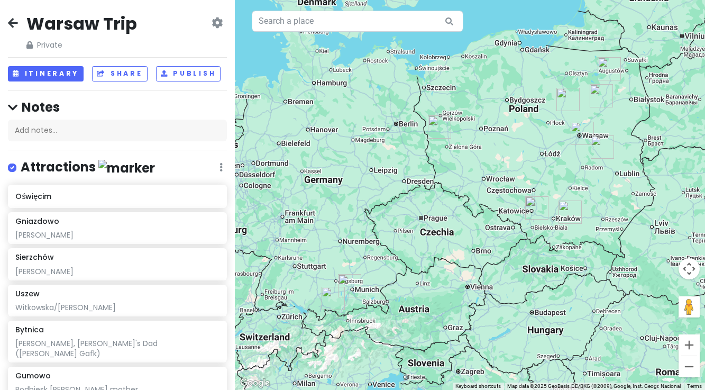
click at [601, 148] on img "Ryki" at bounding box center [602, 146] width 23 height 23
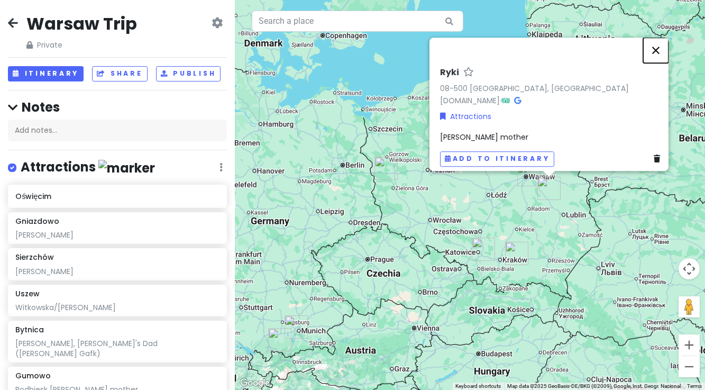
click at [663, 43] on button "Close" at bounding box center [656, 50] width 25 height 25
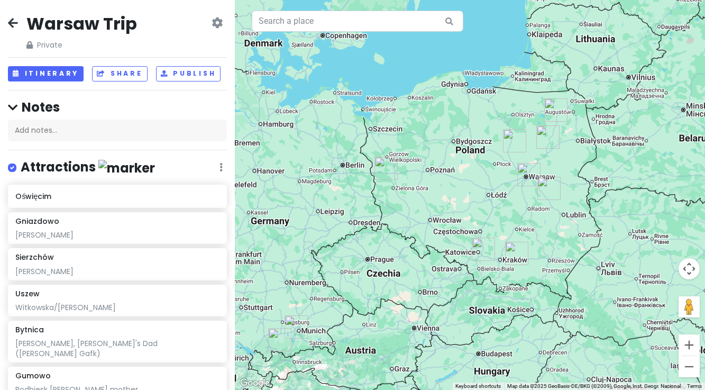
click at [528, 172] on img "Sierzchów" at bounding box center [529, 174] width 23 height 23
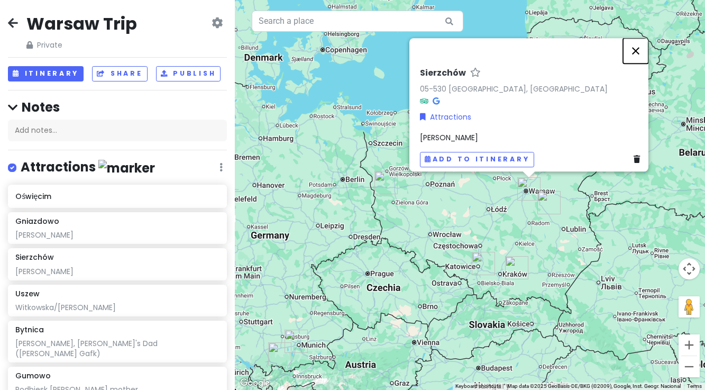
click at [639, 44] on button "Close" at bounding box center [635, 50] width 25 height 25
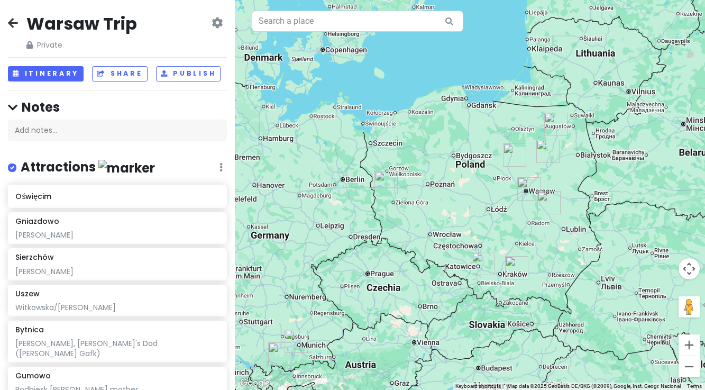
click at [513, 152] on img "Gumowo" at bounding box center [514, 154] width 23 height 23
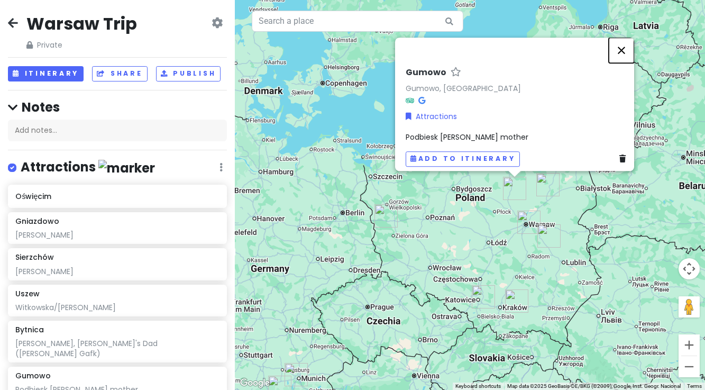
click at [628, 44] on button "Close" at bounding box center [621, 50] width 25 height 25
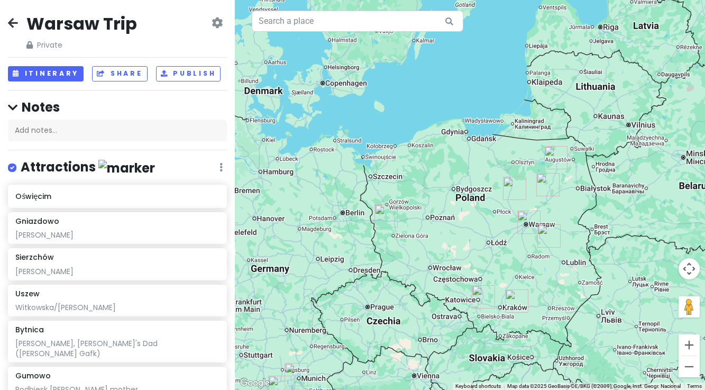
click at [545, 182] on img "Gniazdowo" at bounding box center [548, 184] width 23 height 23
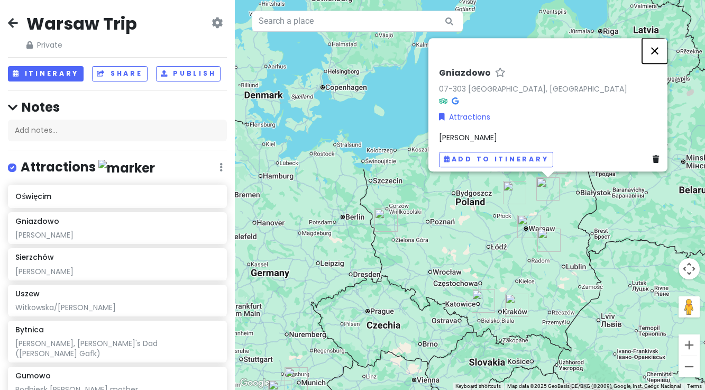
click at [658, 47] on button "Close" at bounding box center [654, 50] width 25 height 25
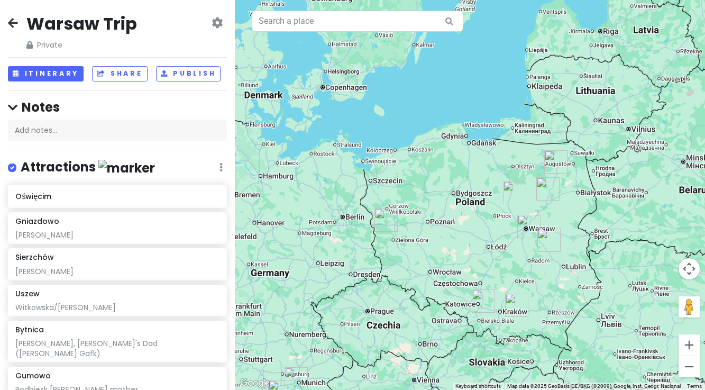
click at [557, 158] on img "Skarżyn" at bounding box center [556, 161] width 23 height 23
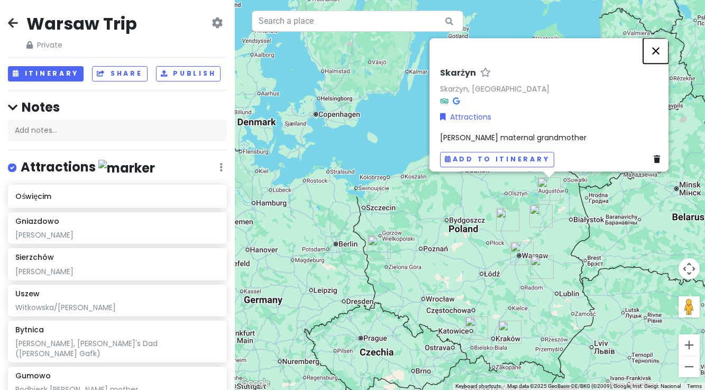
click at [659, 47] on button "Close" at bounding box center [656, 50] width 25 height 25
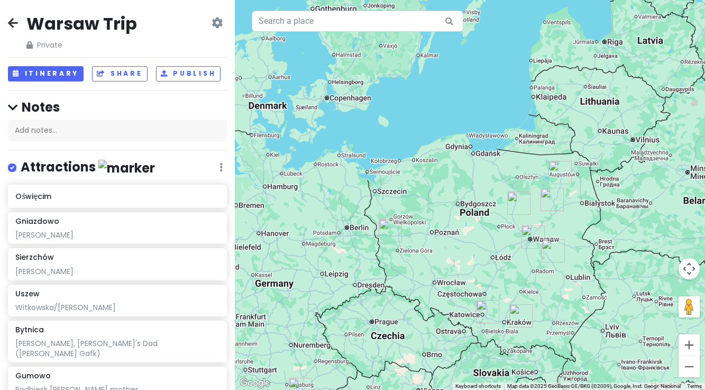
drag, startPoint x: 441, startPoint y: 304, endPoint x: 453, endPoint y: 288, distance: 19.3
click at [453, 288] on div at bounding box center [470, 195] width 470 height 390
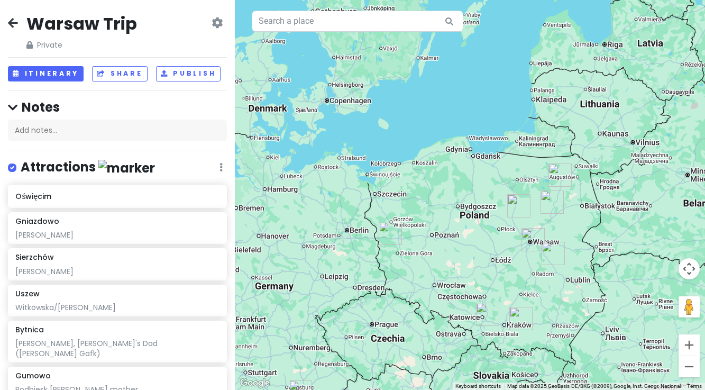
click at [390, 233] on img "Bytnica" at bounding box center [390, 233] width 23 height 23
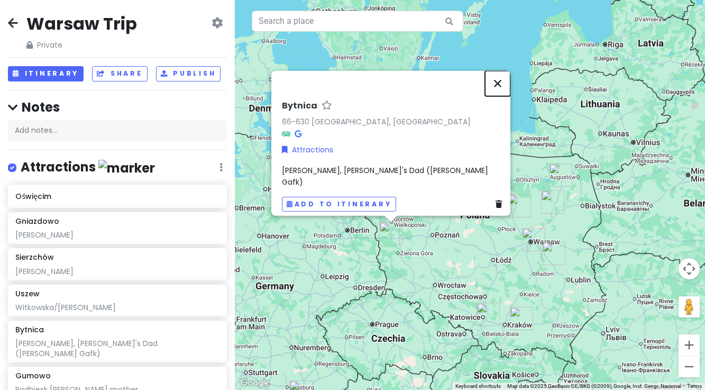
click at [502, 88] on button "Close" at bounding box center [497, 82] width 25 height 25
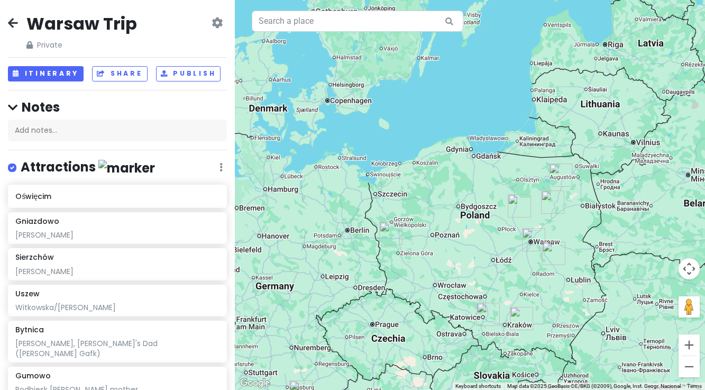
drag, startPoint x: 567, startPoint y: 226, endPoint x: 552, endPoint y: 233, distance: 16.3
click at [554, 232] on div "To navigate, press the arrow keys." at bounding box center [470, 195] width 470 height 390
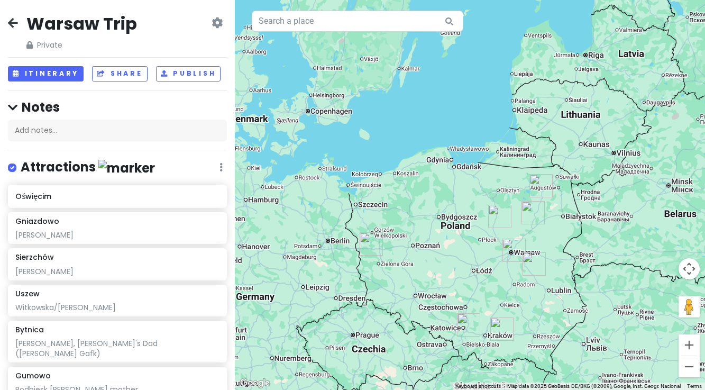
click at [537, 236] on div at bounding box center [470, 195] width 470 height 390
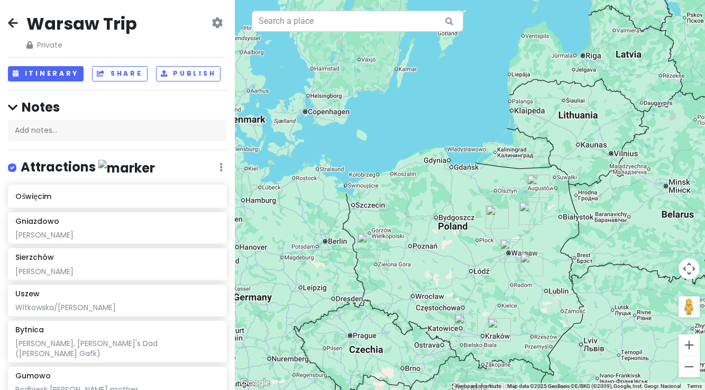
drag, startPoint x: 548, startPoint y: 236, endPoint x: 535, endPoint y: 238, distance: 13.5
click at [536, 238] on div at bounding box center [470, 195] width 470 height 390
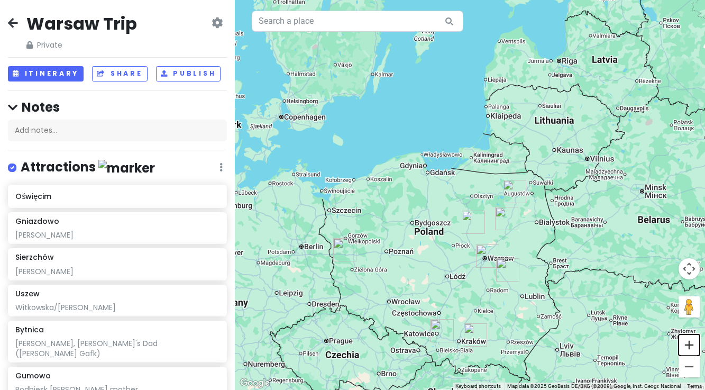
click at [686, 346] on button "Zoom in" at bounding box center [689, 344] width 21 height 21
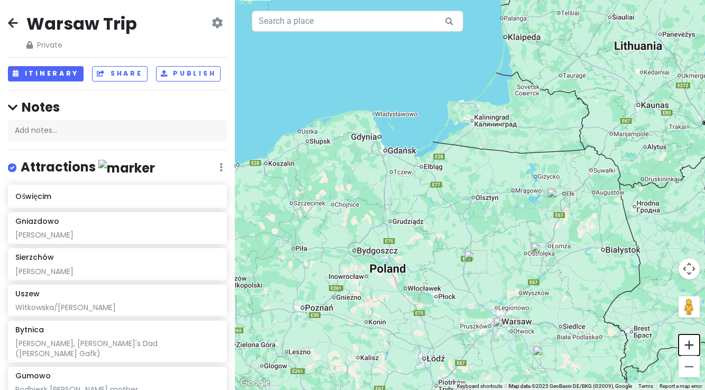
click at [686, 346] on button "Zoom in" at bounding box center [689, 344] width 21 height 21
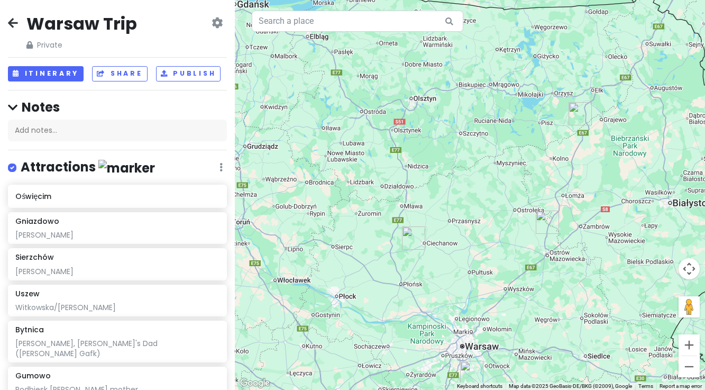
drag, startPoint x: 573, startPoint y: 360, endPoint x: 505, endPoint y: 258, distance: 122.6
click at [505, 258] on div at bounding box center [470, 195] width 470 height 390
click at [687, 349] on button "Zoom in" at bounding box center [689, 344] width 21 height 21
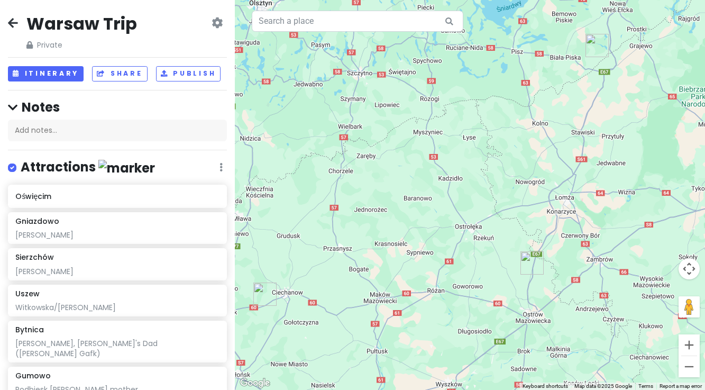
drag, startPoint x: 569, startPoint y: 281, endPoint x: 480, endPoint y: 284, distance: 89.5
click at [480, 284] on div at bounding box center [470, 195] width 470 height 390
click at [535, 265] on img "Gniazdowo" at bounding box center [532, 262] width 23 height 23
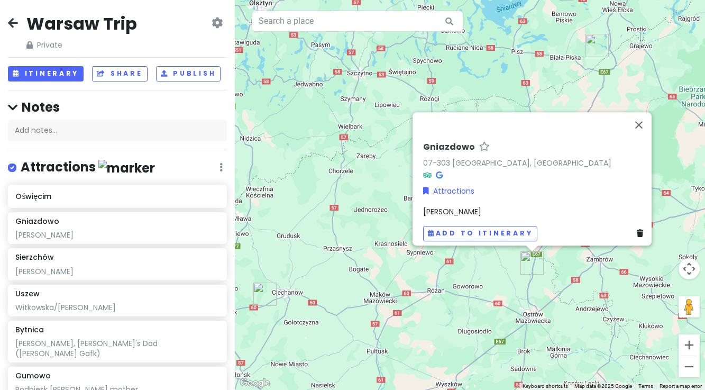
click at [474, 280] on div "Gniazdowo 07-303 Gniazdowo, Poland Attractions Gafkowski Add to itinerary" at bounding box center [470, 195] width 470 height 390
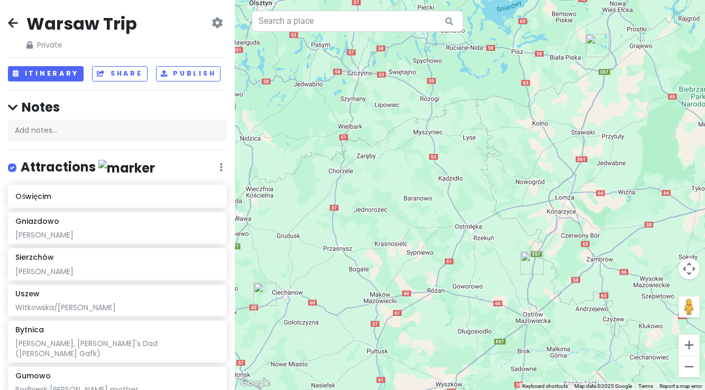
click at [265, 295] on img "Gumowo" at bounding box center [265, 294] width 23 height 23
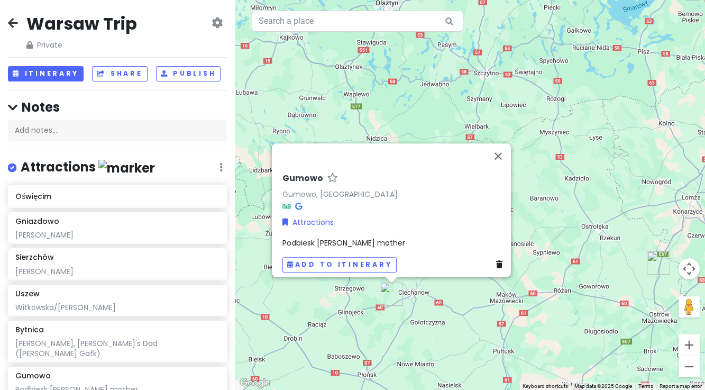
click at [527, 173] on div "Gumowo Gumowo, Poland Attractions Podbiesk Valenty mother Add to itinerary" at bounding box center [470, 195] width 470 height 390
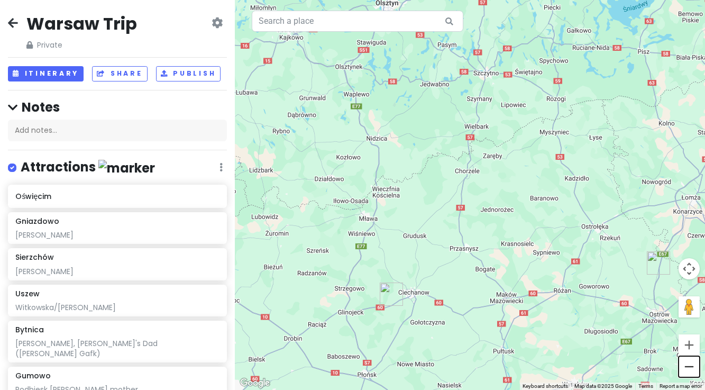
click at [689, 367] on button "Zoom out" at bounding box center [689, 366] width 21 height 21
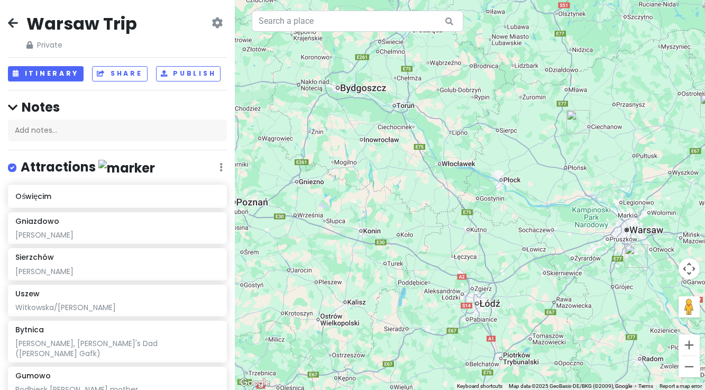
drag, startPoint x: 599, startPoint y: 288, endPoint x: 744, endPoint y: 170, distance: 187.0
click at [705, 170] on html "Warsaw Trip Private Change Dates Make a Copy Delete Trip Go Pro ⚡️ Give Feedbac…" at bounding box center [352, 195] width 705 height 390
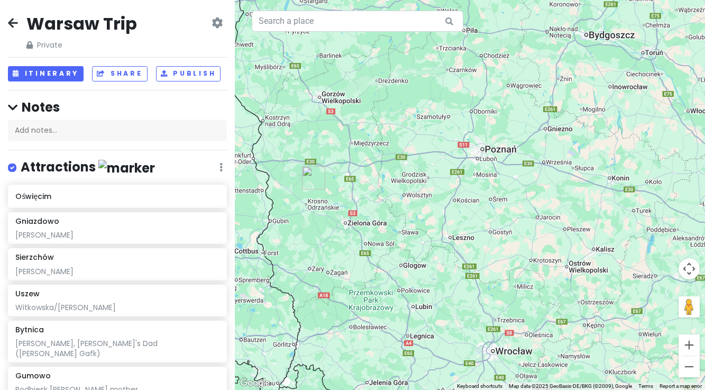
drag, startPoint x: 383, startPoint y: 222, endPoint x: 633, endPoint y: 170, distance: 255.6
click at [633, 170] on div at bounding box center [470, 195] width 470 height 390
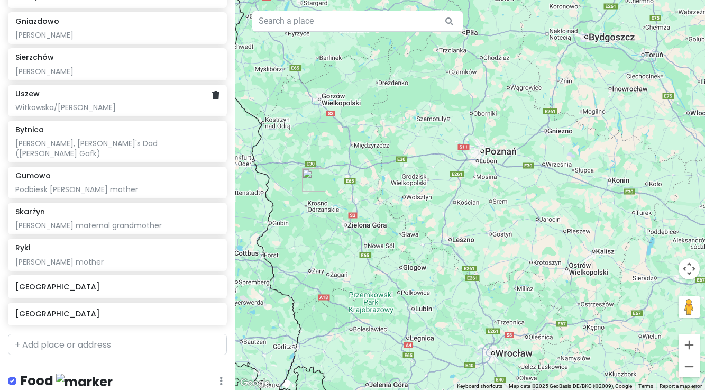
scroll to position [204, 0]
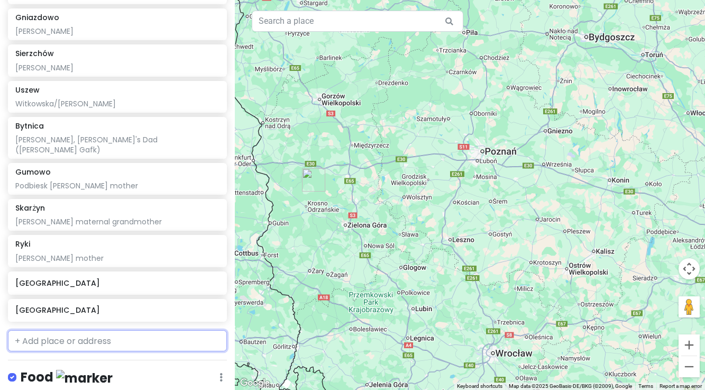
click at [90, 333] on input "text" at bounding box center [117, 340] width 219 height 21
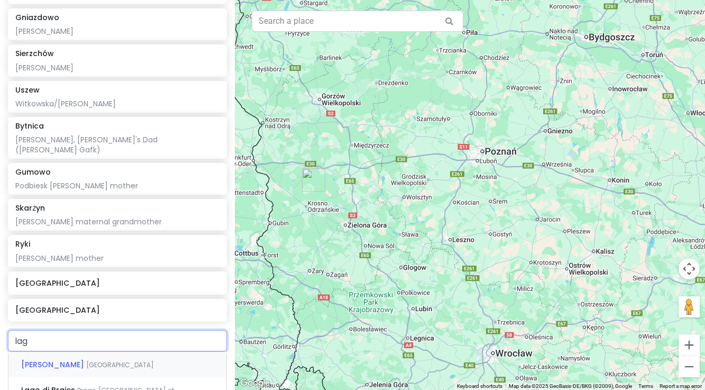
type input "lago"
click at [86, 360] on span "[GEOGRAPHIC_DATA]" at bounding box center [120, 364] width 68 height 9
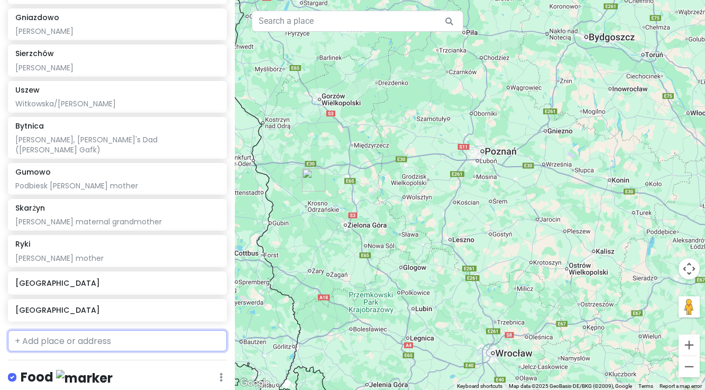
scroll to position [231, 0]
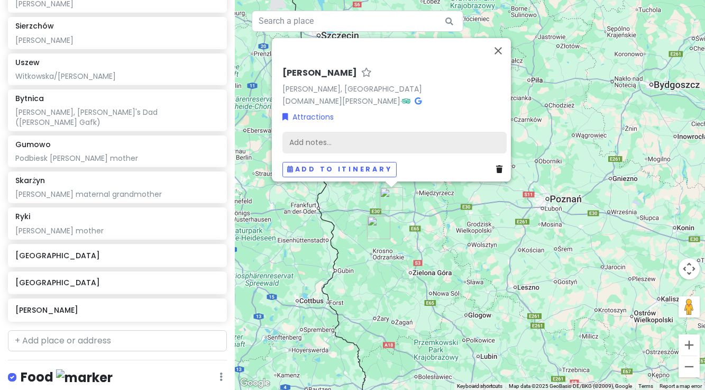
click at [317, 138] on div "Add notes..." at bounding box center [395, 142] width 224 height 22
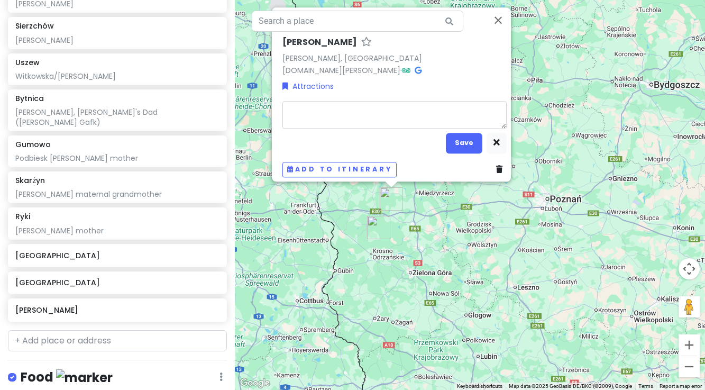
type textarea "x"
type textarea "W"
type textarea "x"
type textarea "WW"
type textarea "x"
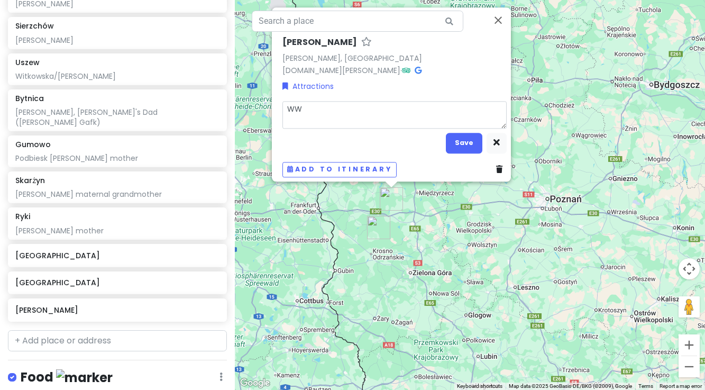
type textarea "WW!"
type textarea "x"
type textarea "WW!!"
type textarea "x"
type textarea "WW!"
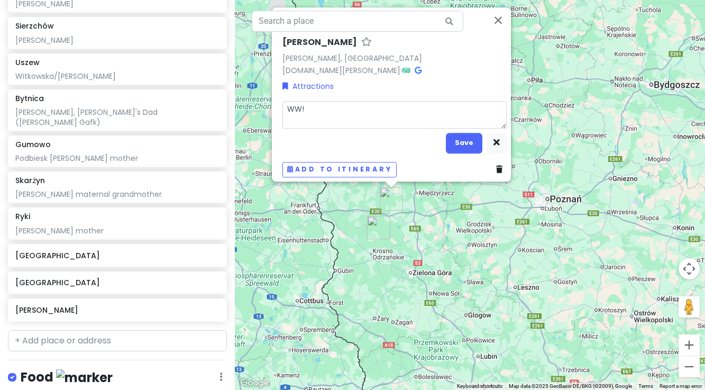
type textarea "x"
type textarea "WW"
type textarea "x"
type textarea "WW2"
type textarea "x"
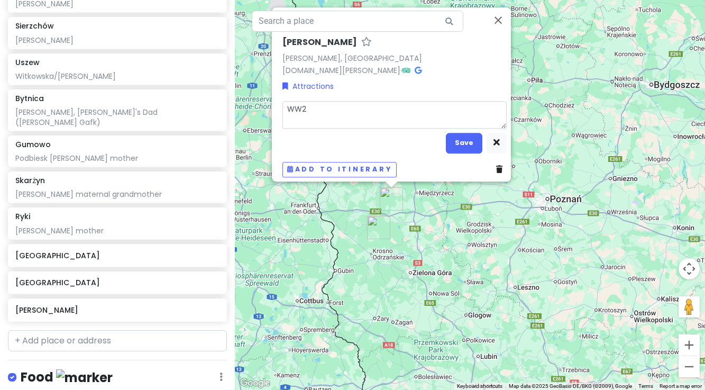
type textarea "WW2"
type textarea "x"
type textarea "WW2 st"
type textarea "x"
type textarea "WW2 stu"
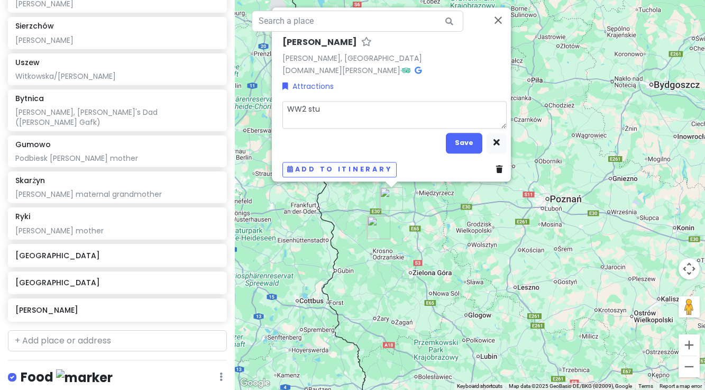
type textarea "x"
type textarea "WW2 stuf"
type textarea "x"
type textarea "WW2 stuff"
type textarea "x"
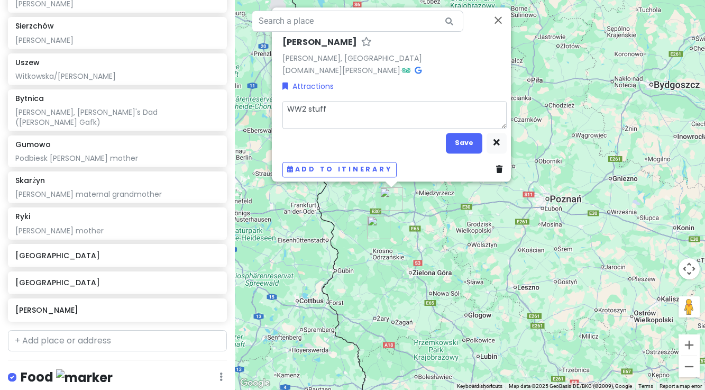
type textarea "WW2 stuff"
type textarea "x"
type textarea "WW2 stuff -"
type textarea "x"
type textarea "WW2 stuff -"
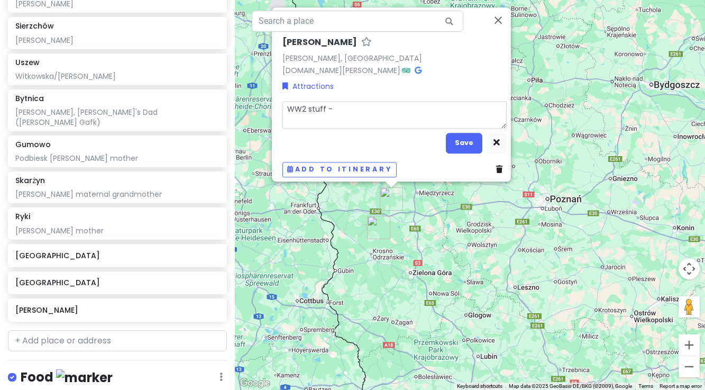
type textarea "x"
type textarea "WW2 stuff - g"
type textarea "x"
type textarea "WW2 stuff - go"
type textarea "x"
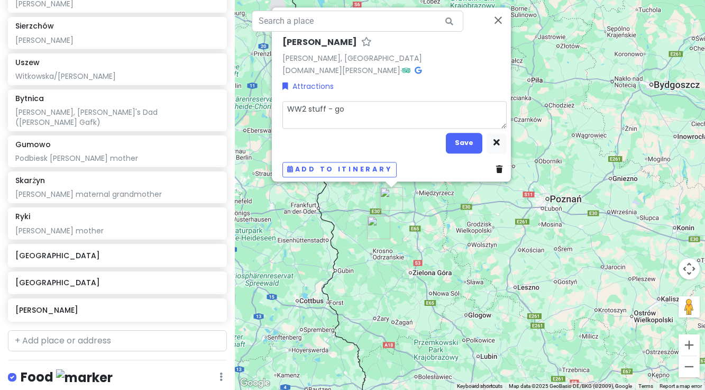
type textarea "WW2 stuff - goo"
type textarea "x"
type textarea "WW2 stuff - good"
type textarea "x"
type textarea "WW2 stuff - good"
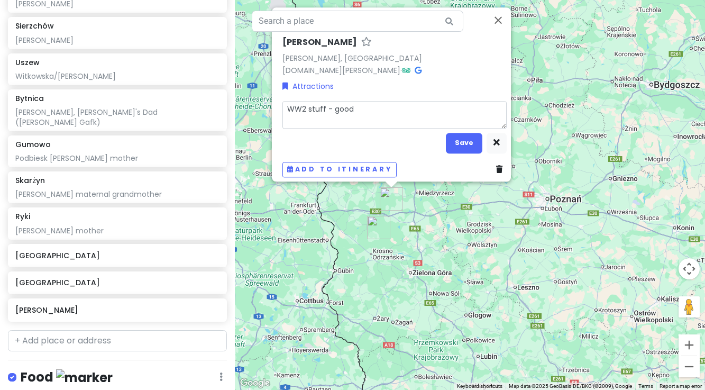
type textarea "x"
type textarea "WW2 stuff - good p"
type textarea "x"
type textarea "WW2 stuff - good pa"
type textarea "x"
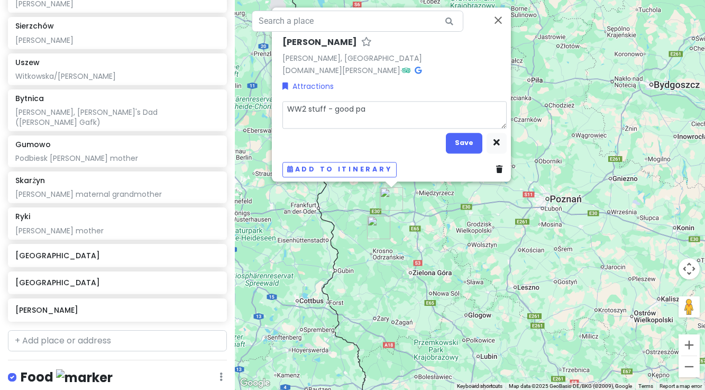
type textarea "WW2 stuff - good par"
type textarea "x"
type textarea "WW2 stuff - good park"
type textarea "x"
type textarea "WW2 stuff - good park"
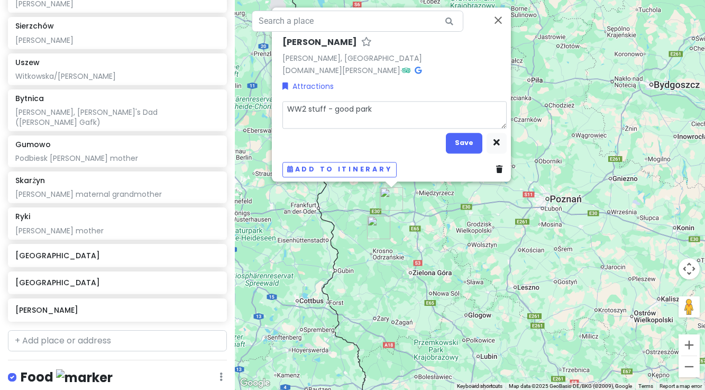
type textarea "x"
type textarea "WW2 stuff - good park t"
type textarea "x"
type textarea "WW2 stuff - good park to"
type textarea "x"
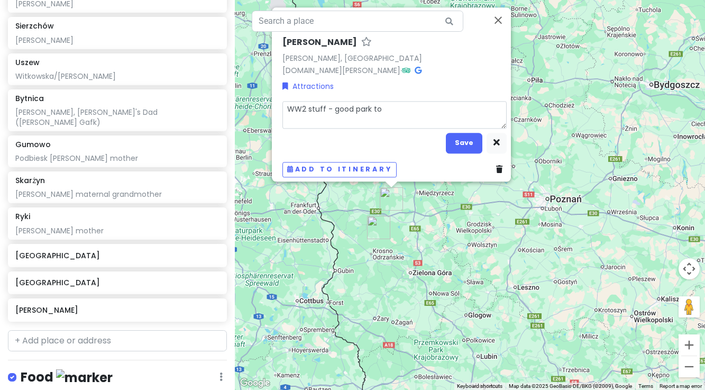
type textarea "WW2 stuff - good park to"
type textarea "x"
type textarea "WW2 stuff - good park to s"
type textarea "x"
type textarea "WW2 stuff - good park to se"
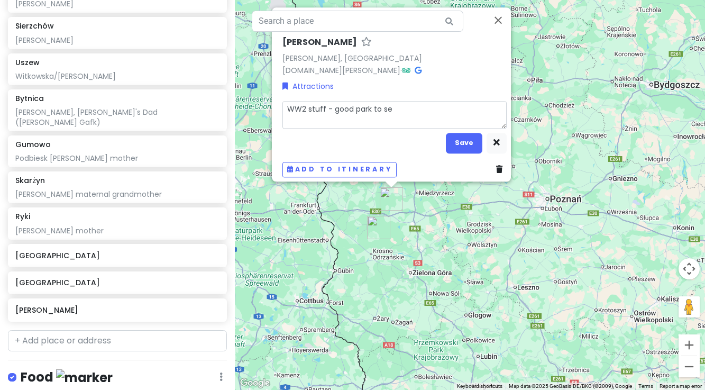
type textarea "x"
type textarea "WW2 stuff - good park to see"
click at [468, 135] on button "Save" at bounding box center [464, 143] width 37 height 21
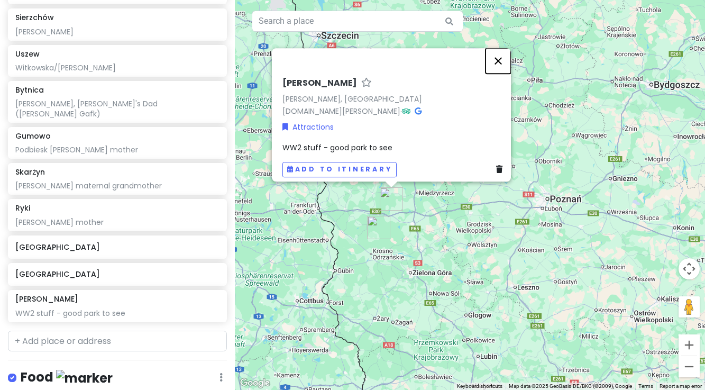
click at [500, 52] on button "Close" at bounding box center [498, 60] width 25 height 25
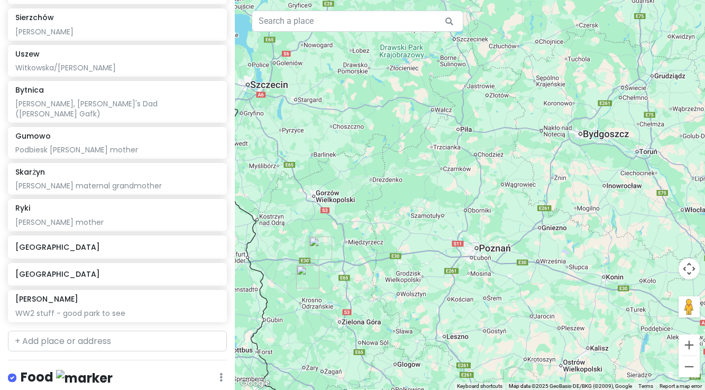
drag, startPoint x: 627, startPoint y: 124, endPoint x: 553, endPoint y: 177, distance: 91.1
click at [553, 177] on div at bounding box center [470, 195] width 470 height 390
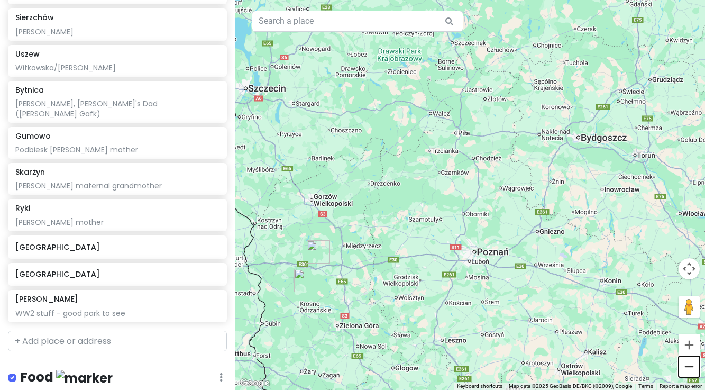
click at [687, 368] on button "Zoom out" at bounding box center [689, 366] width 21 height 21
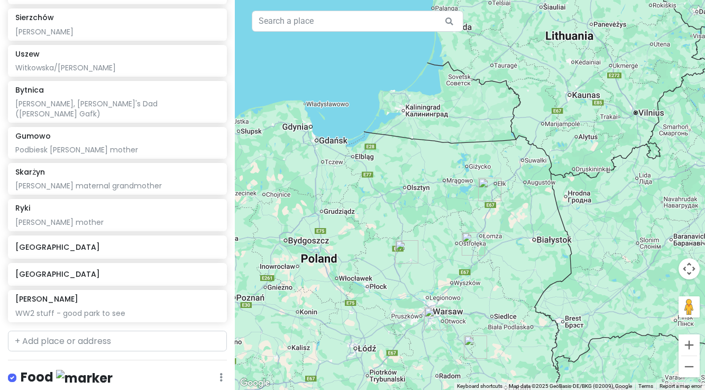
drag, startPoint x: 680, startPoint y: 206, endPoint x: 442, endPoint y: 285, distance: 250.4
click at [439, 280] on div at bounding box center [470, 195] width 470 height 390
click at [474, 239] on img "Gniazdowo" at bounding box center [472, 243] width 23 height 23
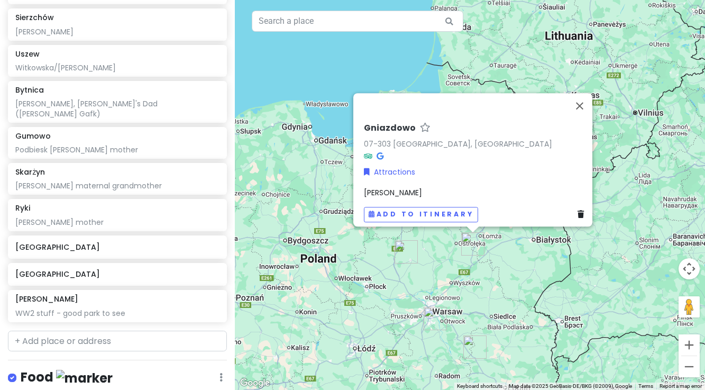
click at [407, 246] on img "Gumowo" at bounding box center [406, 251] width 23 height 23
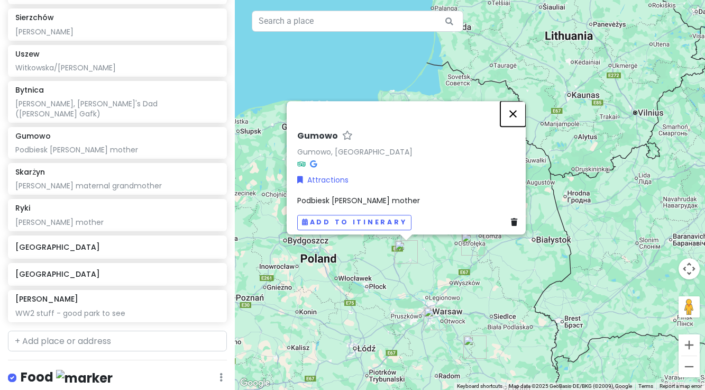
click at [519, 111] on button "Close" at bounding box center [513, 113] width 25 height 25
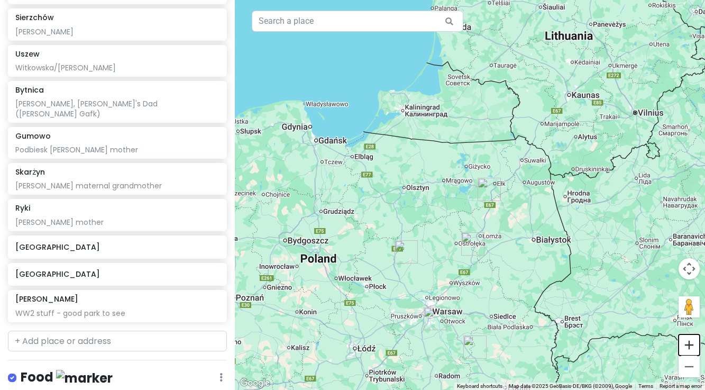
click at [689, 347] on button "Zoom in" at bounding box center [689, 344] width 21 height 21
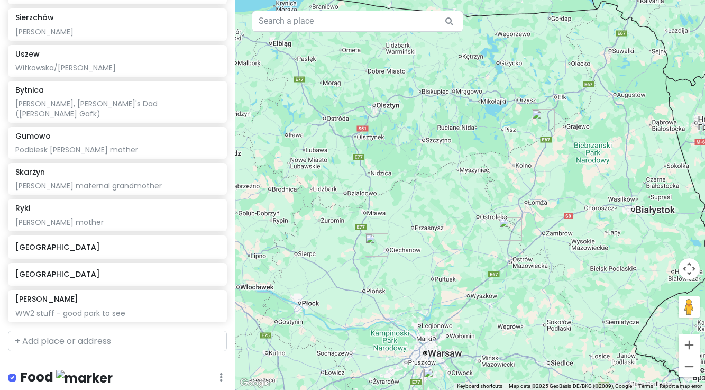
drag, startPoint x: 544, startPoint y: 342, endPoint x: 580, endPoint y: 267, distance: 83.8
click at [580, 267] on div at bounding box center [470, 195] width 470 height 390
click at [508, 229] on img "Gniazdowo" at bounding box center [510, 229] width 23 height 23
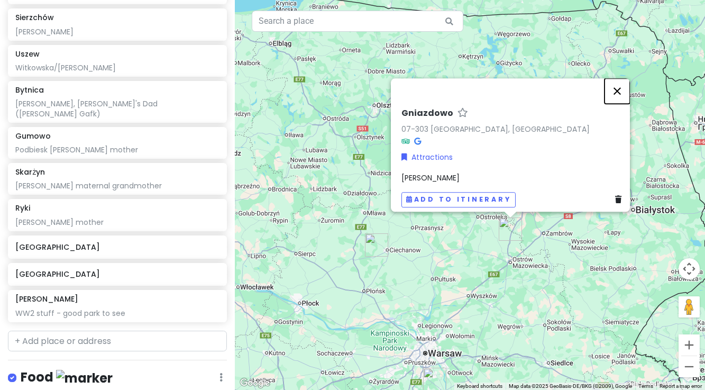
click at [622, 82] on button "Close" at bounding box center [617, 90] width 25 height 25
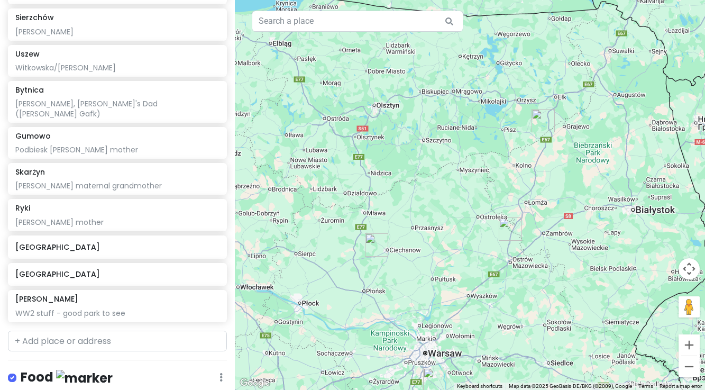
click at [542, 120] on img "Skarżyn" at bounding box center [543, 120] width 23 height 23
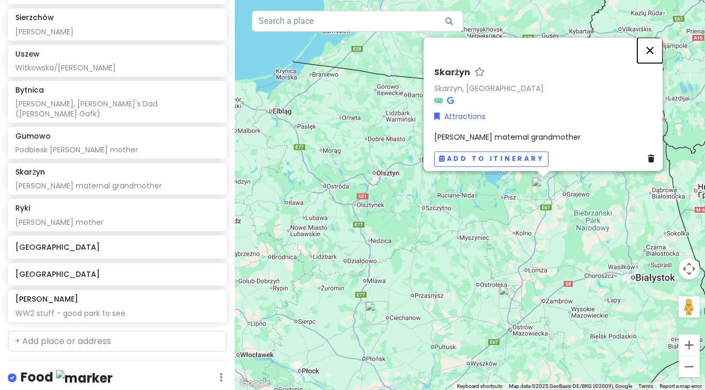
click at [652, 44] on button "Close" at bounding box center [650, 50] width 25 height 25
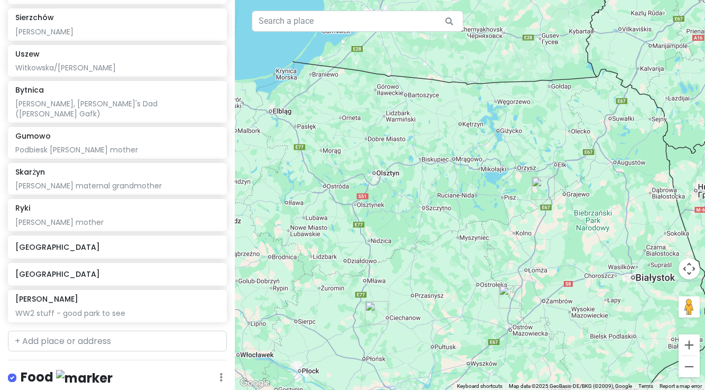
click at [539, 191] on img "Skarżyn" at bounding box center [543, 188] width 23 height 23
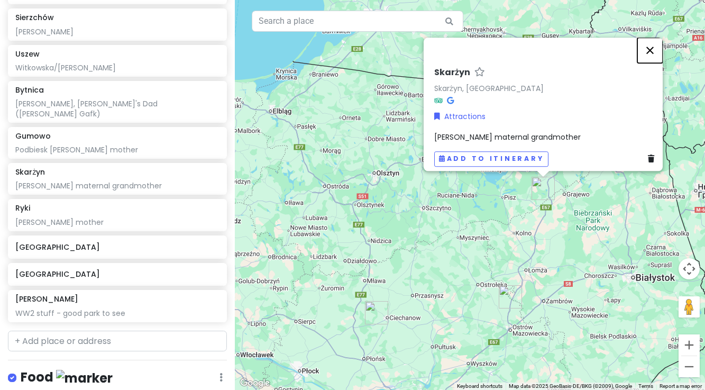
click at [652, 46] on button "Close" at bounding box center [650, 50] width 25 height 25
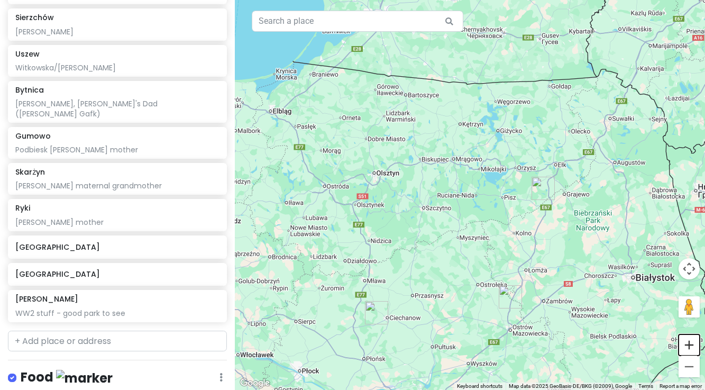
click at [691, 346] on button "Zoom in" at bounding box center [689, 344] width 21 height 21
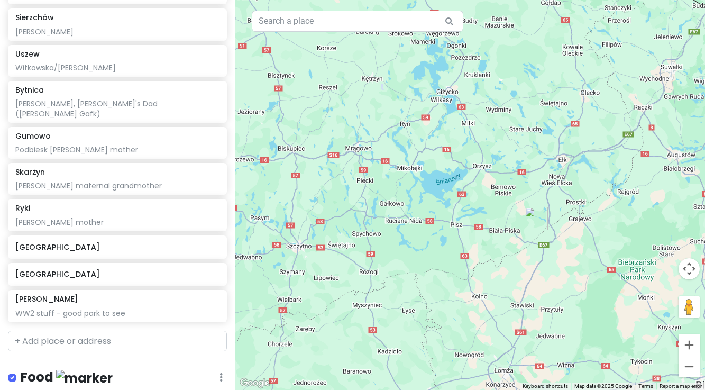
drag, startPoint x: 647, startPoint y: 221, endPoint x: 558, endPoint y: 245, distance: 92.7
click at [558, 245] on div at bounding box center [470, 195] width 470 height 390
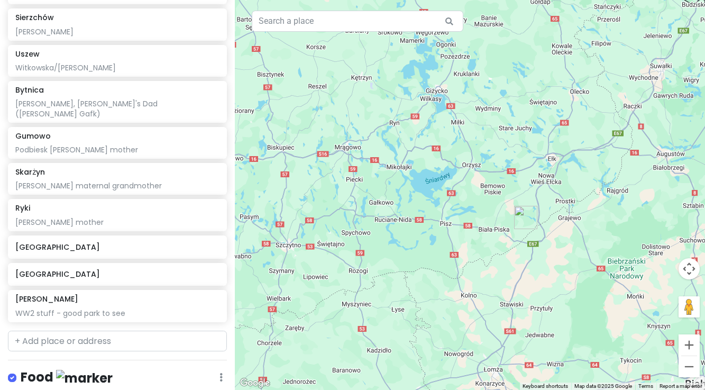
click at [397, 248] on div at bounding box center [470, 195] width 470 height 390
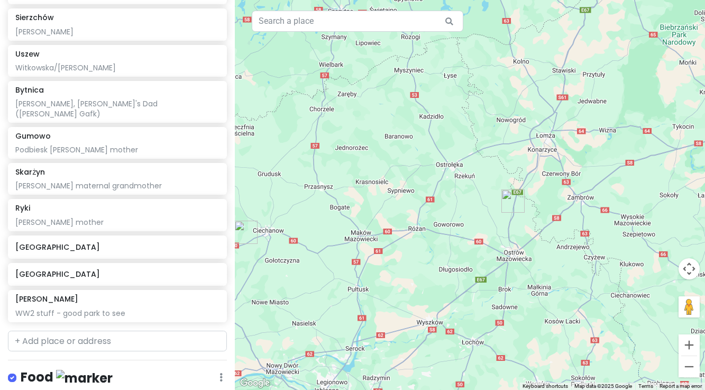
drag, startPoint x: 393, startPoint y: 257, endPoint x: 424, endPoint y: 153, distance: 108.3
click at [446, 21] on div "Keyboard shortcuts Map Data Map data ©2025 Google Map data ©2025 Google 10 km C…" at bounding box center [470, 195] width 470 height 390
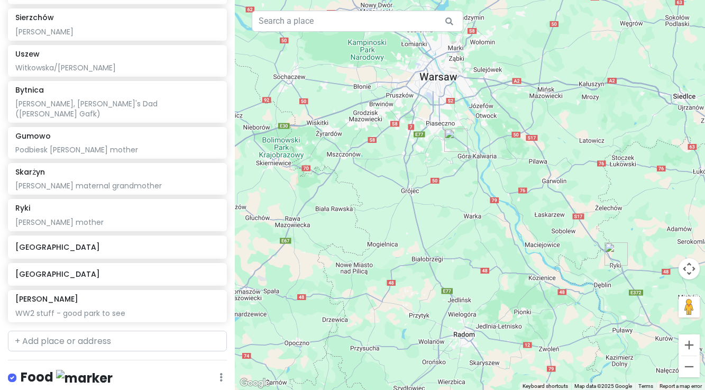
drag, startPoint x: 384, startPoint y: 325, endPoint x: 476, endPoint y: -31, distance: 368.5
click at [476, 0] on html "Warsaw Trip Private Change Dates Make a Copy Delete Trip Go Pro ⚡️ Give Feedbac…" at bounding box center [352, 195] width 705 height 390
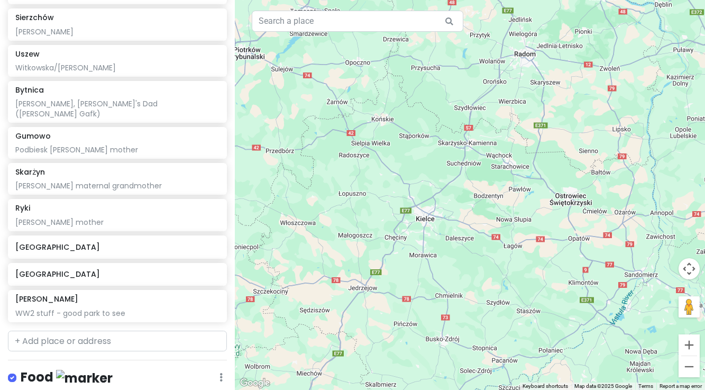
drag, startPoint x: 373, startPoint y: 297, endPoint x: 430, endPoint y: 26, distance: 276.9
click at [430, 23] on div "Keyboard shortcuts Map Data Map data ©2025 Google Map data ©2025 Google 10 km C…" at bounding box center [470, 195] width 470 height 390
click at [689, 368] on button "Zoom out" at bounding box center [689, 366] width 21 height 21
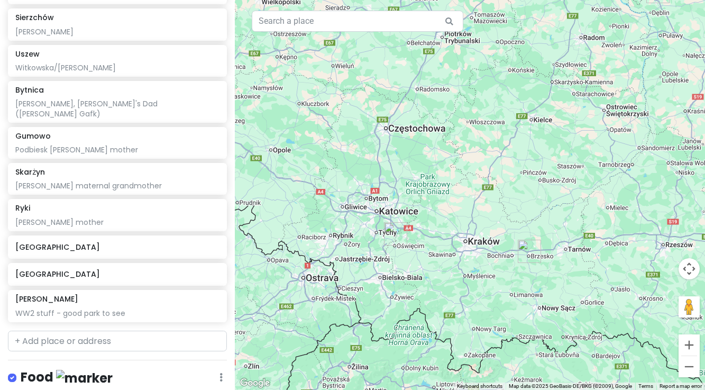
drag, startPoint x: 428, startPoint y: 294, endPoint x: 512, endPoint y: 206, distance: 122.0
click at [512, 206] on div at bounding box center [470, 195] width 470 height 390
click at [394, 236] on img "Oświęcim" at bounding box center [396, 233] width 23 height 23
